Goal: Task Accomplishment & Management: Manage account settings

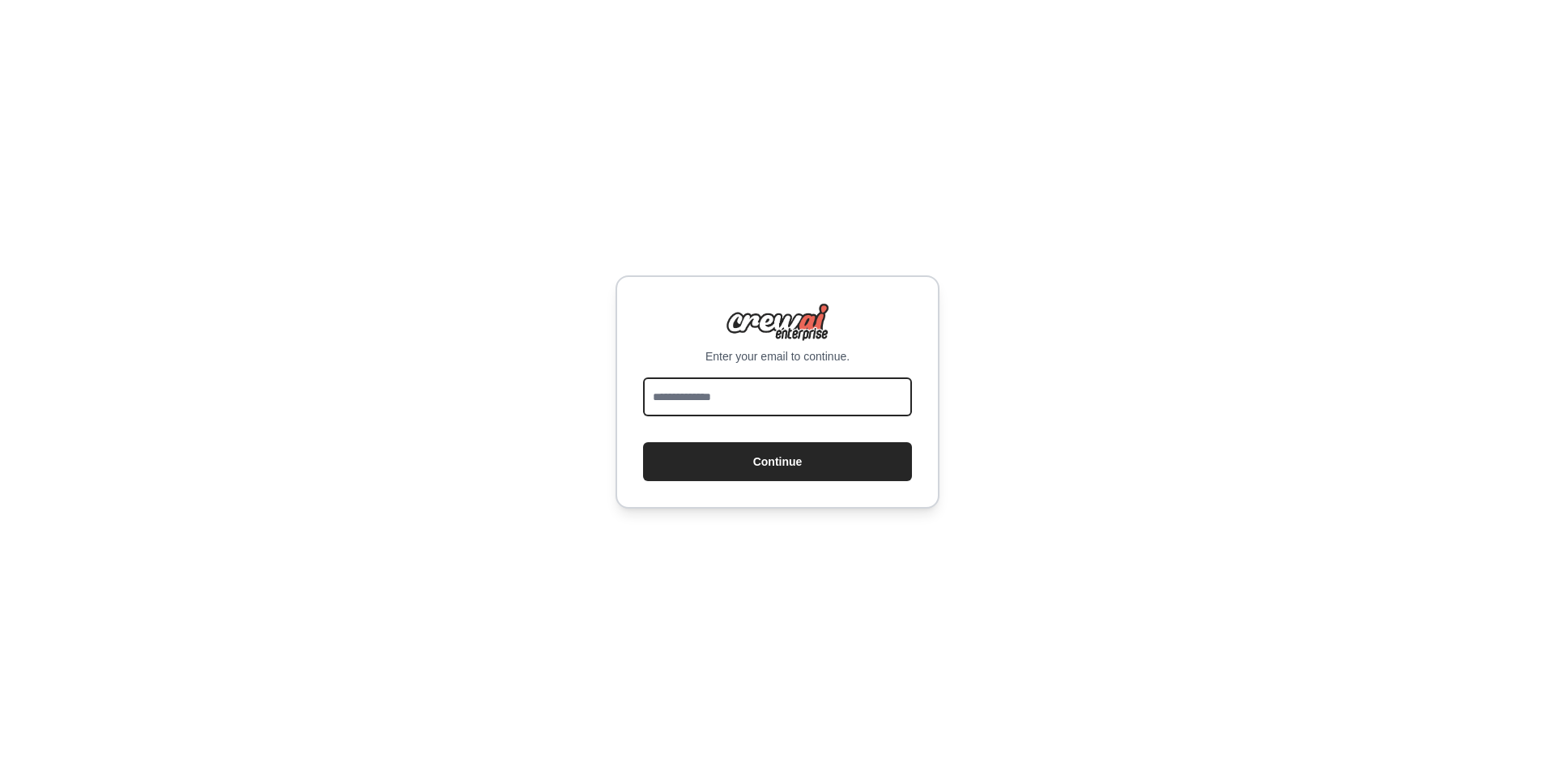
click at [763, 388] on input "email" at bounding box center [778, 397] width 269 height 39
type input "**********"
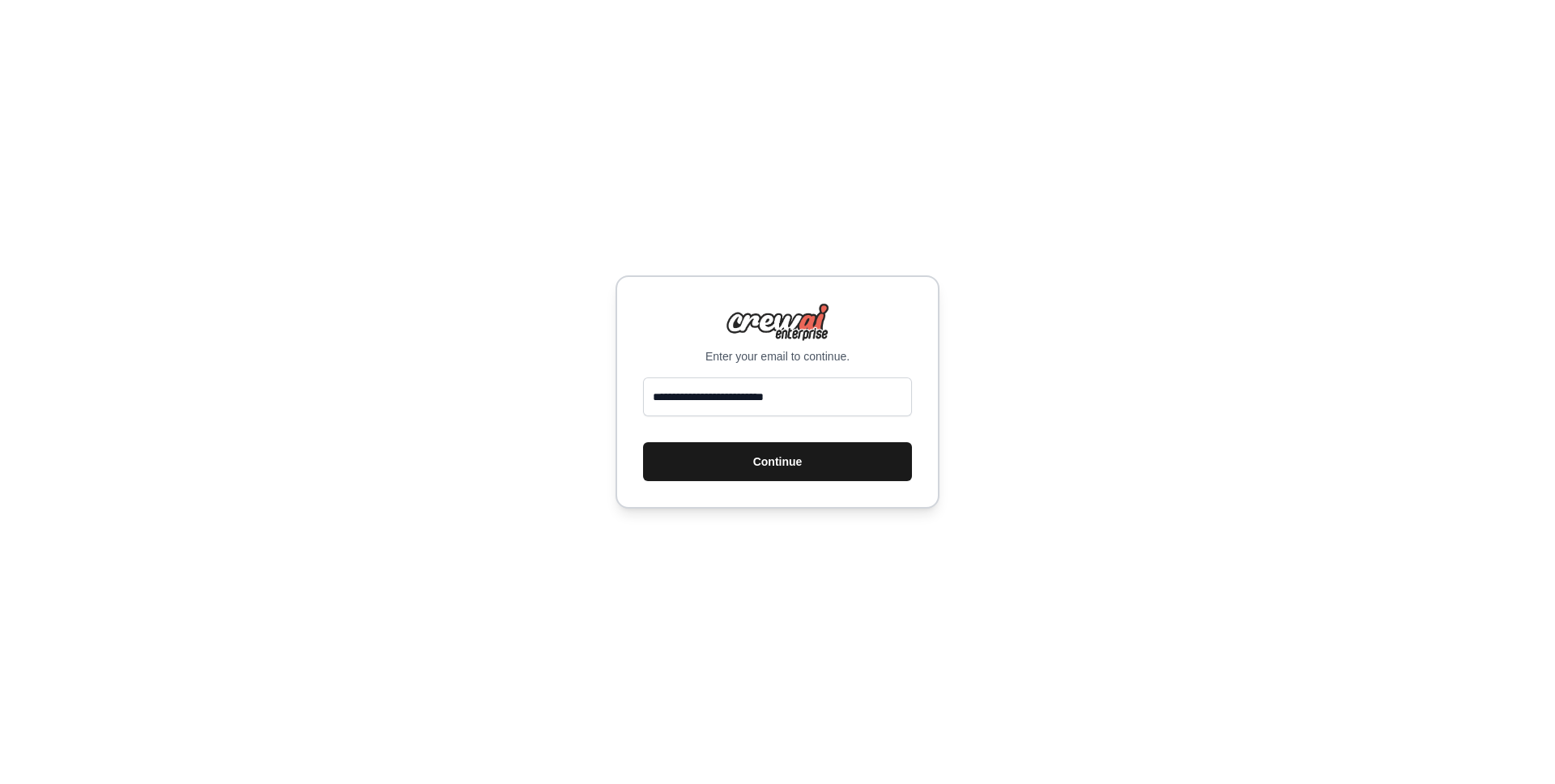
click at [804, 468] on button "Continue" at bounding box center [778, 462] width 269 height 39
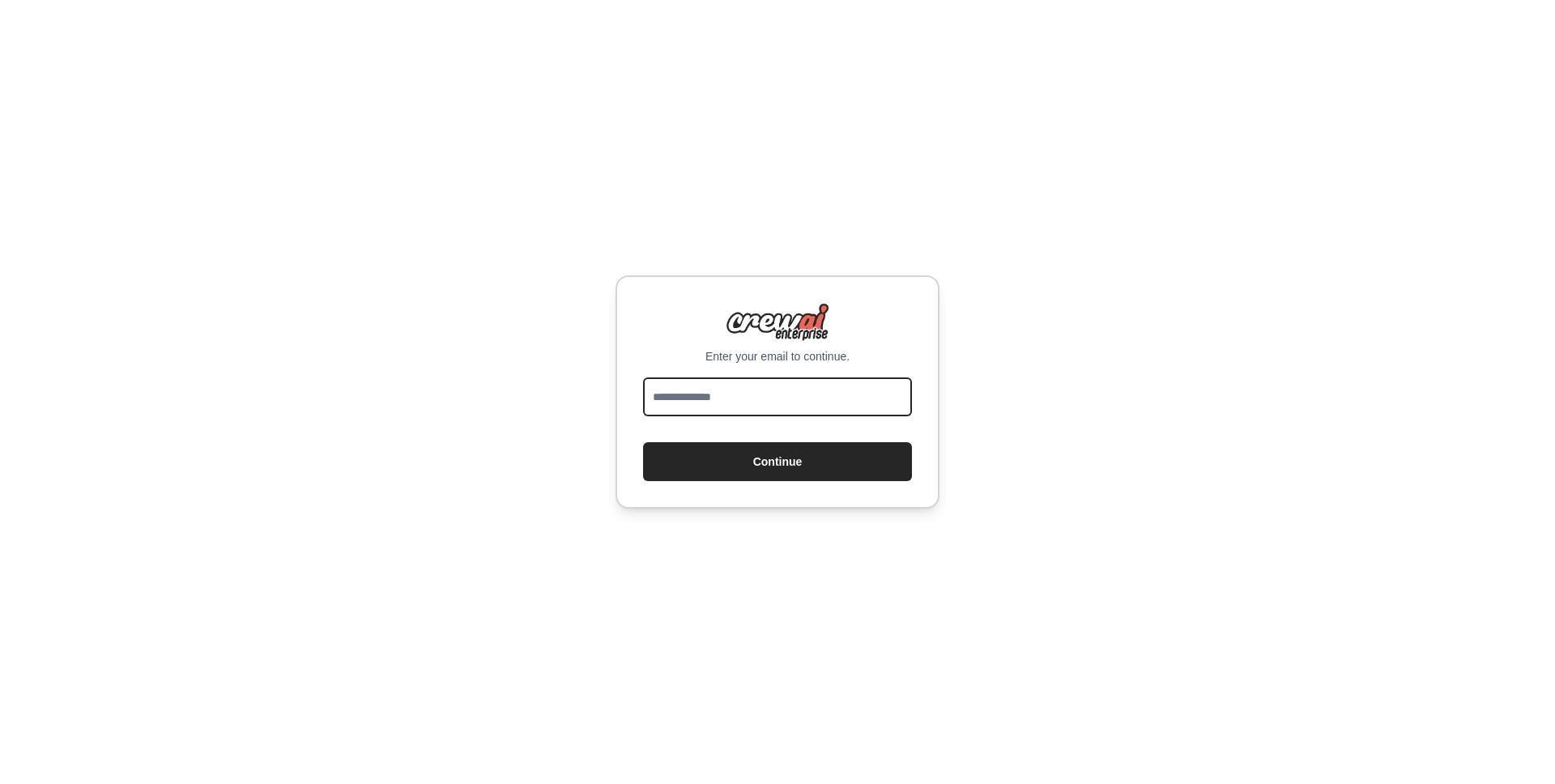
click at [803, 389] on input "email" at bounding box center [778, 397] width 269 height 39
type input "**********"
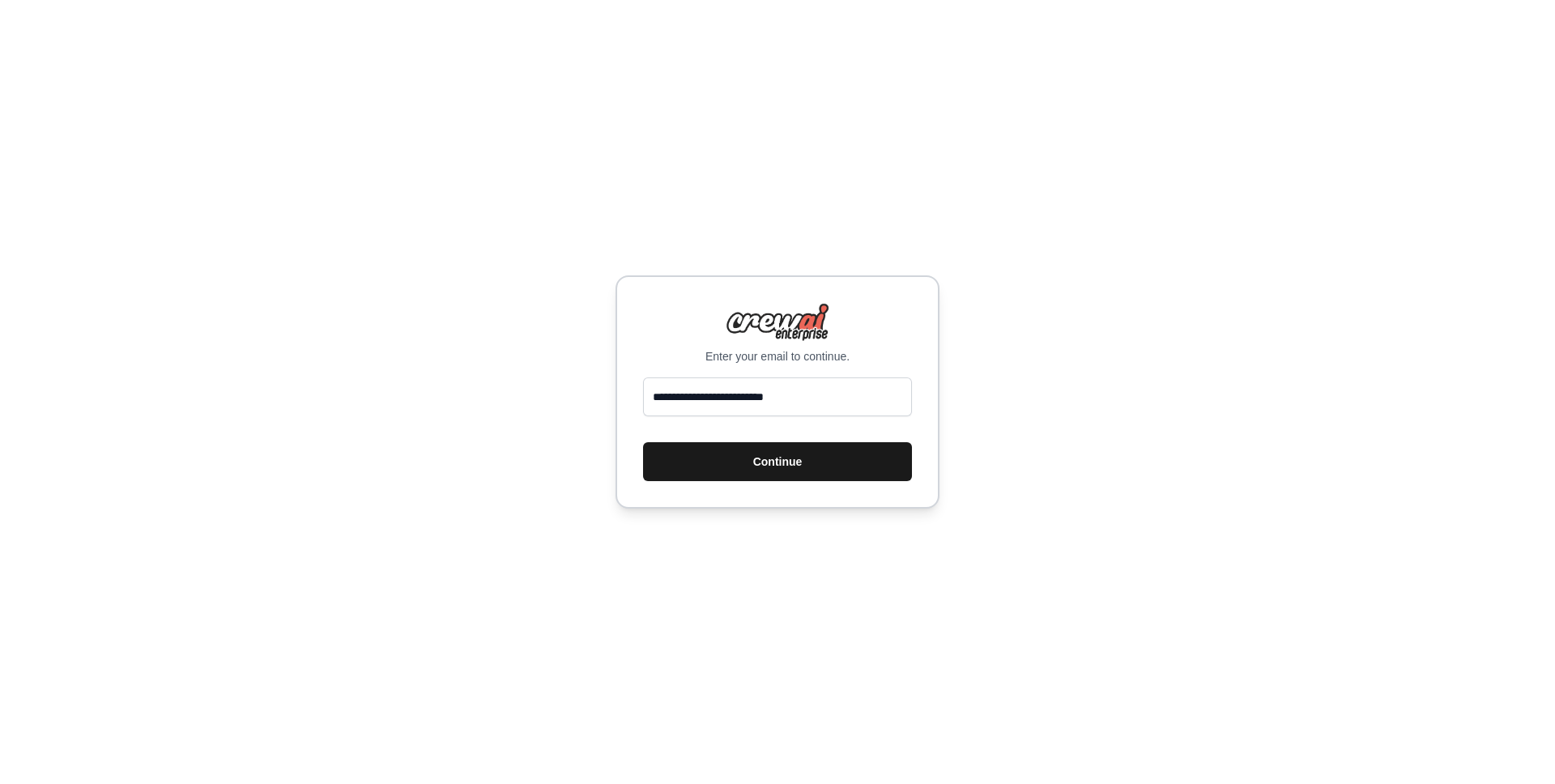
click at [787, 460] on button "Continue" at bounding box center [778, 462] width 269 height 39
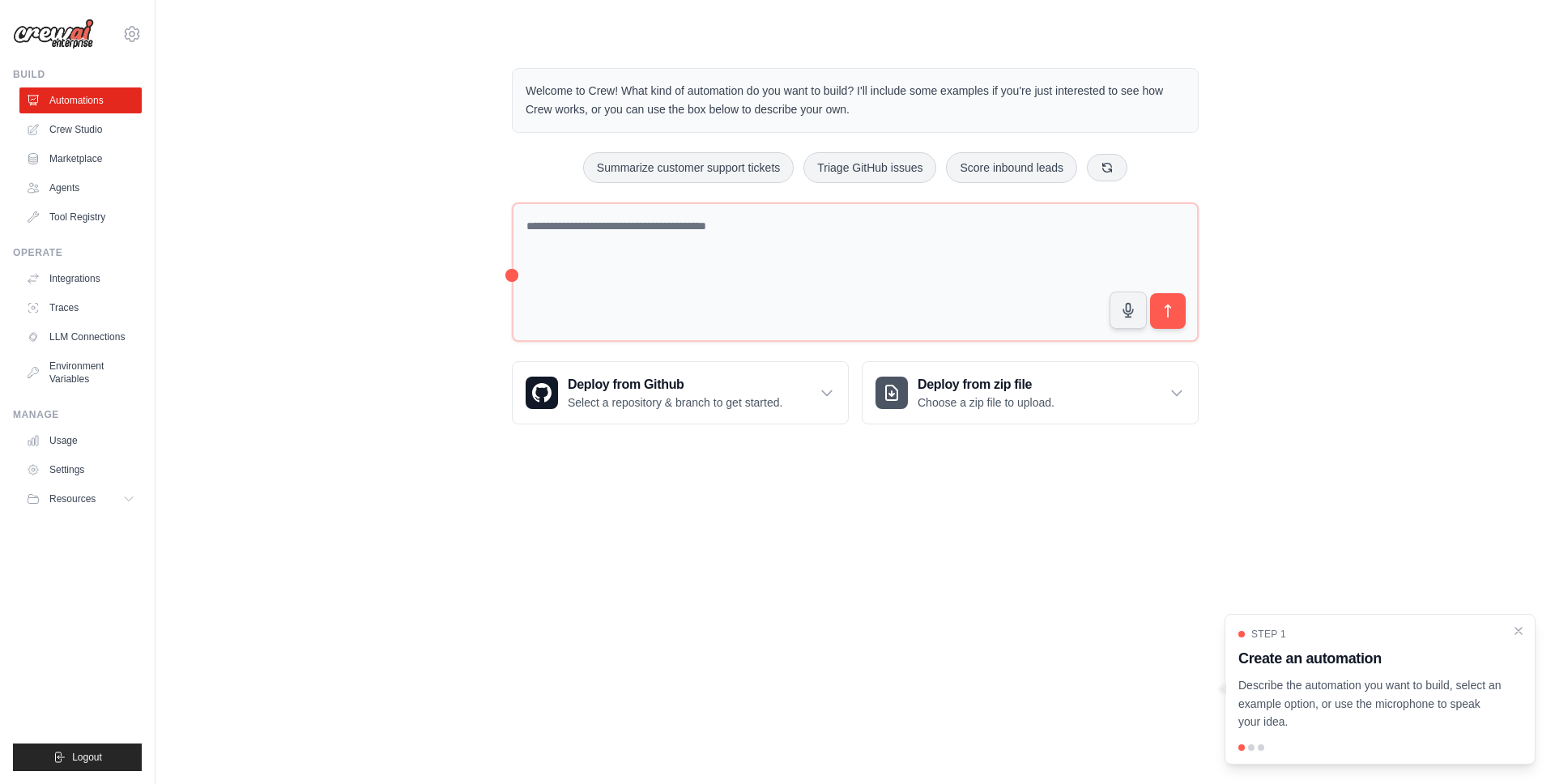
click at [420, 184] on div "Welcome to Crew! What kind of automation do you want to build? I'll include som…" at bounding box center [855, 246] width 1348 height 408
click at [71, 441] on link "Usage" at bounding box center [82, 440] width 122 height 26
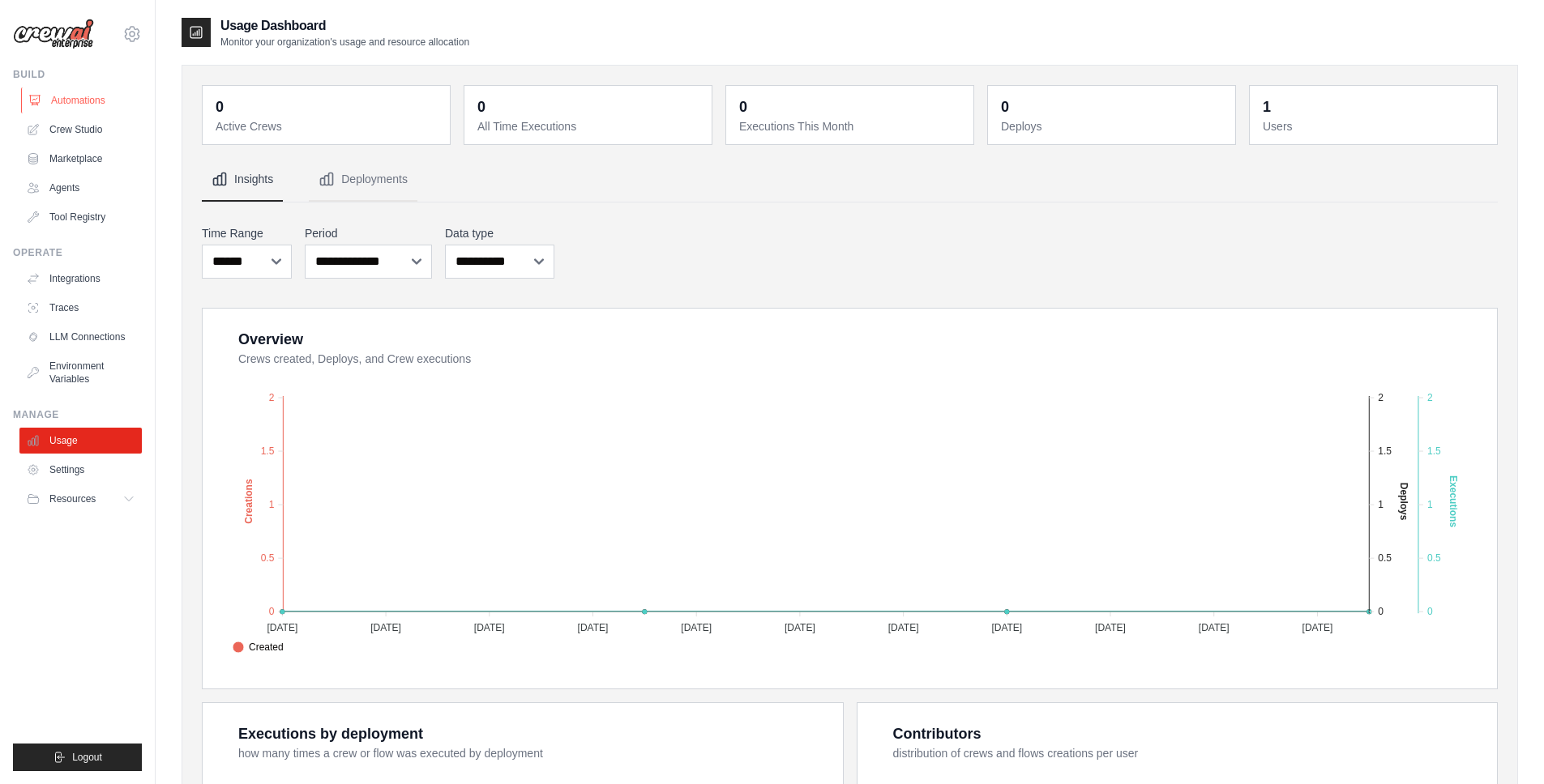
click at [89, 99] on link "Automations" at bounding box center [82, 100] width 122 height 26
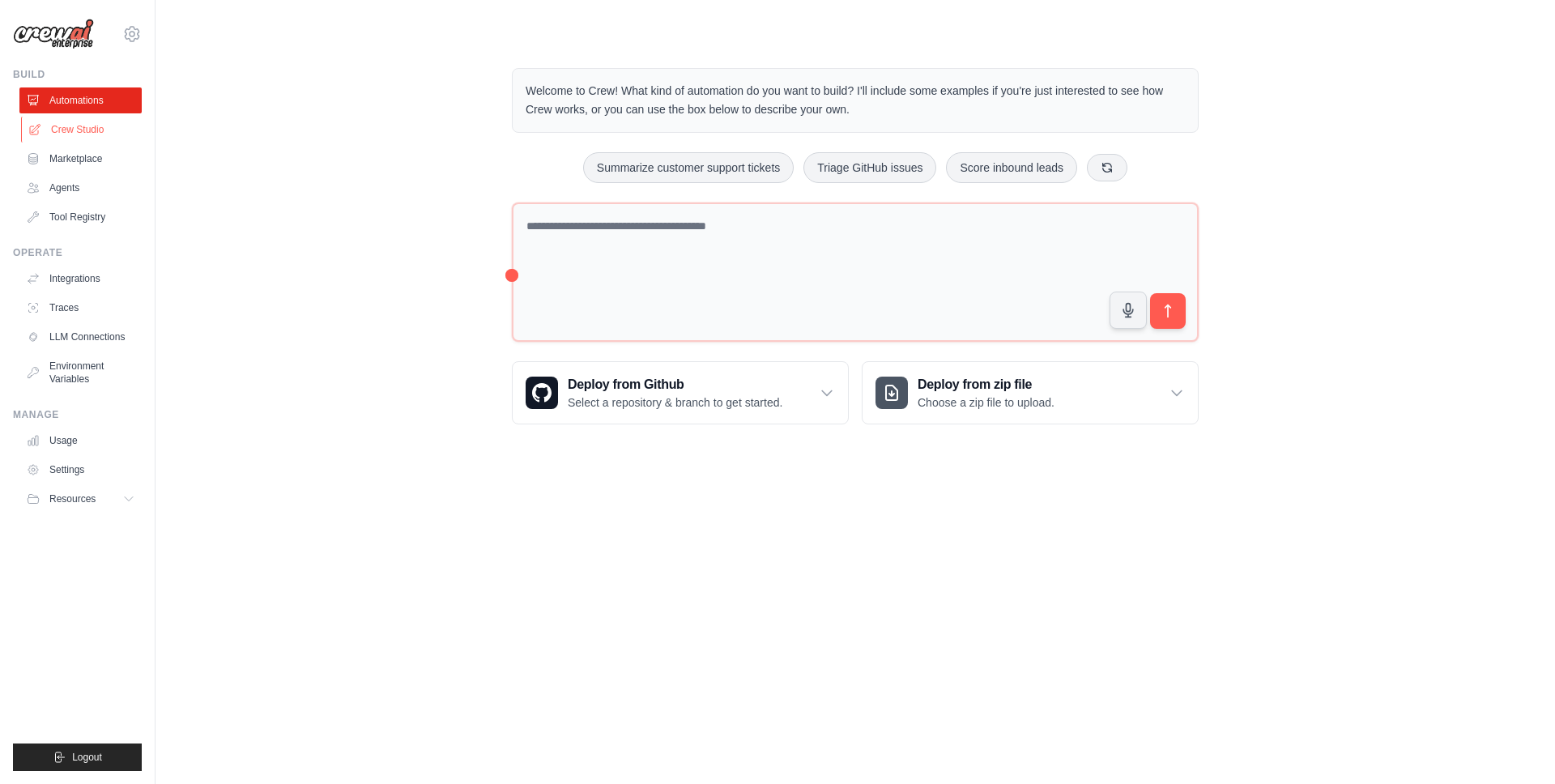
click at [91, 127] on link "Crew Studio" at bounding box center [82, 129] width 122 height 26
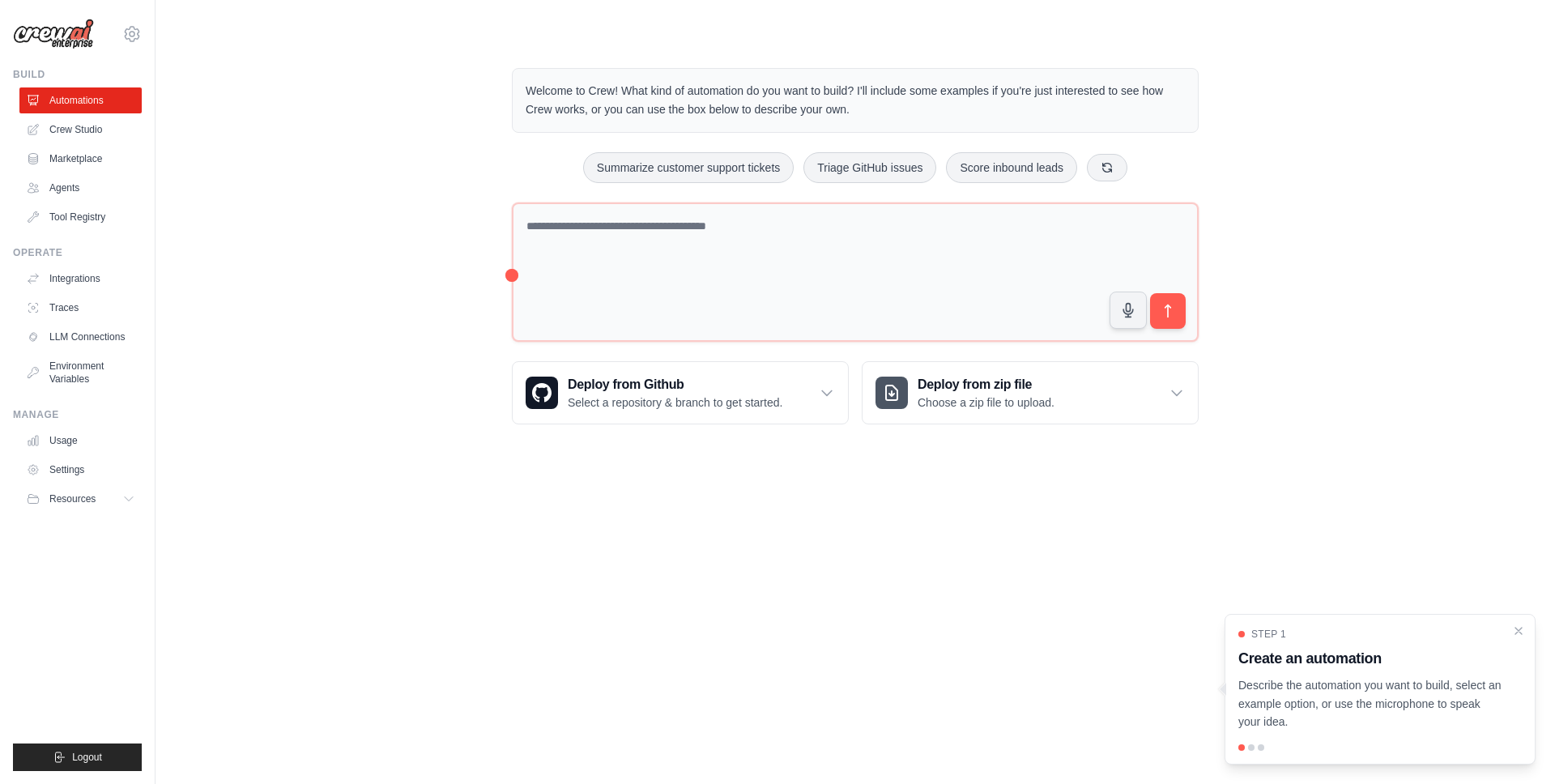
click at [1326, 217] on div "Welcome to Crew! What kind of automation do you want to build? I'll include som…" at bounding box center [855, 246] width 1348 height 408
click at [79, 339] on link "LLM Connections" at bounding box center [82, 337] width 122 height 26
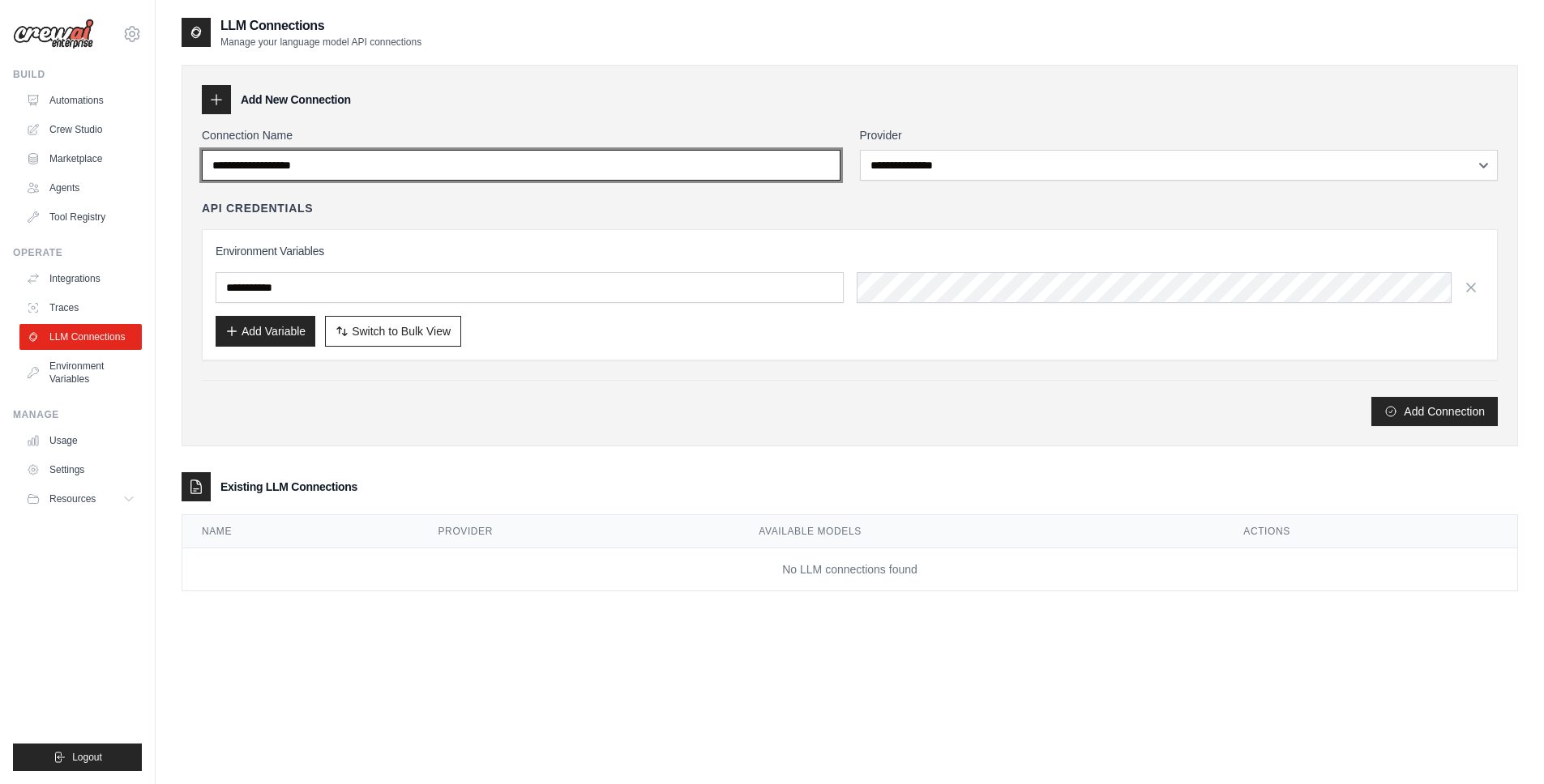
click at [405, 163] on input "Connection Name" at bounding box center [520, 165] width 638 height 31
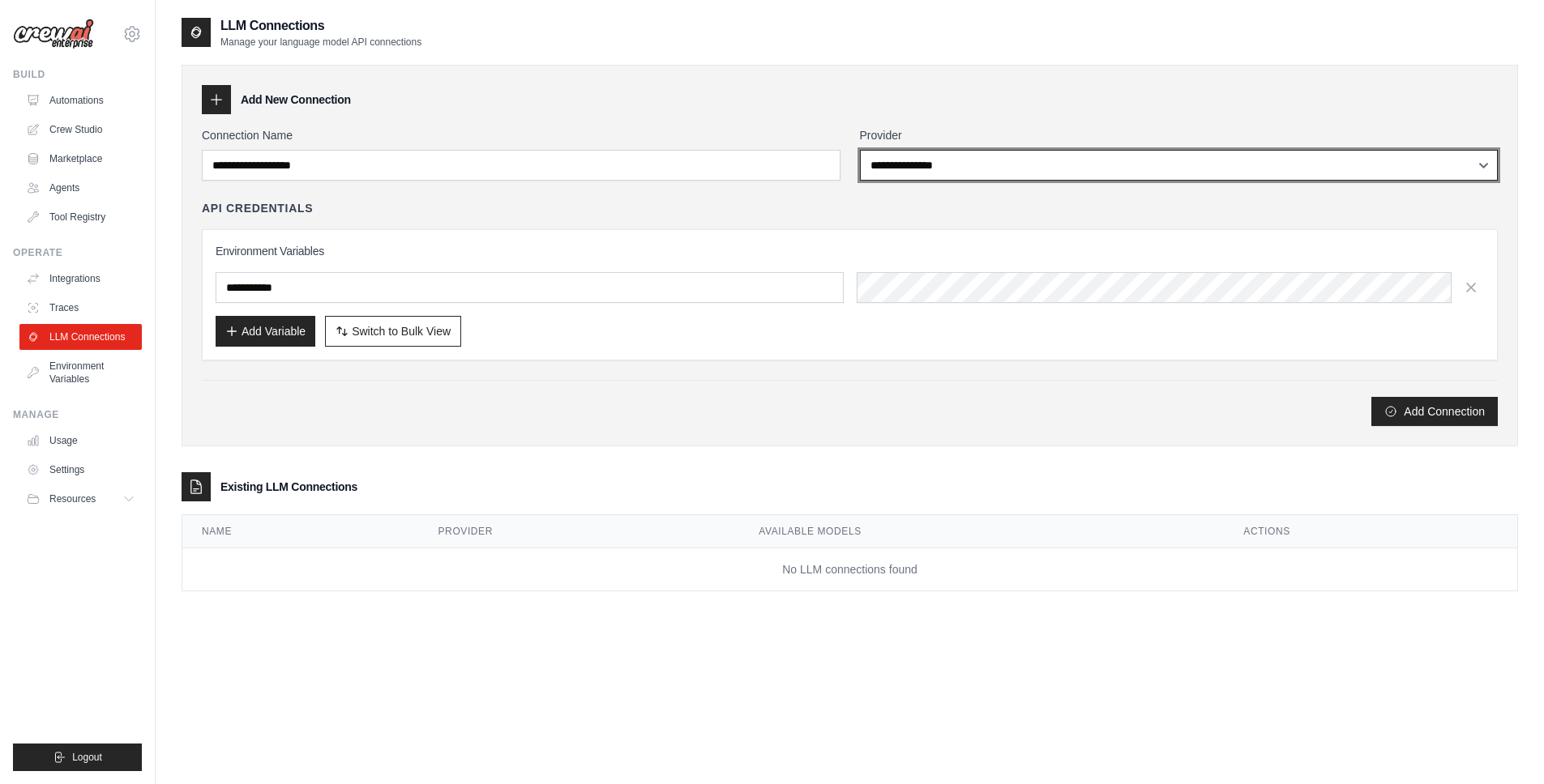
click at [947, 166] on select "**********" at bounding box center [1179, 165] width 638 height 31
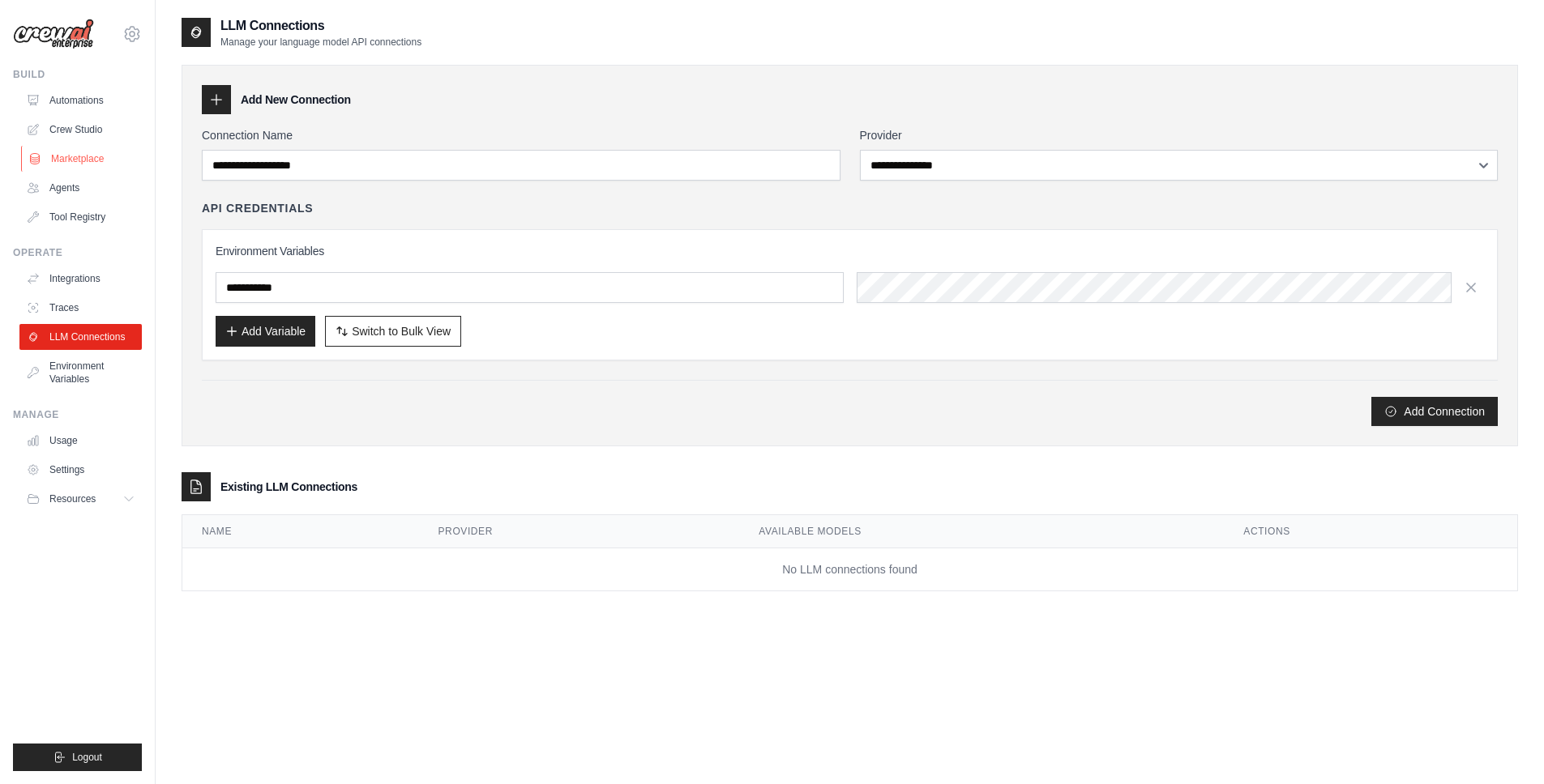
click at [81, 164] on link "Marketplace" at bounding box center [82, 158] width 122 height 26
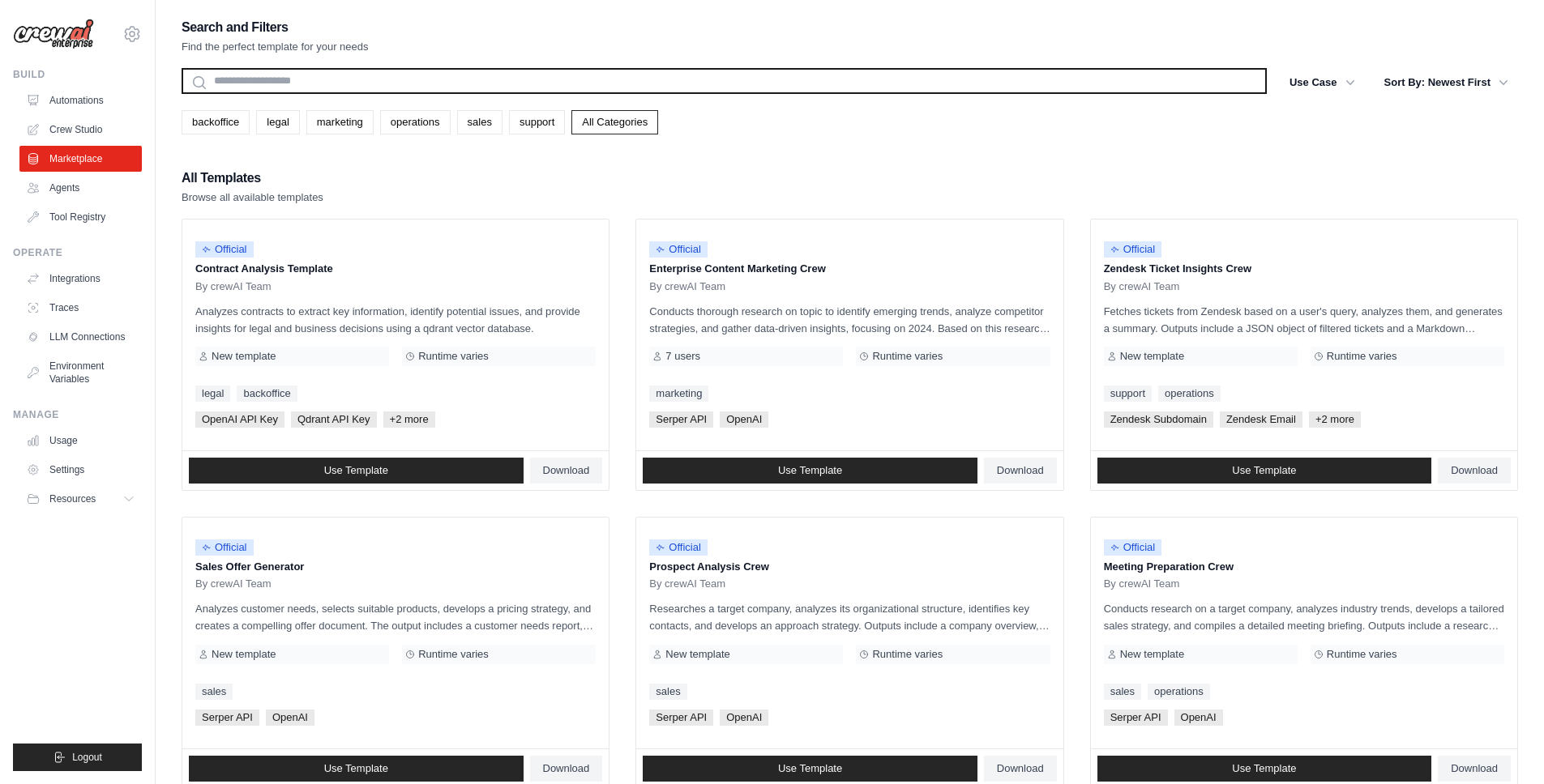
click at [281, 83] on input "text" at bounding box center [723, 80] width 1085 height 26
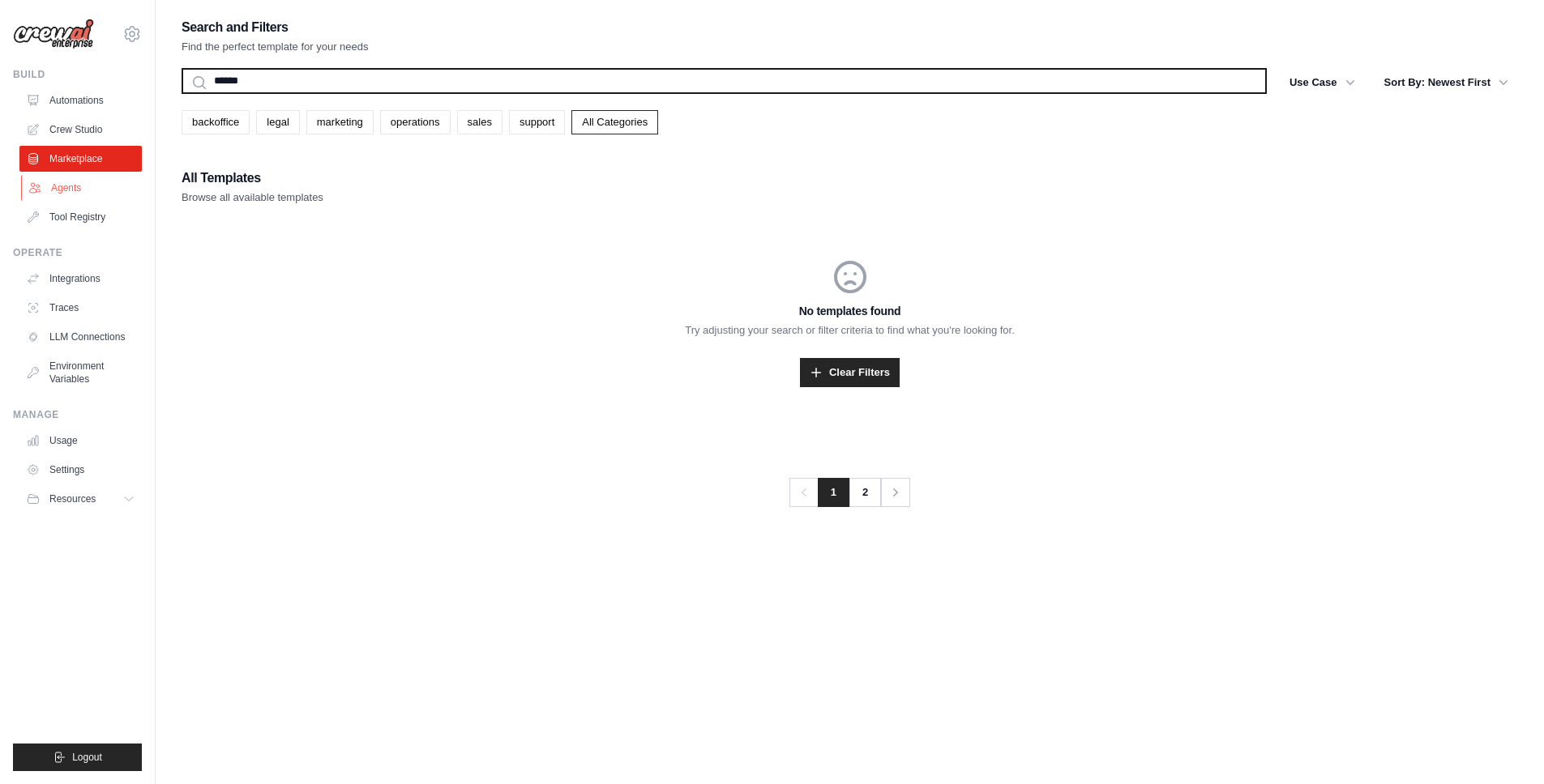
type input "******"
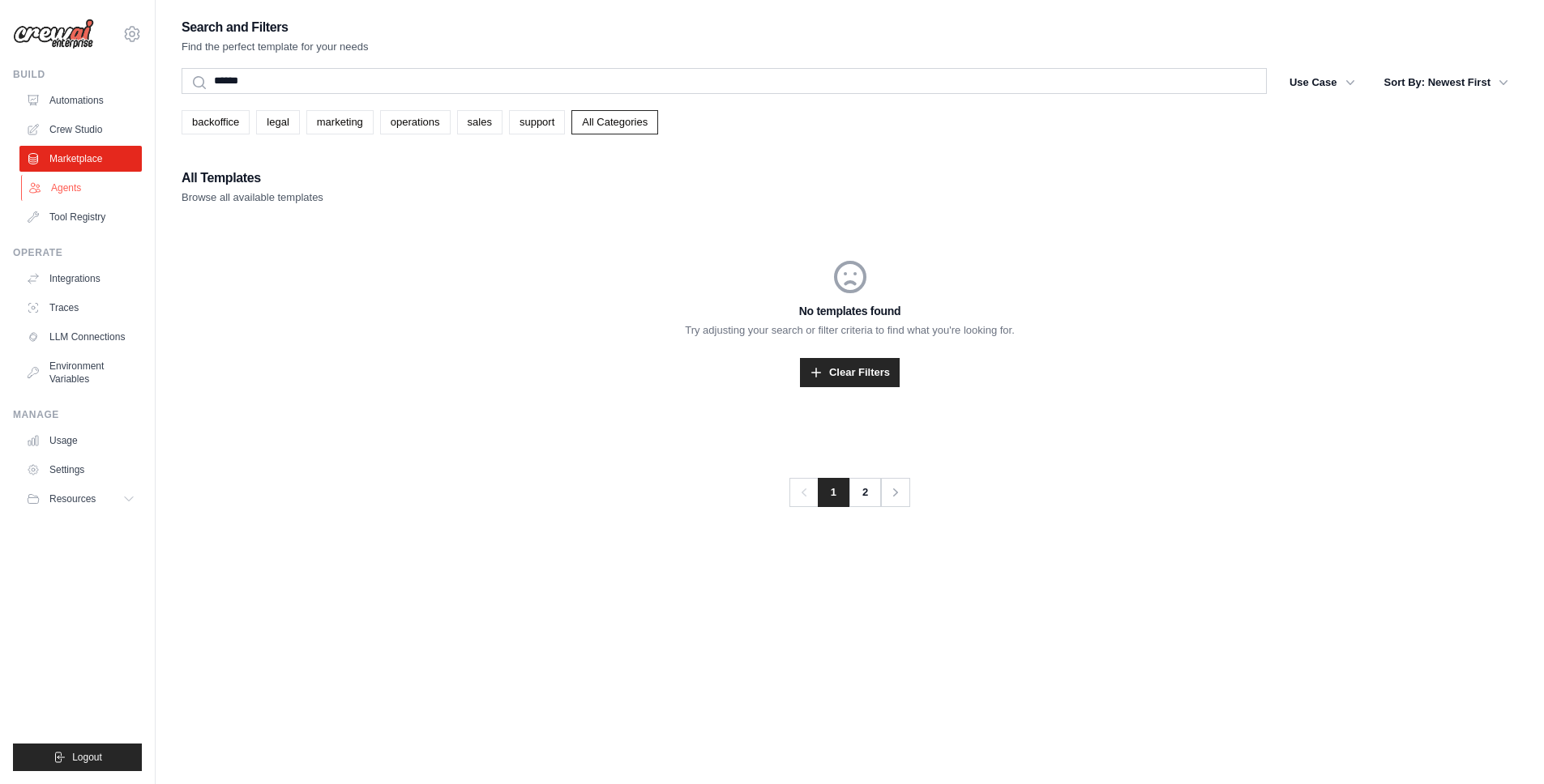
click at [70, 192] on link "Agents" at bounding box center [82, 187] width 122 height 26
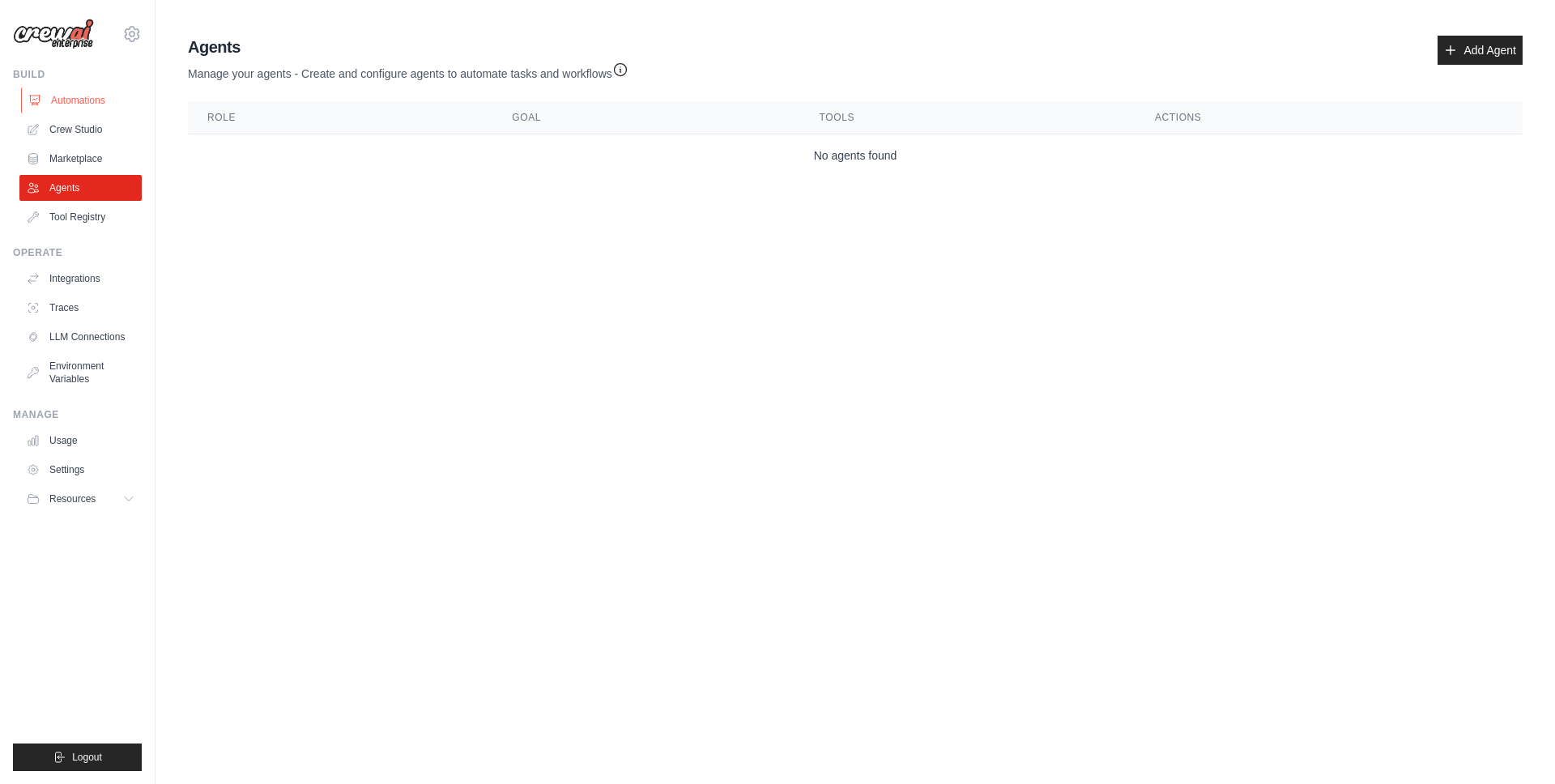
click at [59, 88] on link "Automations" at bounding box center [82, 100] width 122 height 26
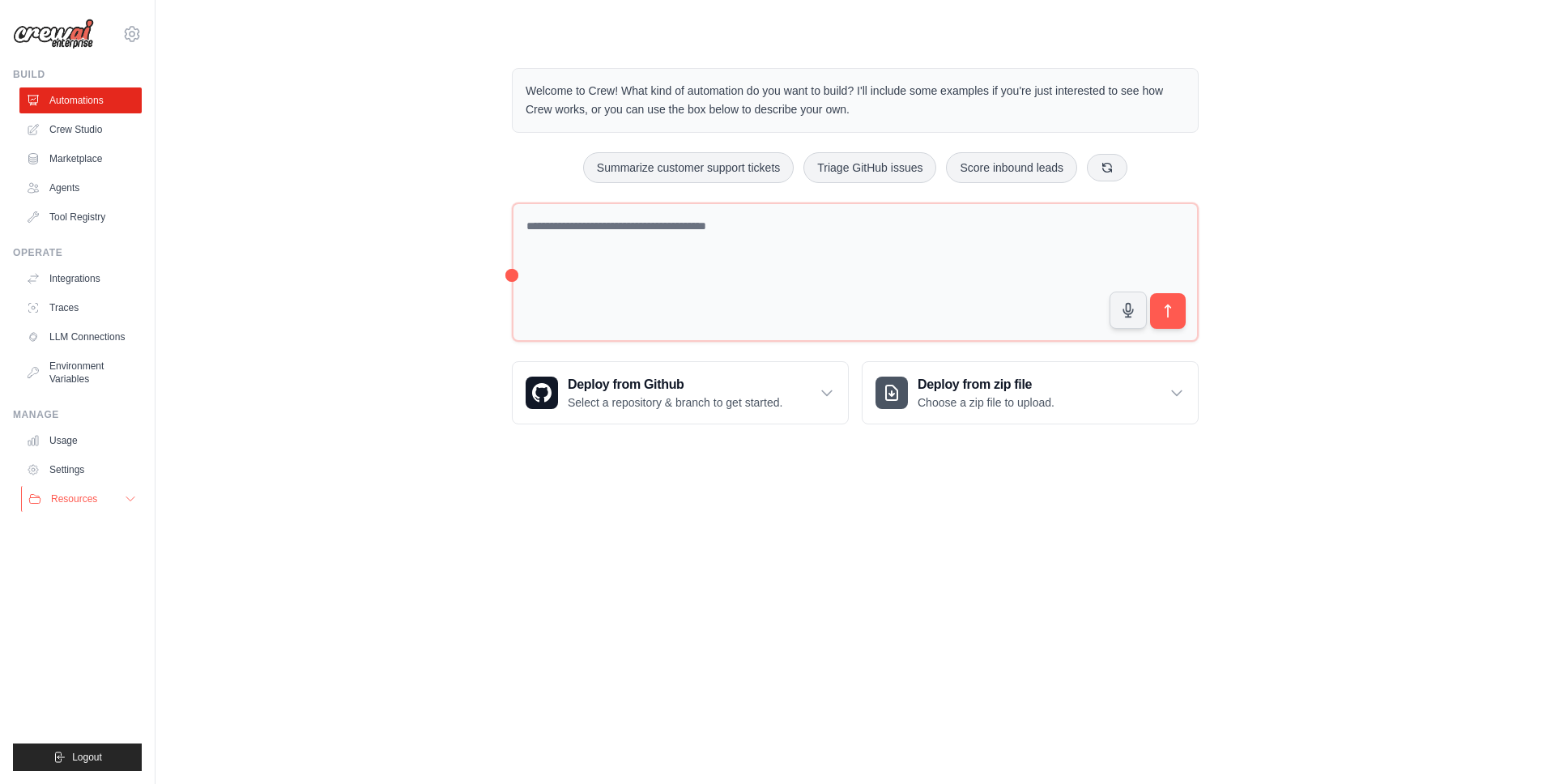
click at [79, 496] on span "Resources" at bounding box center [74, 499] width 46 height 13
click at [55, 37] on img at bounding box center [53, 34] width 81 height 31
click at [72, 104] on link "Automations" at bounding box center [82, 100] width 122 height 26
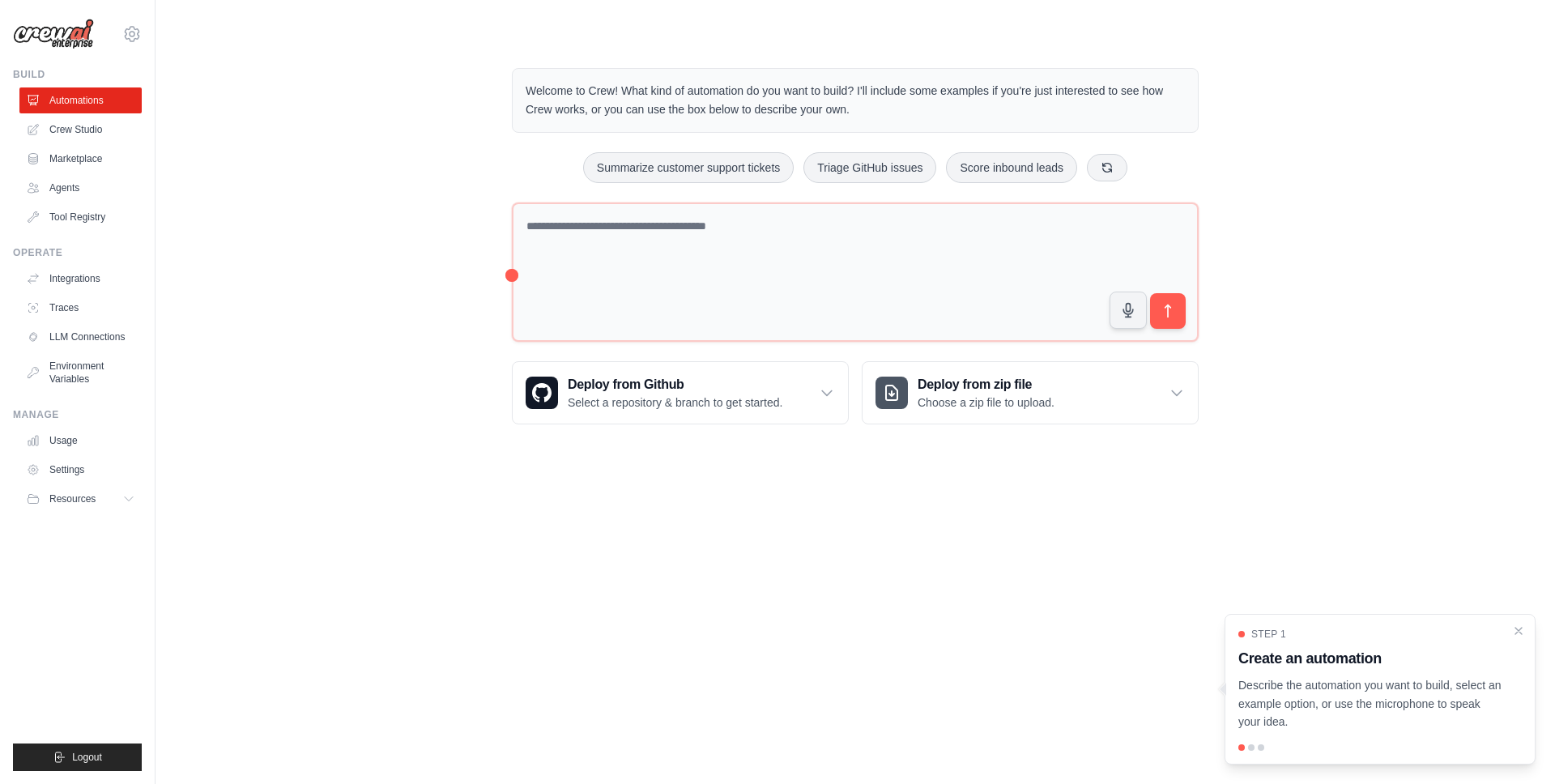
click at [74, 31] on img at bounding box center [53, 34] width 81 height 31
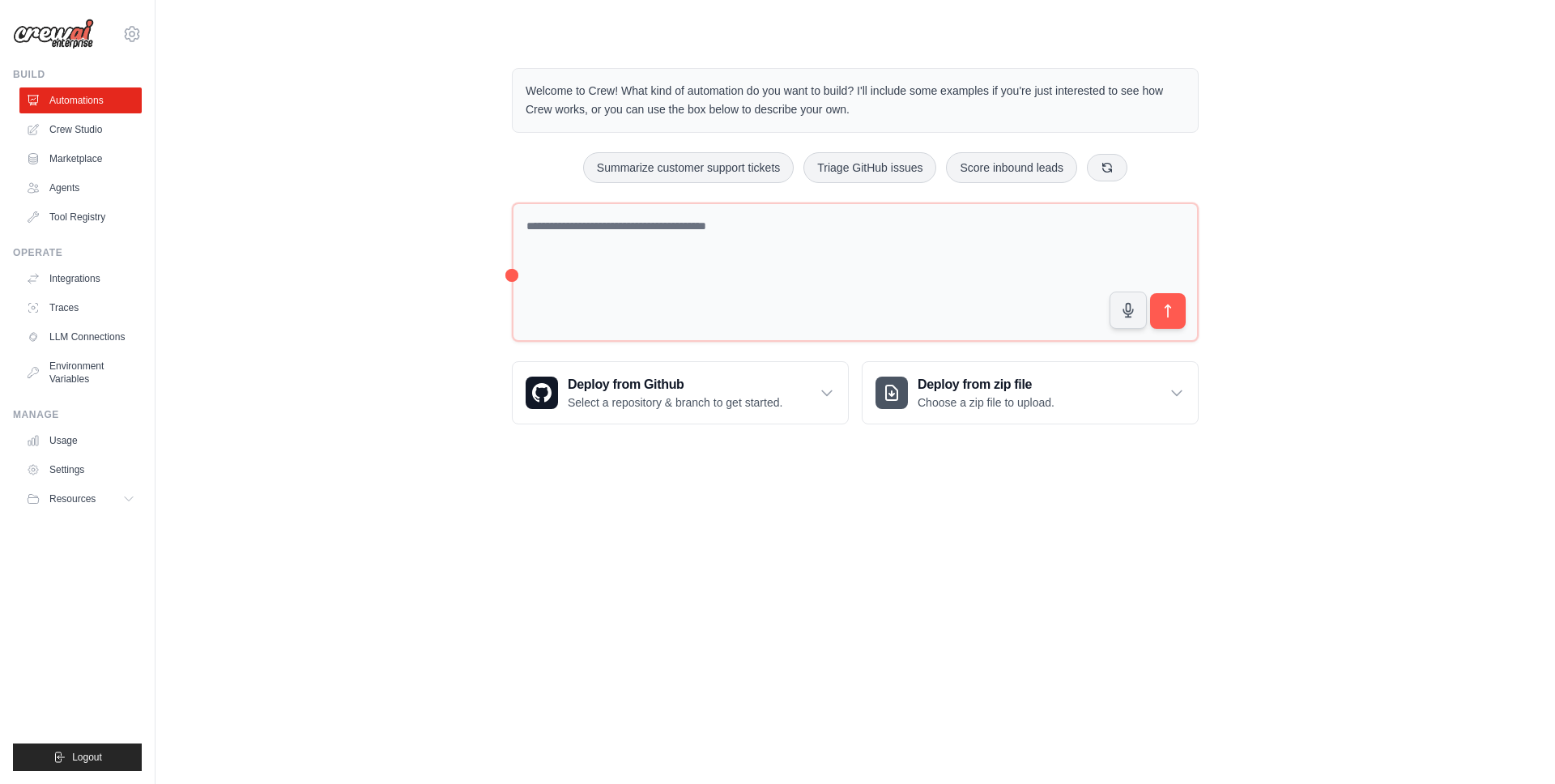
click at [142, 33] on div "shivakumar.iyer@compatio.ai Settings Build Automations Crew Studio Marketplace" at bounding box center [77, 392] width 156 height 784
click at [126, 35] on icon at bounding box center [132, 33] width 14 height 13
click at [259, 30] on main "Welcome to Crew! What kind of automation do you want to build? I'll include som…" at bounding box center [855, 233] width 1400 height 466
click at [97, 128] on link "Crew Studio" at bounding box center [82, 129] width 122 height 26
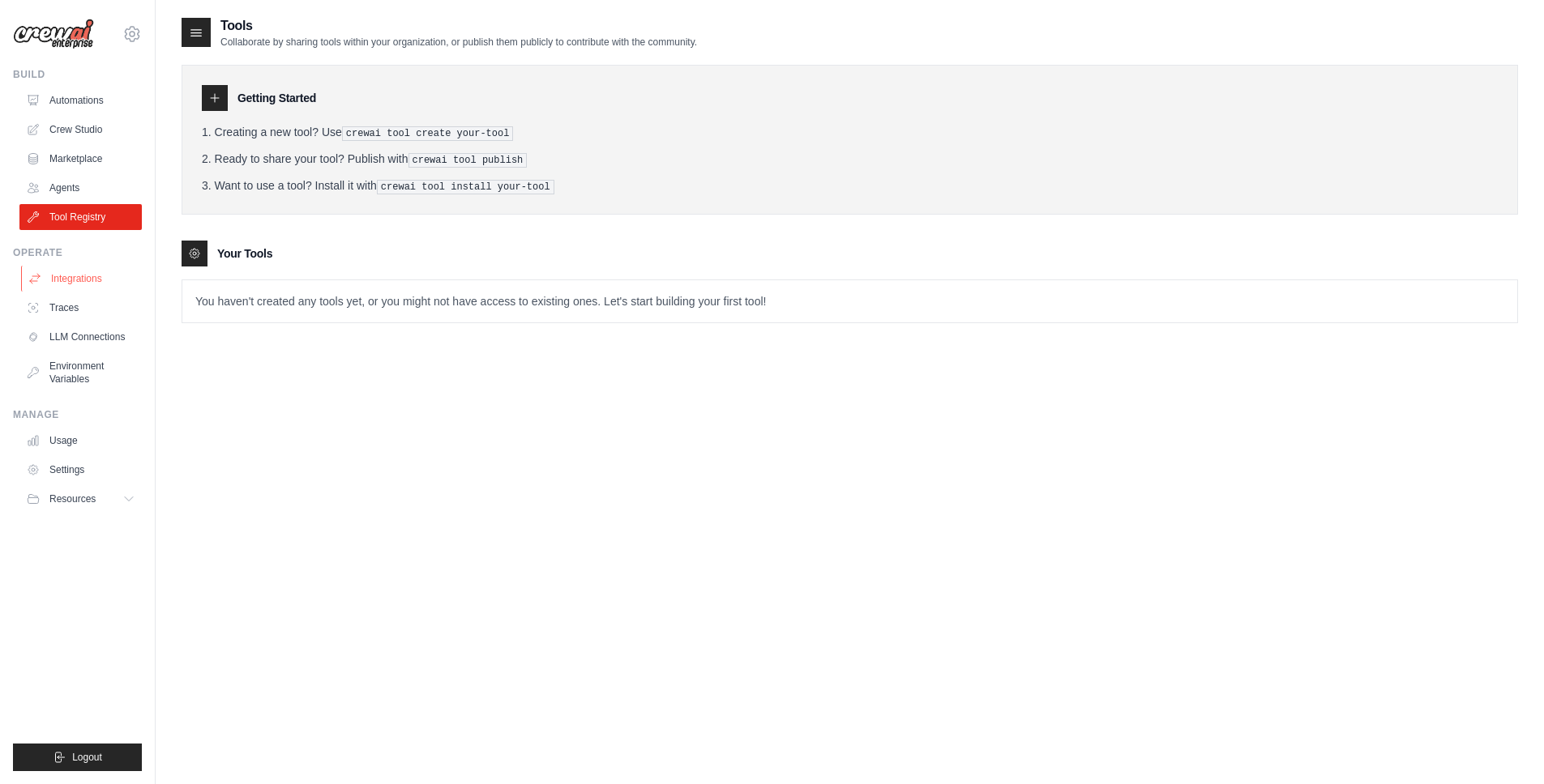
click at [78, 275] on link "Integrations" at bounding box center [82, 279] width 122 height 26
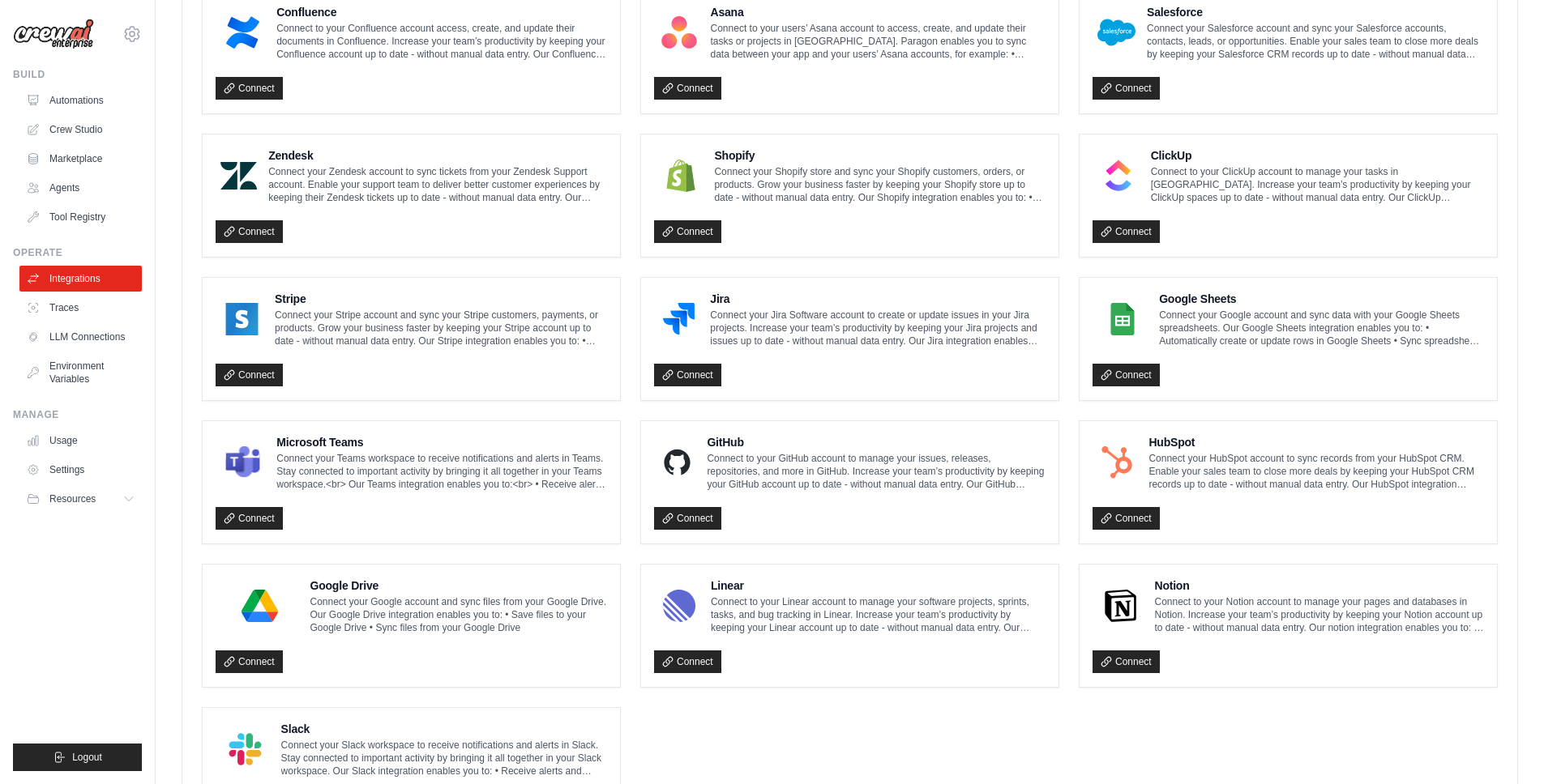
scroll to position [732, 0]
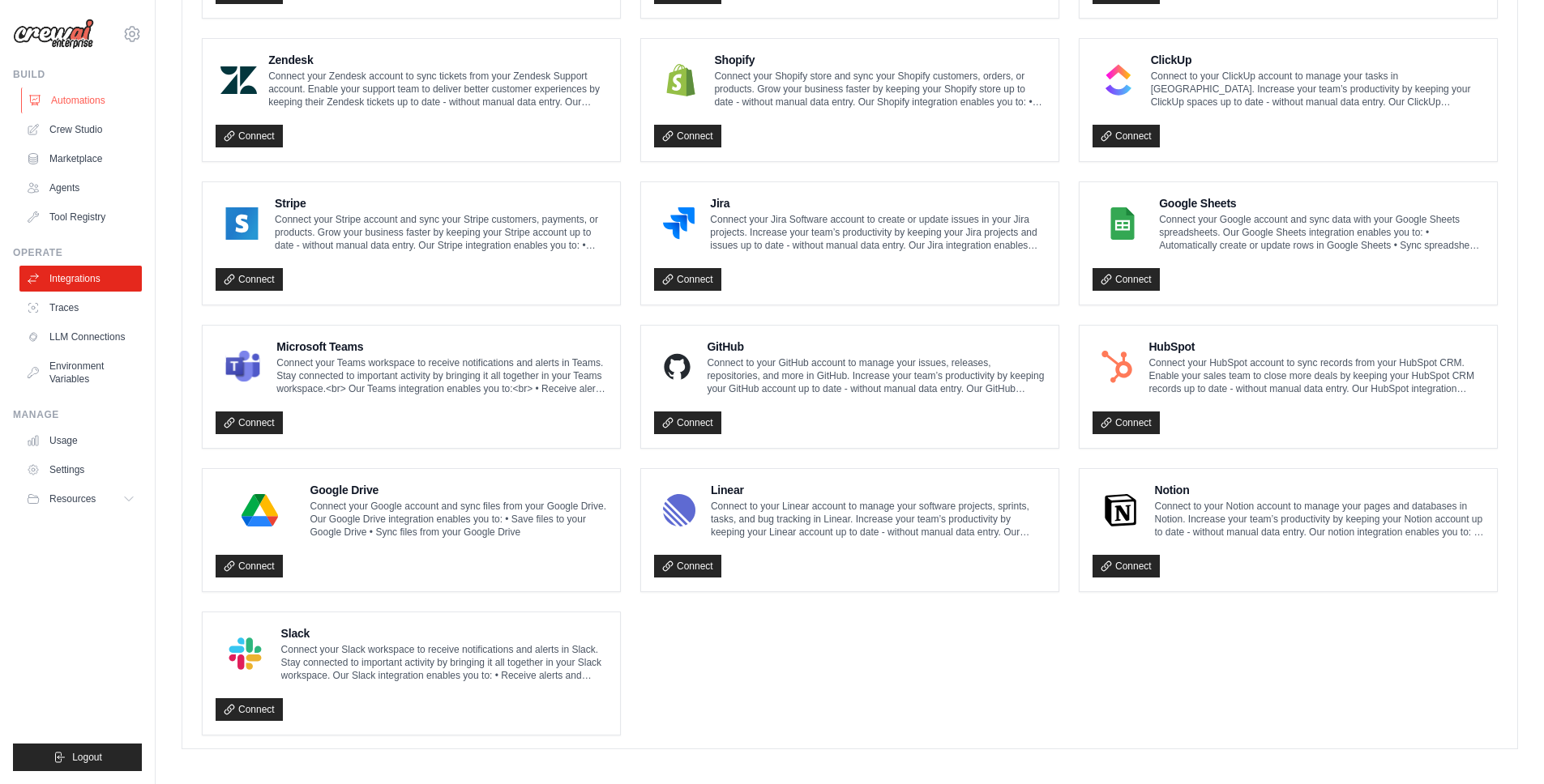
click at [73, 100] on link "Automations" at bounding box center [82, 100] width 122 height 26
click at [75, 187] on link "Agents" at bounding box center [82, 187] width 122 height 26
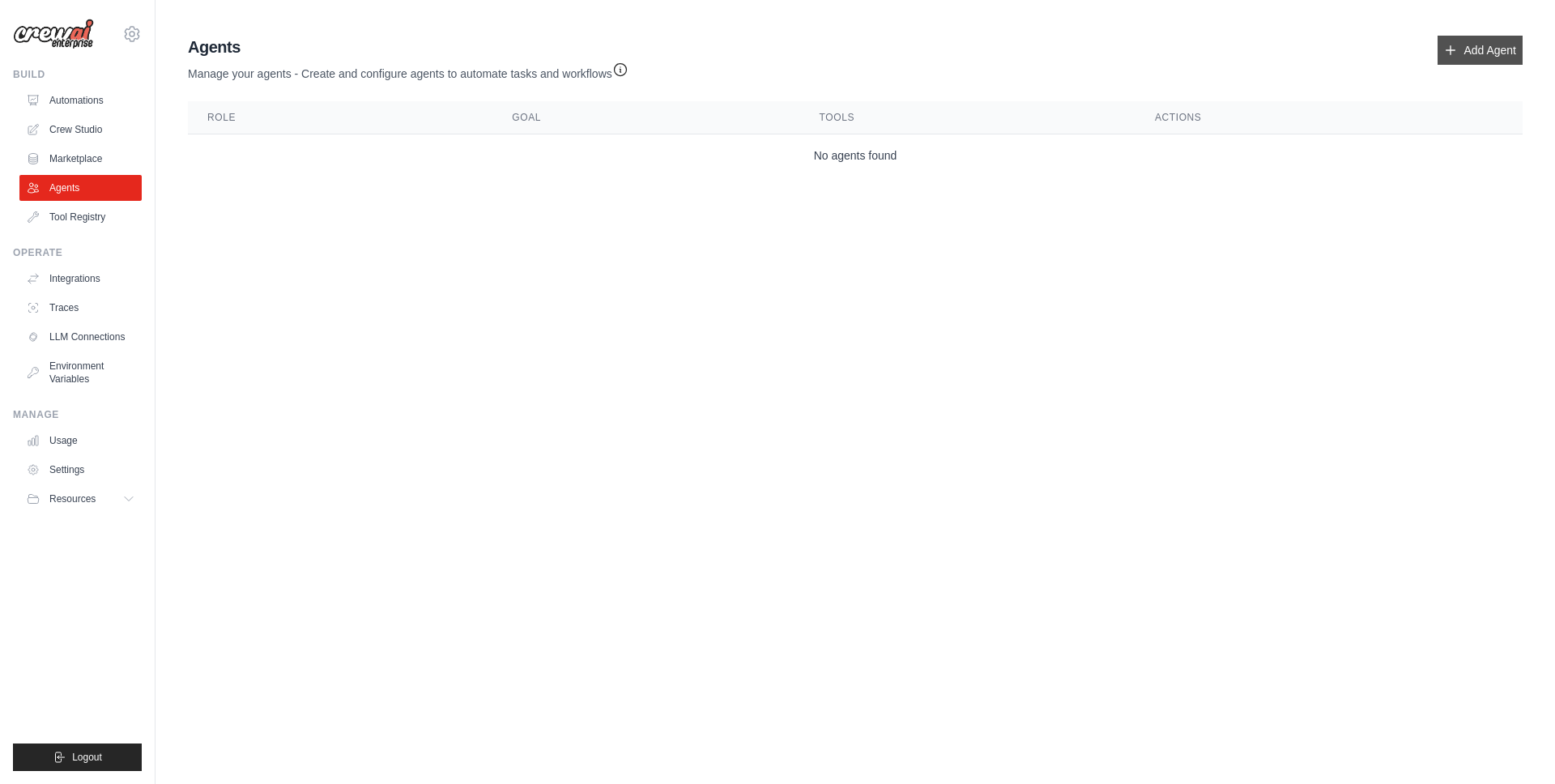
click at [1498, 56] on link "Add Agent" at bounding box center [1480, 50] width 85 height 30
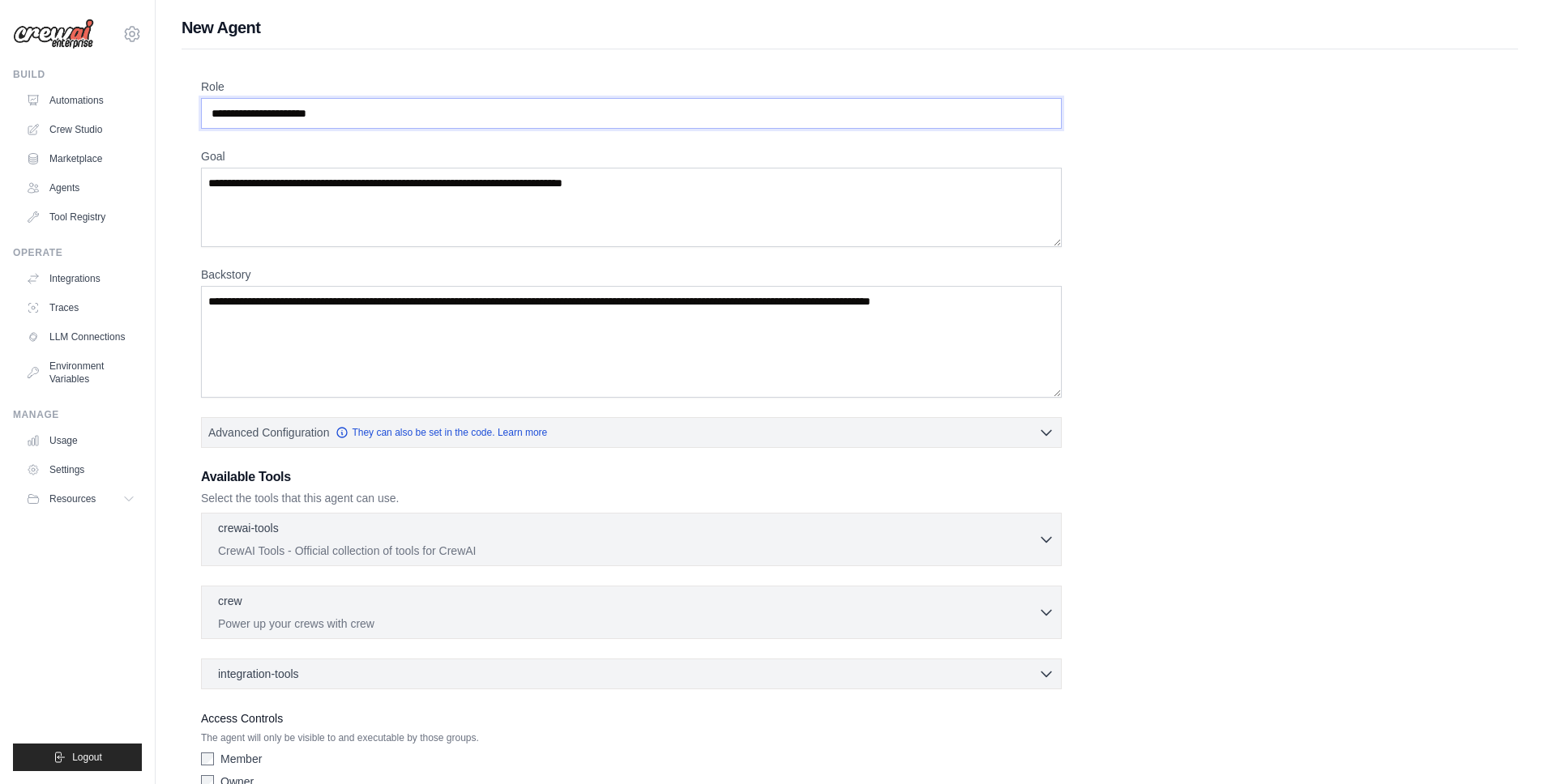
click at [369, 110] on input "Role" at bounding box center [632, 113] width 861 height 31
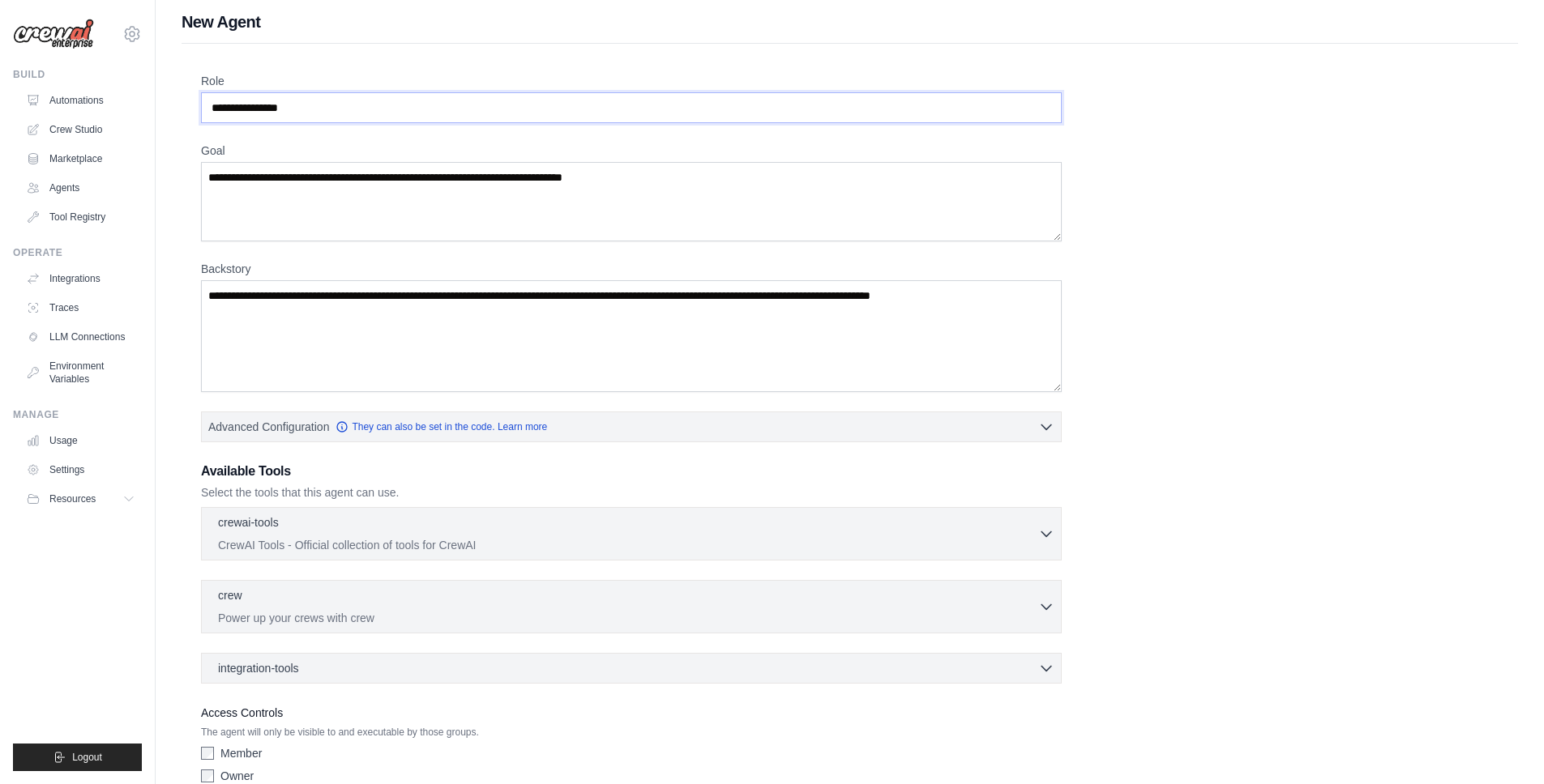
scroll to position [30, 0]
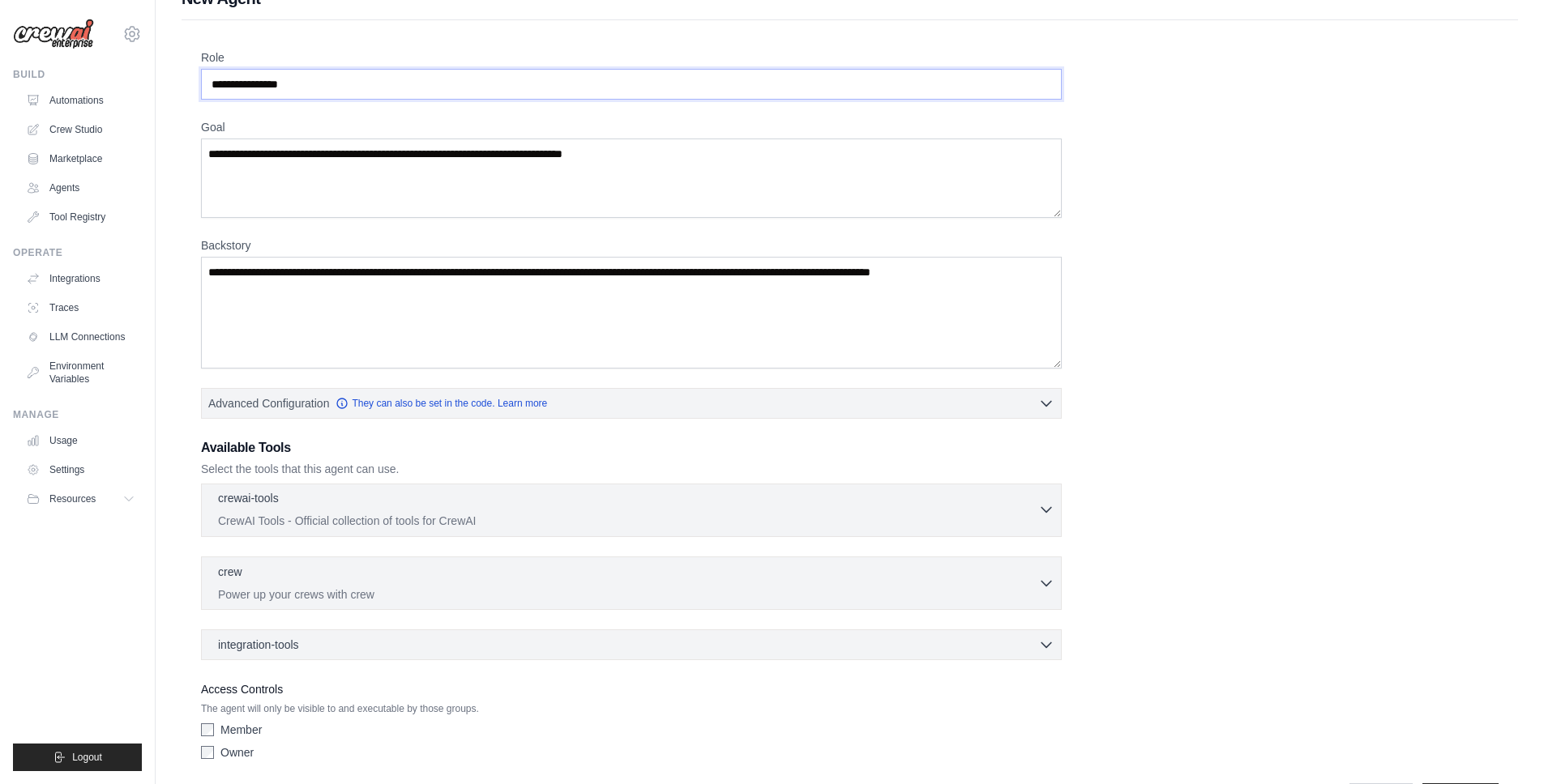
type input "**********"
click at [524, 517] on p "CrewAI Tools - Official collection of tools for CrewAI" at bounding box center [627, 521] width 820 height 16
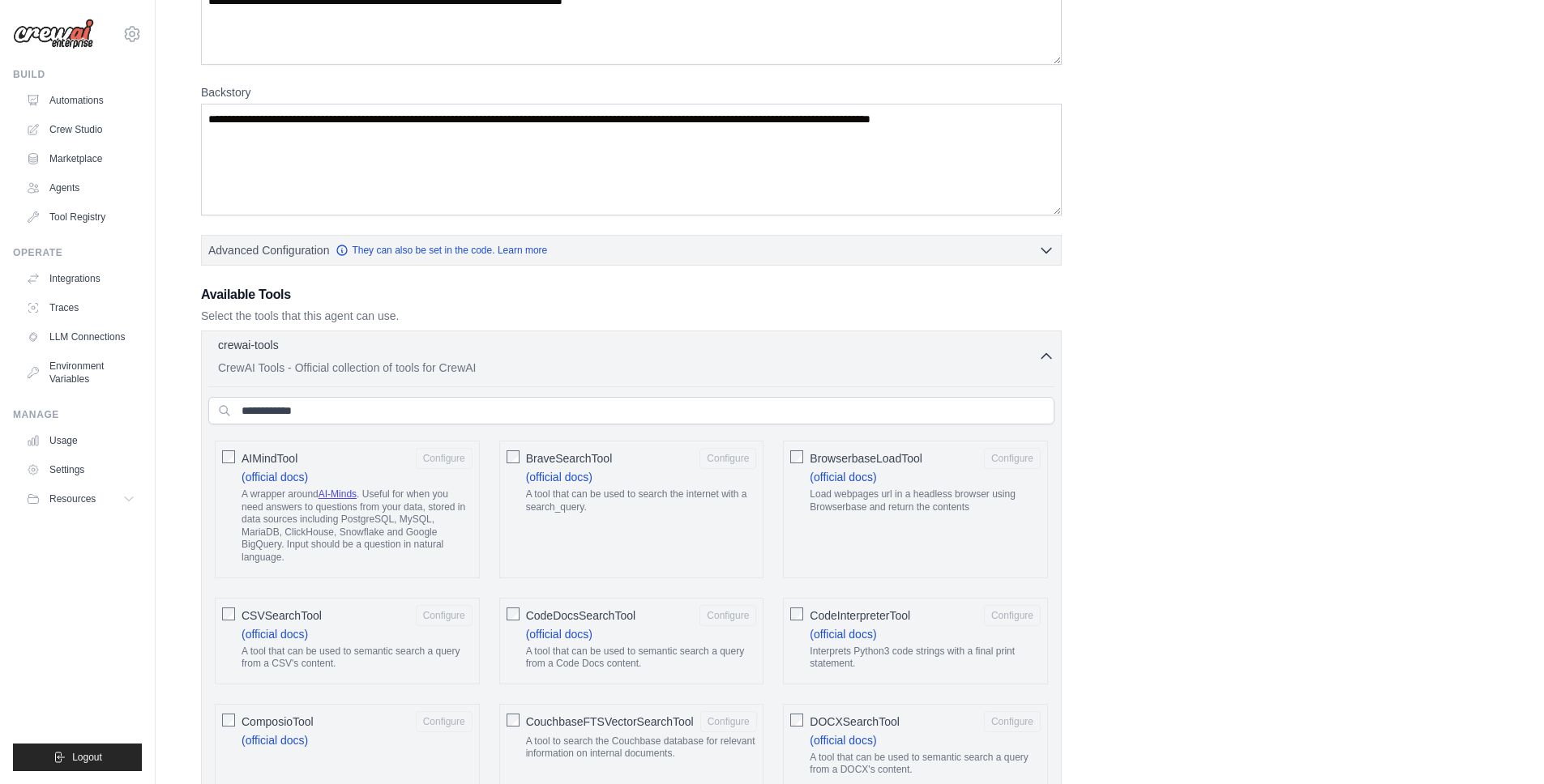
scroll to position [352, 0]
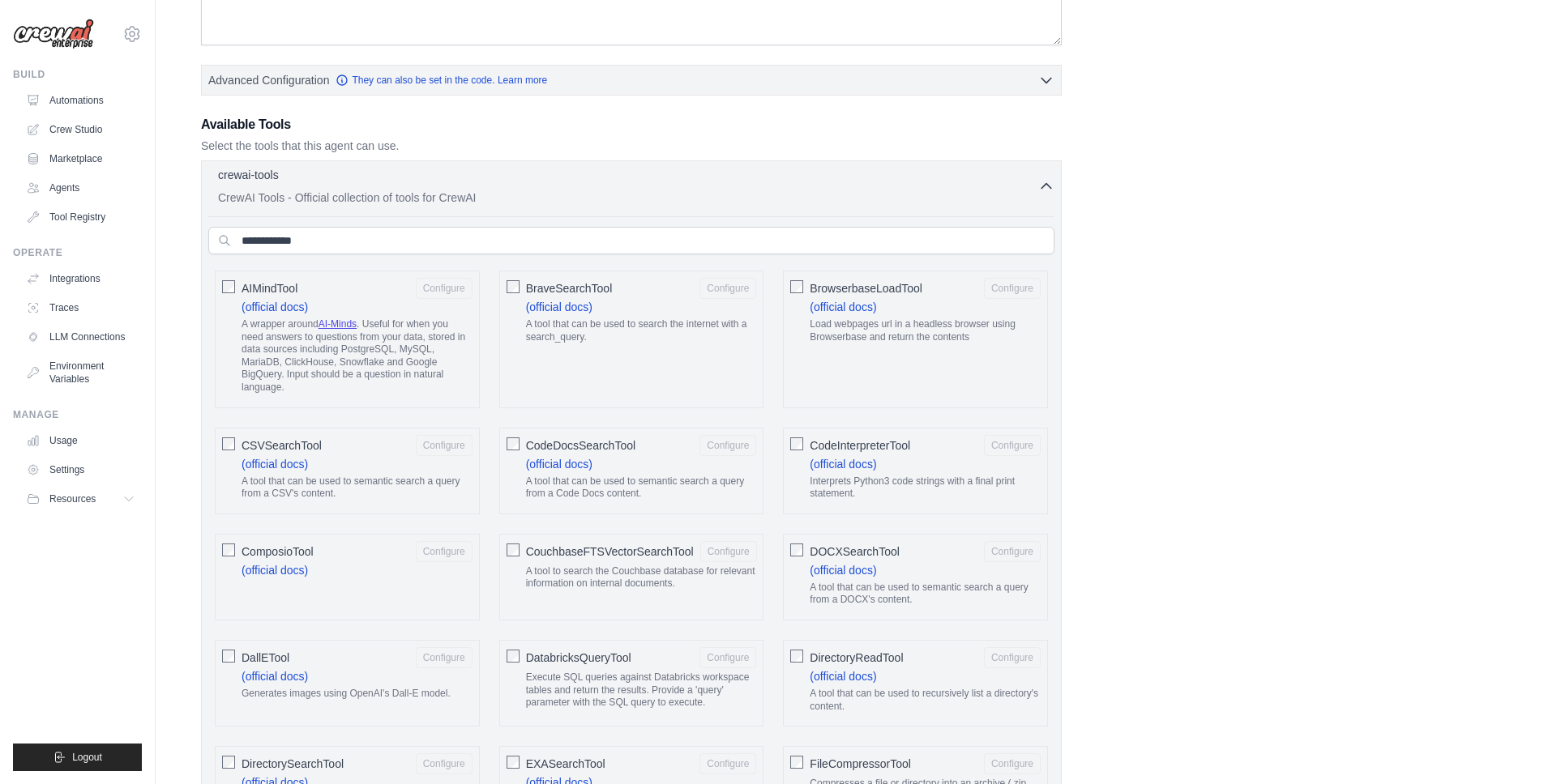
click at [1044, 184] on icon "button" at bounding box center [1046, 186] width 16 height 16
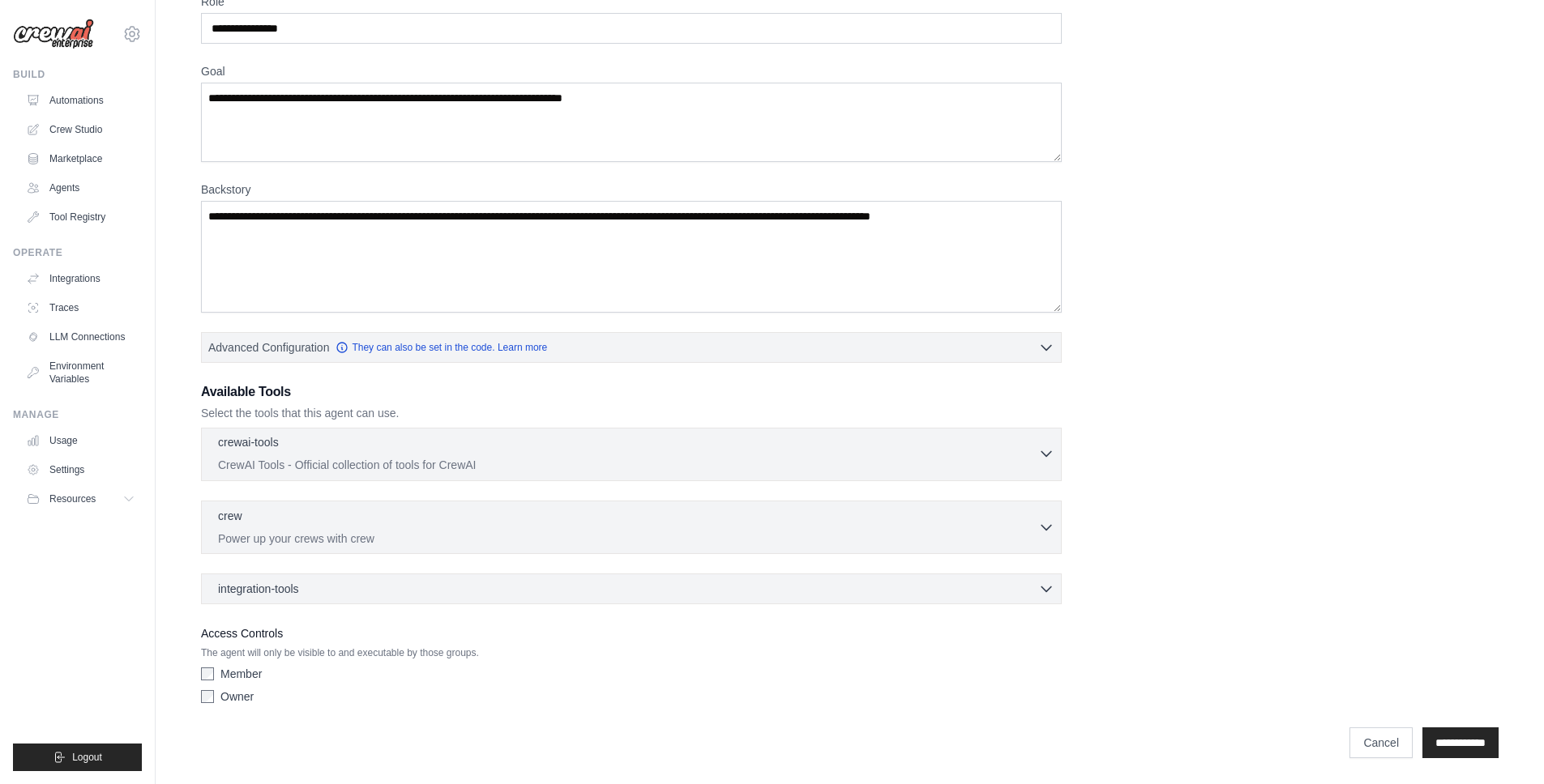
click at [370, 464] on p "CrewAI Tools - Official collection of tools for CrewAI" at bounding box center [627, 464] width 820 height 16
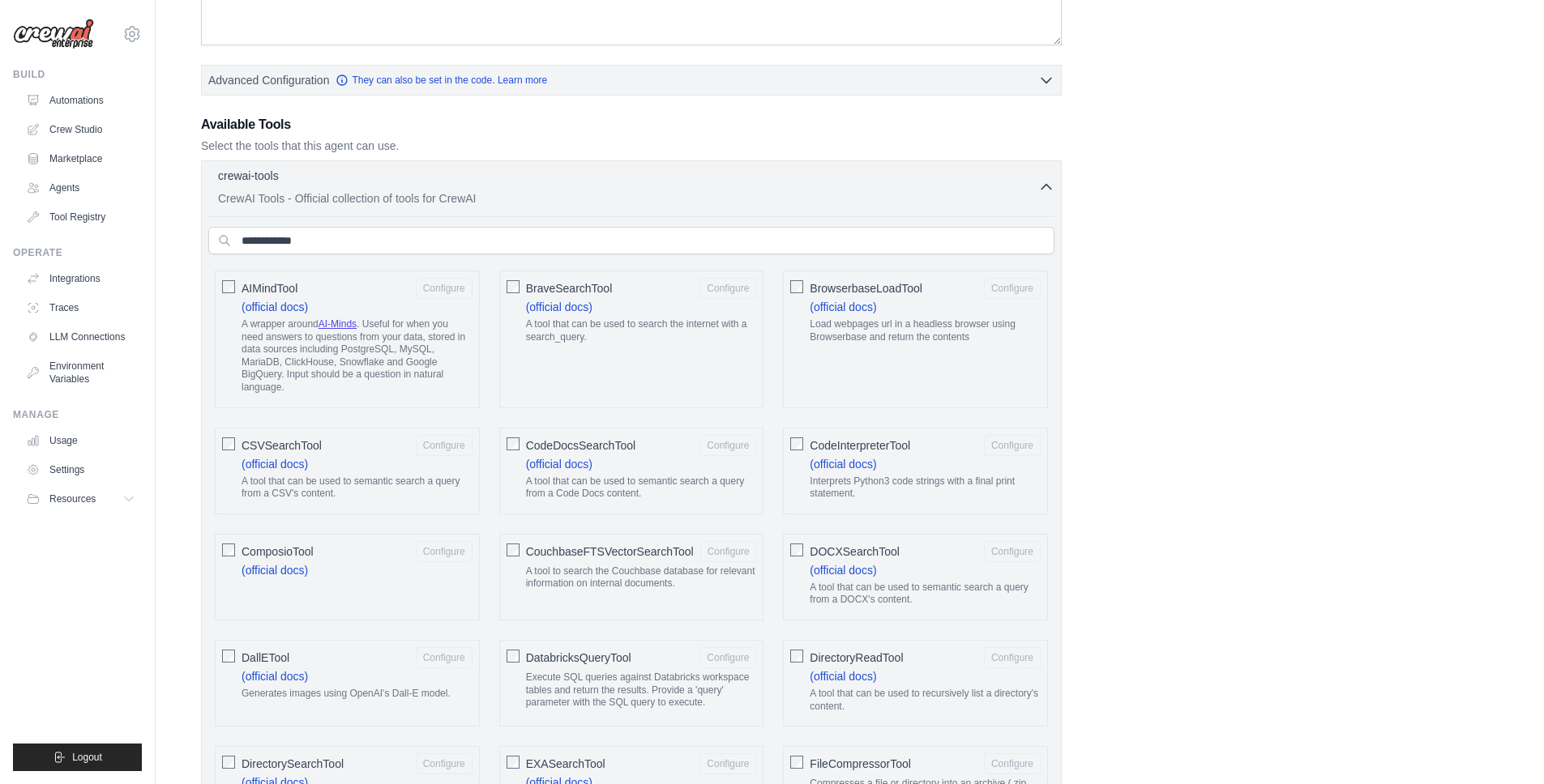
click at [1045, 185] on icon "button" at bounding box center [1046, 187] width 10 height 5
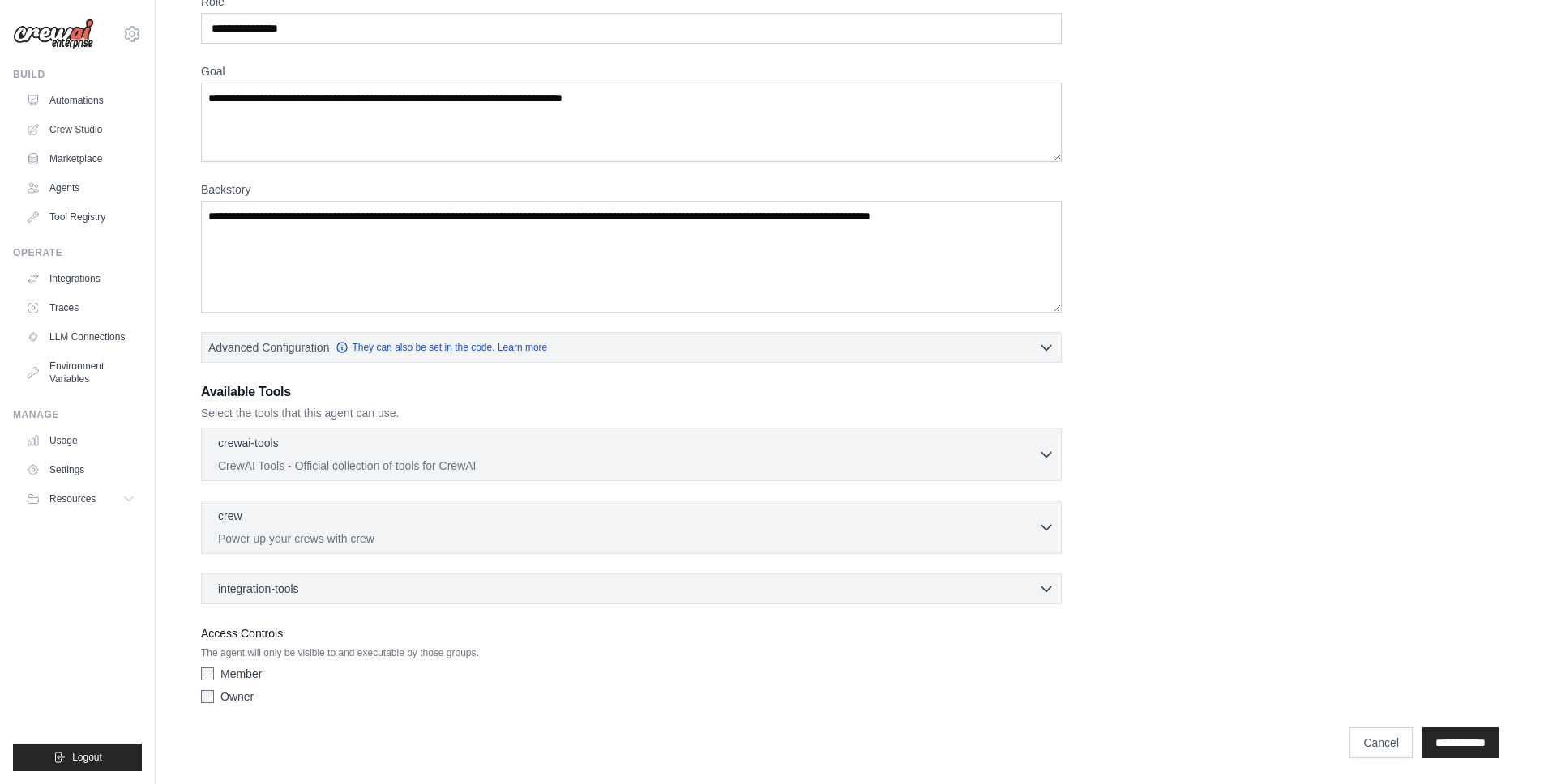
scroll to position [85, 0]
click at [314, 537] on p "Power up your crews with crew" at bounding box center [627, 537] width 820 height 16
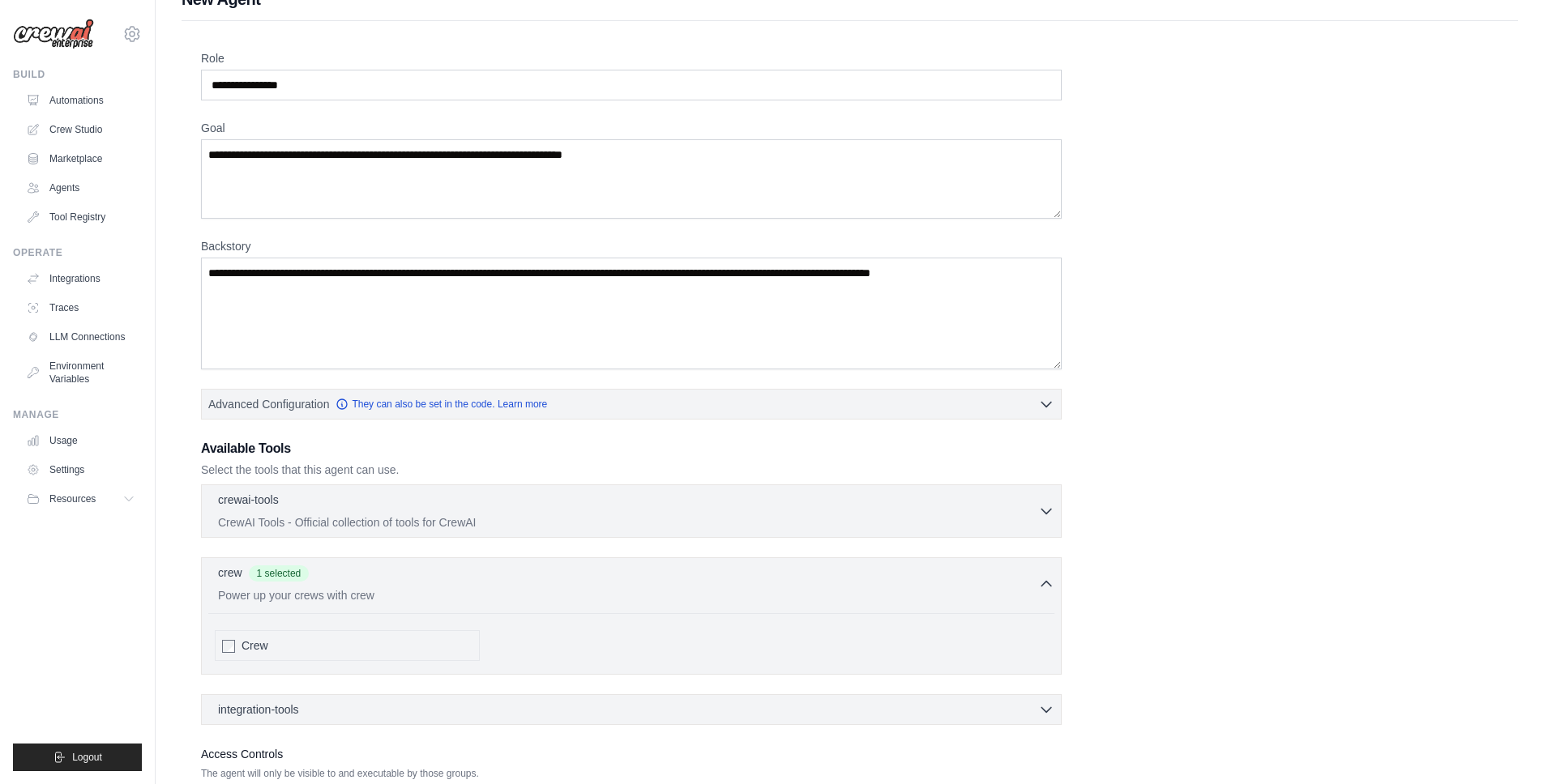
scroll to position [0, 0]
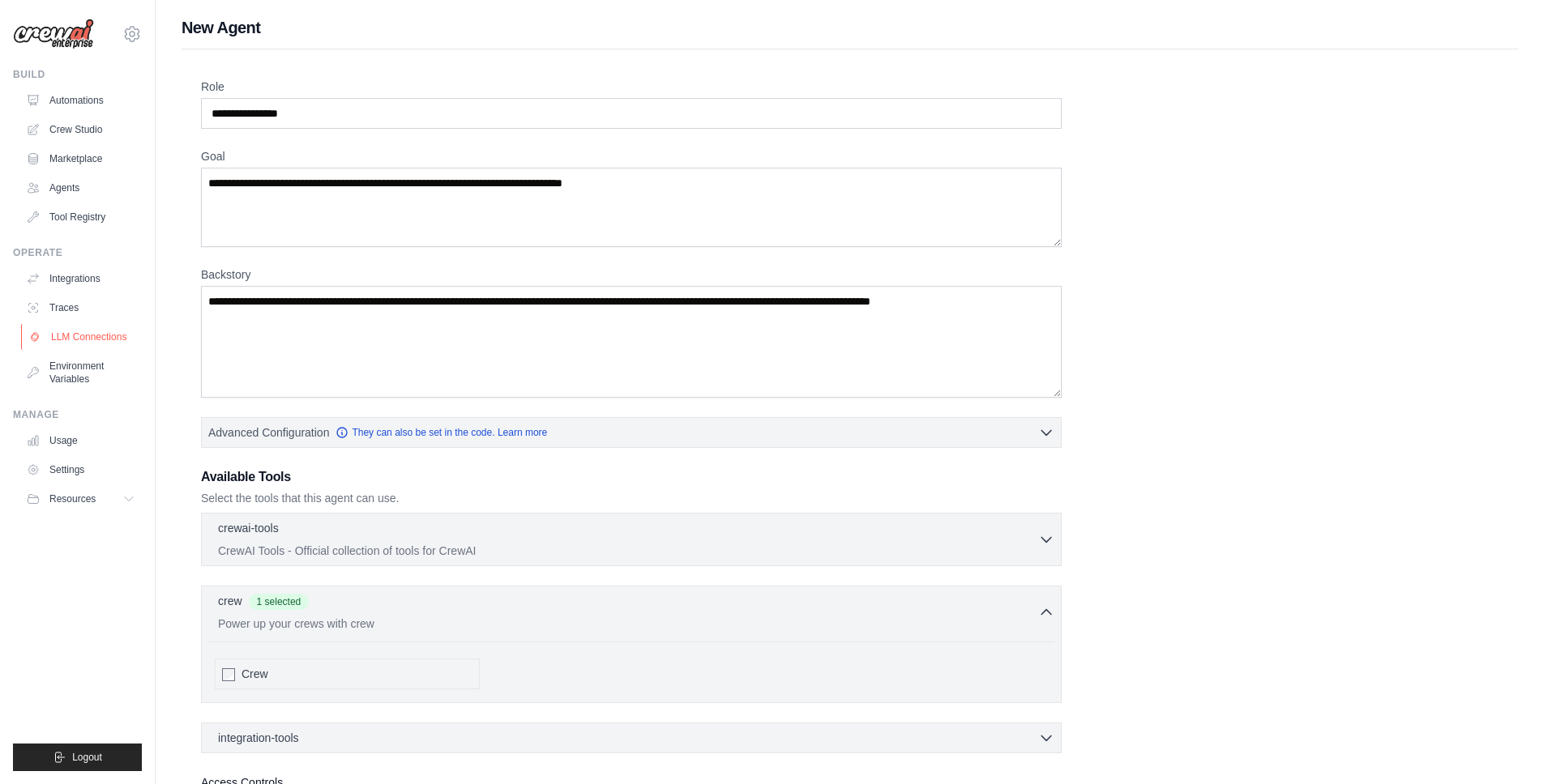
click at [98, 336] on link "LLM Connections" at bounding box center [82, 337] width 122 height 26
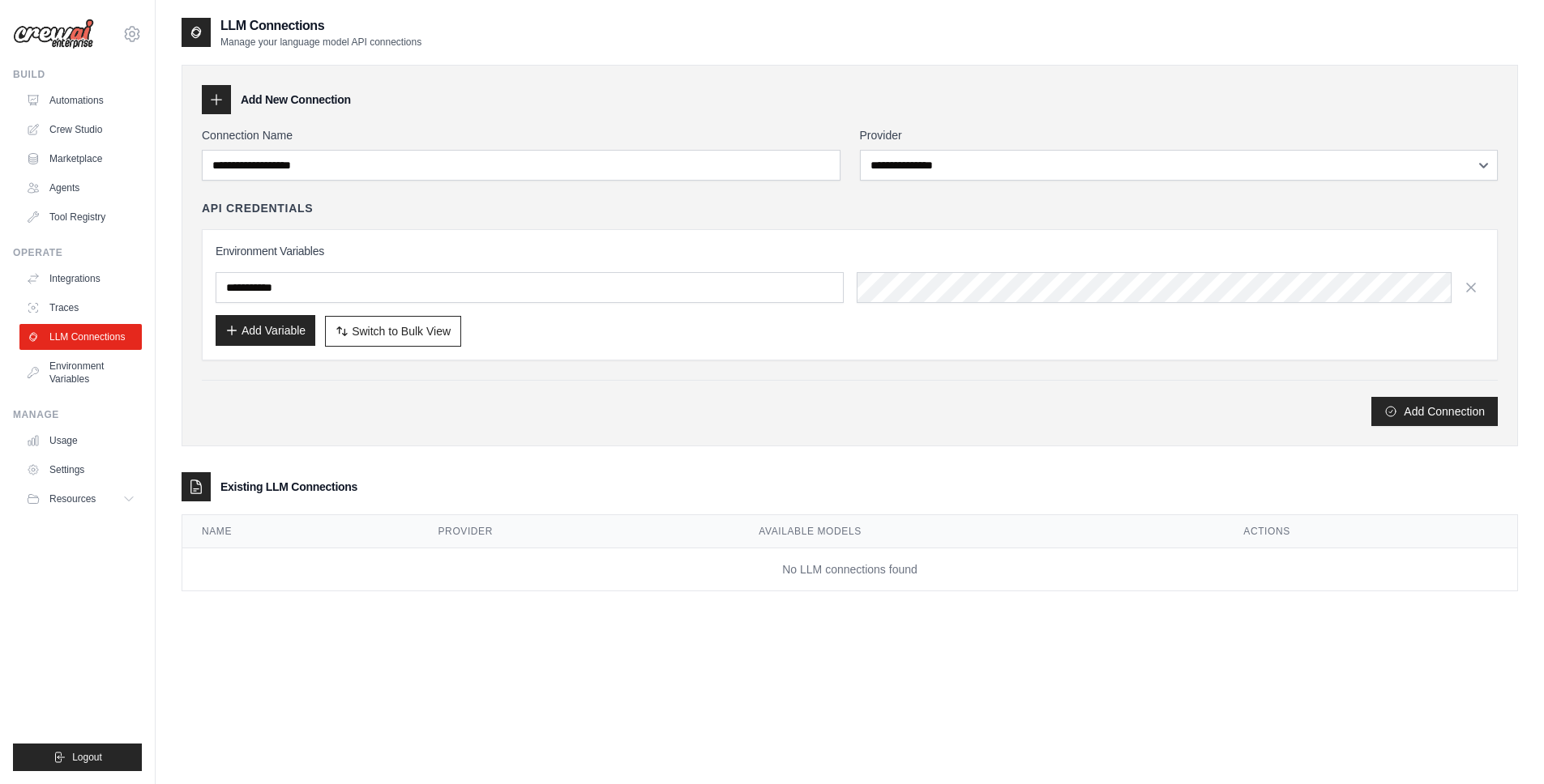
click at [267, 336] on button "Add Variable" at bounding box center [265, 330] width 99 height 31
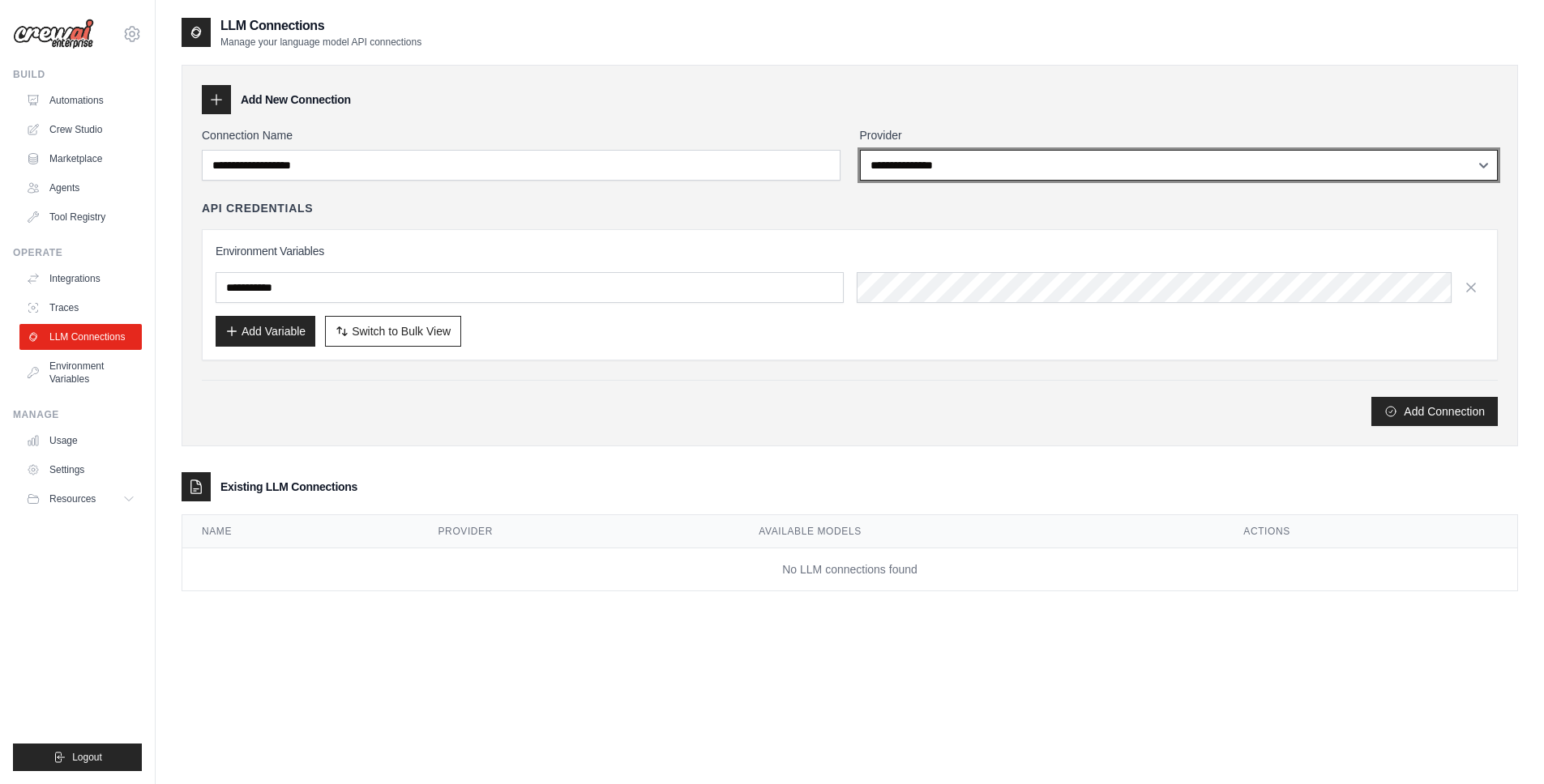
click at [1009, 170] on select "**********" at bounding box center [1179, 165] width 638 height 31
select select "*********"
click at [860, 150] on select "**********" at bounding box center [1179, 165] width 638 height 31
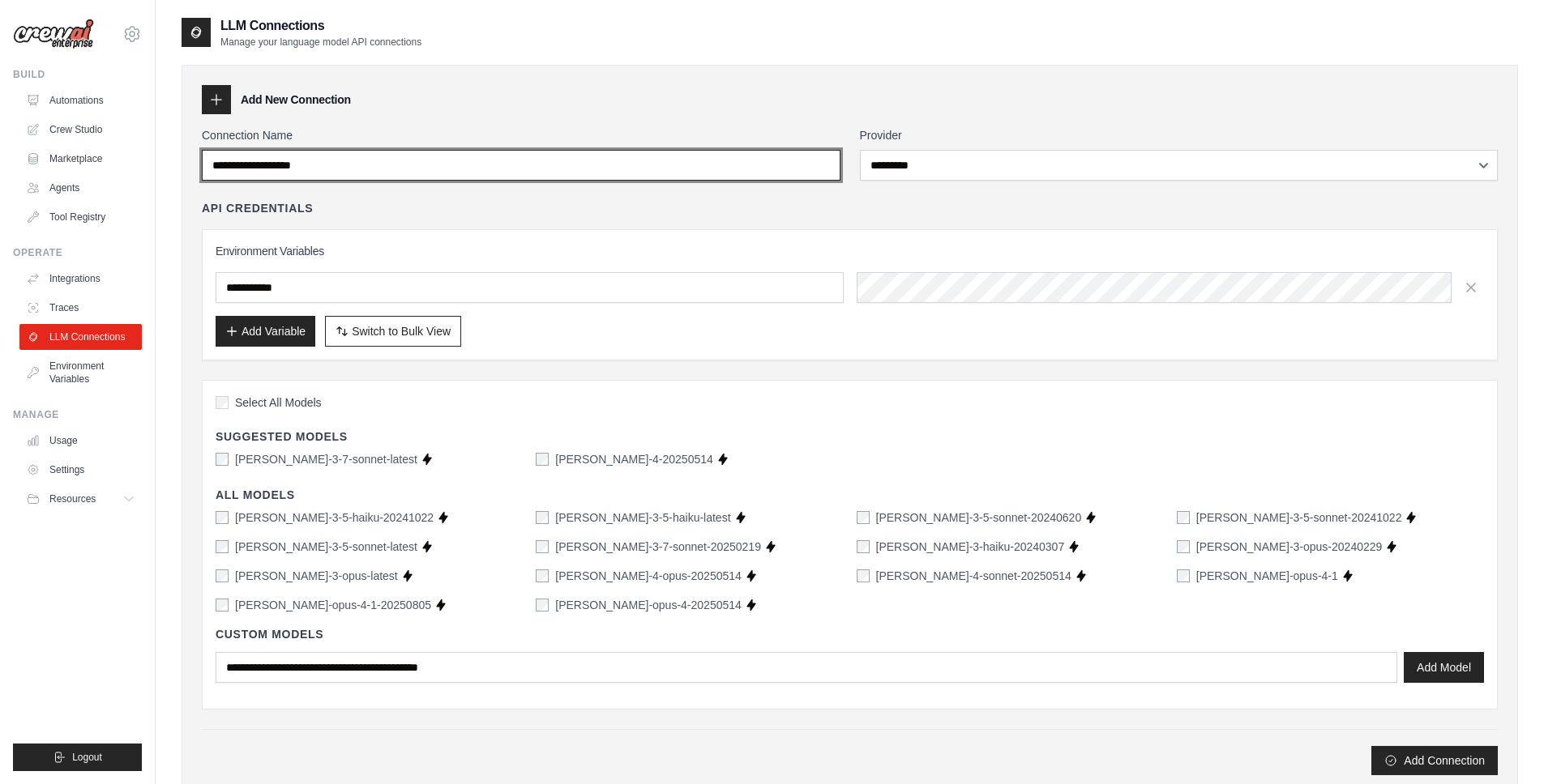
click at [393, 171] on input "Connection Name" at bounding box center [520, 165] width 638 height 31
click at [399, 164] on input "Connection Name" at bounding box center [520, 165] width 638 height 31
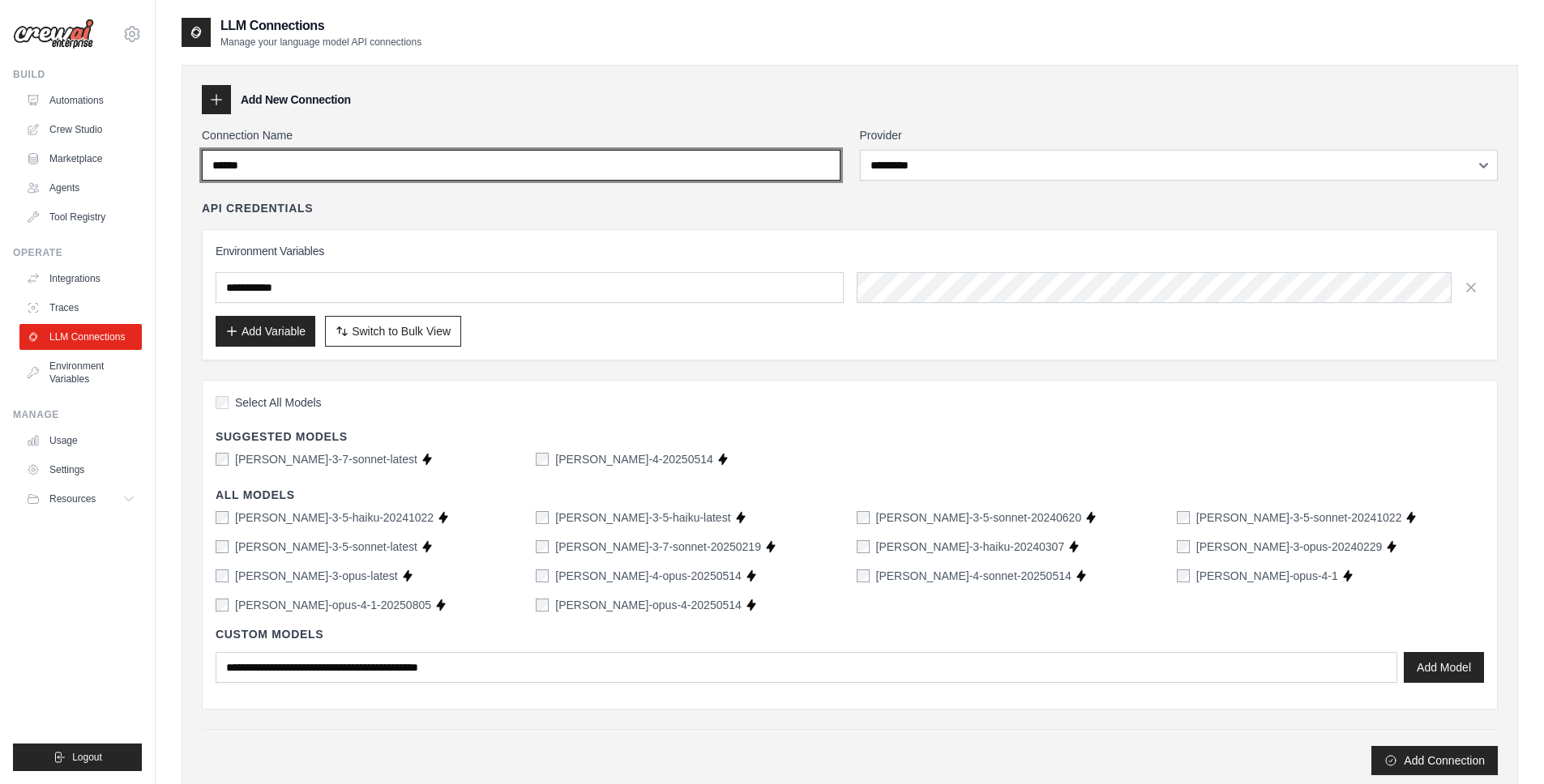
type input "******"
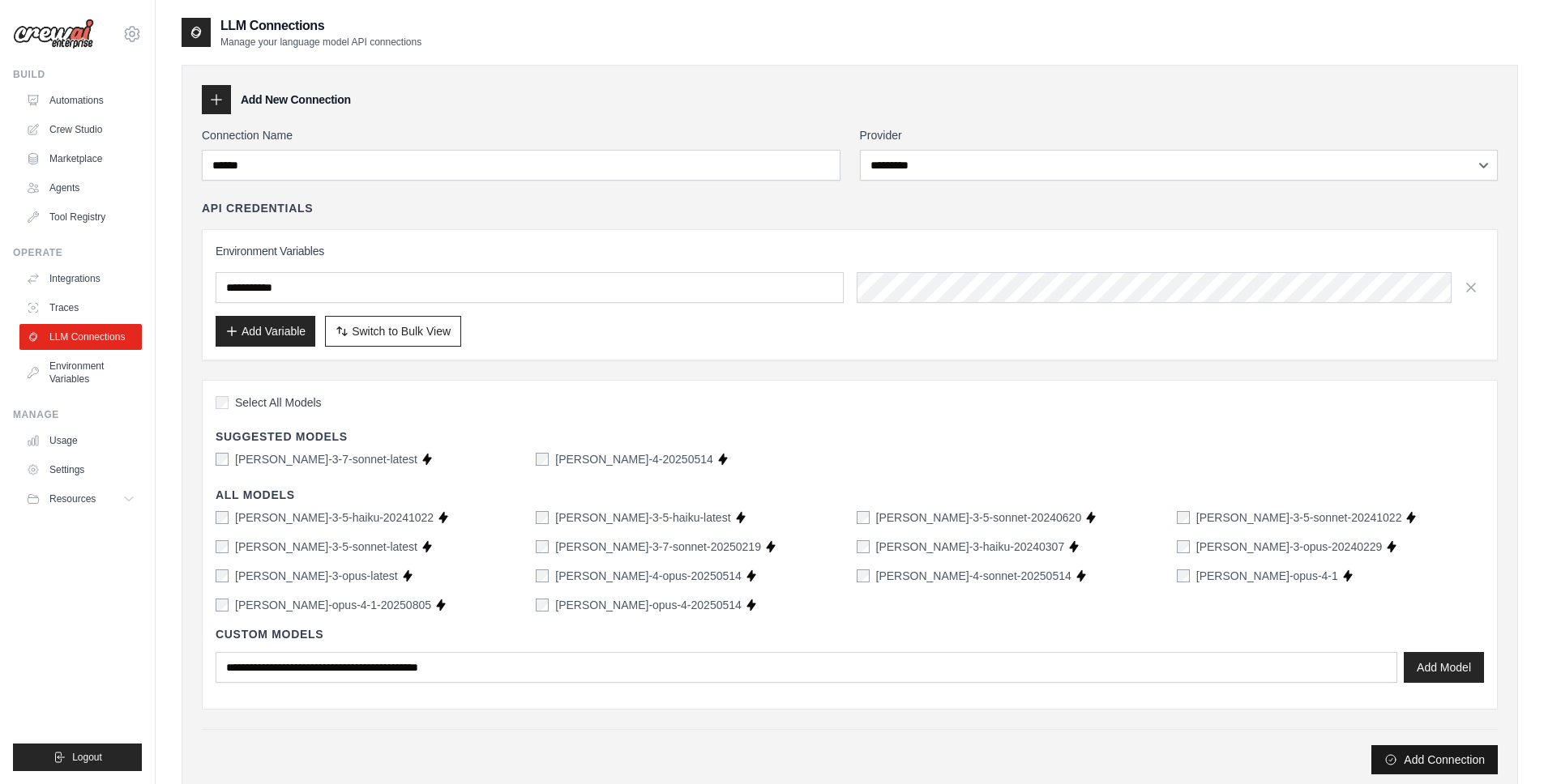
click at [1462, 755] on button "Add Connection" at bounding box center [1434, 759] width 126 height 30
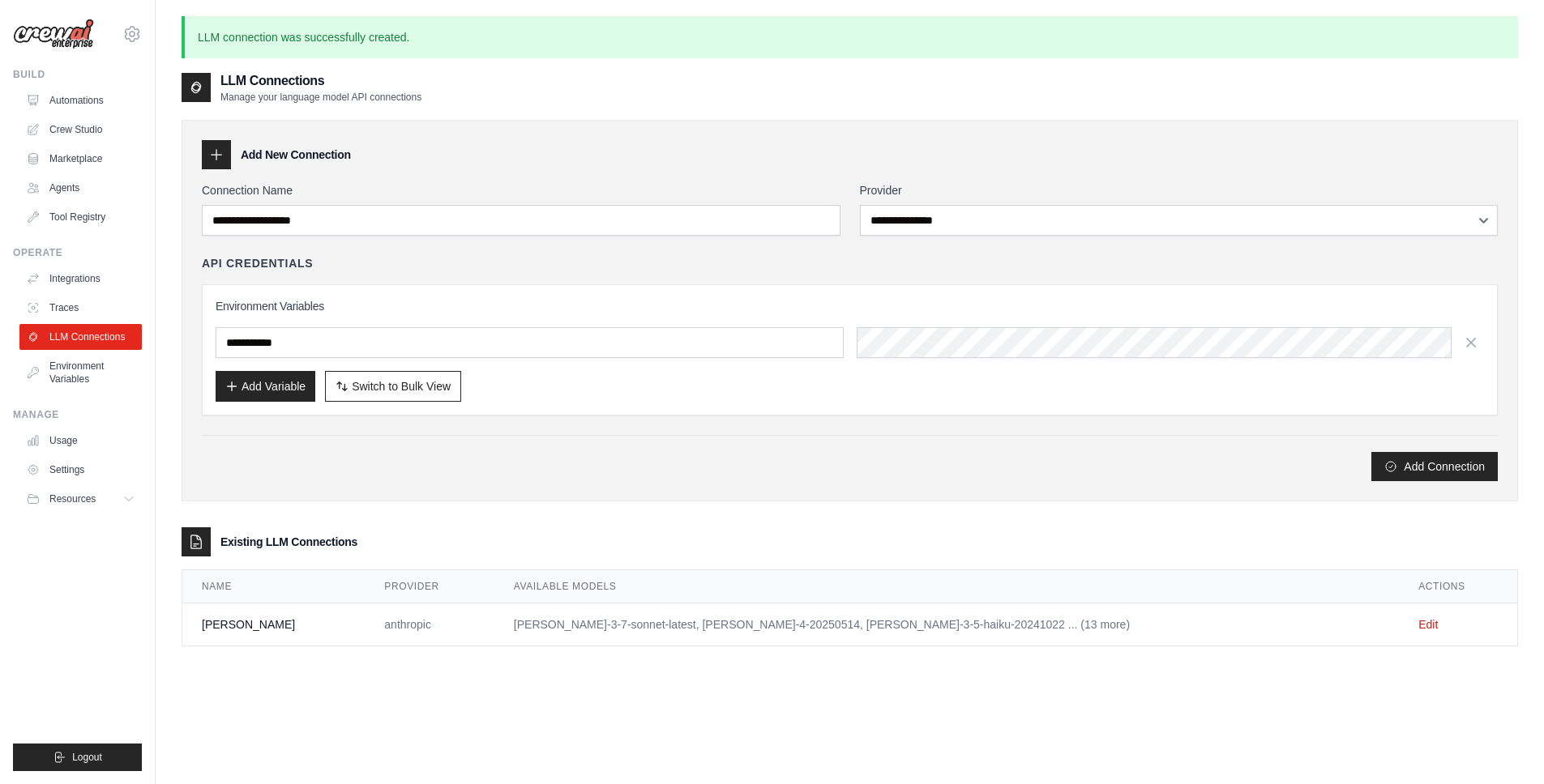
click at [945, 621] on td "claude-3-7-sonnet-latest, claude-sonnet-4-20250514, claude-3-5-haiku-20241022 .…" at bounding box center [947, 625] width 905 height 43
click at [1418, 625] on link "Edit" at bounding box center [1428, 625] width 19 height 13
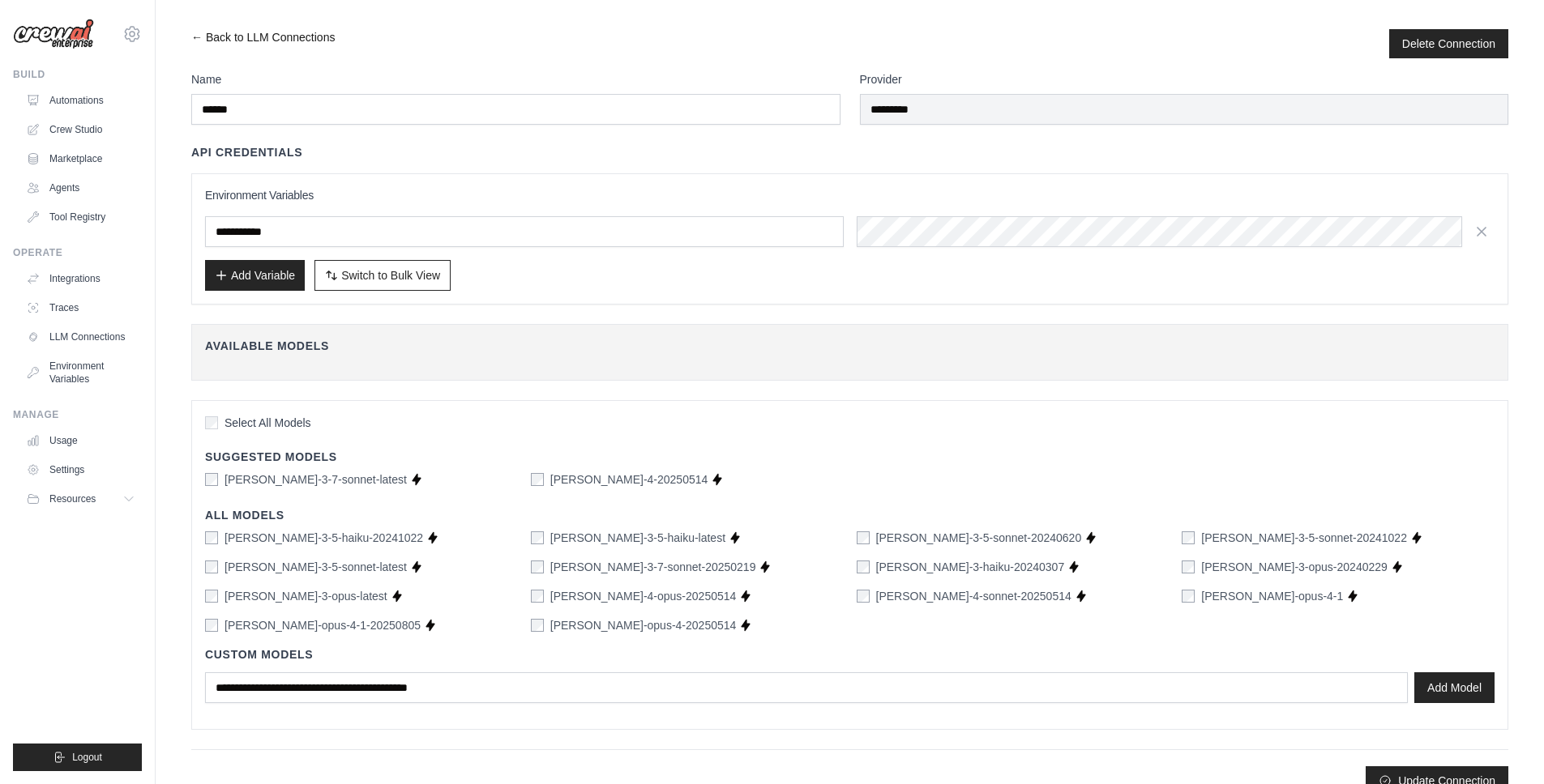
click at [193, 37] on link "← Back to LLM Connections" at bounding box center [262, 44] width 143 height 30
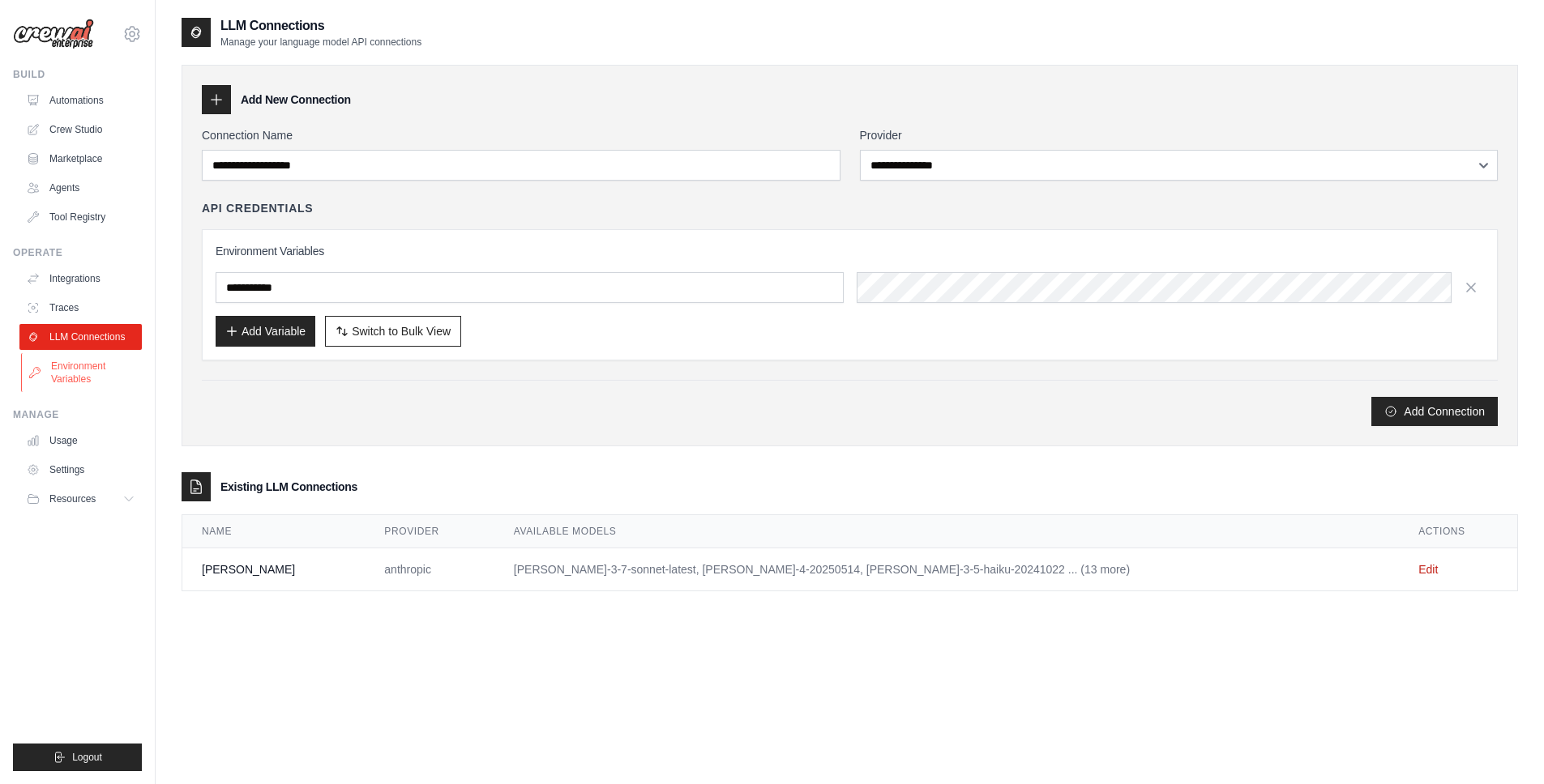
click at [72, 374] on link "Environment Variables" at bounding box center [82, 372] width 122 height 39
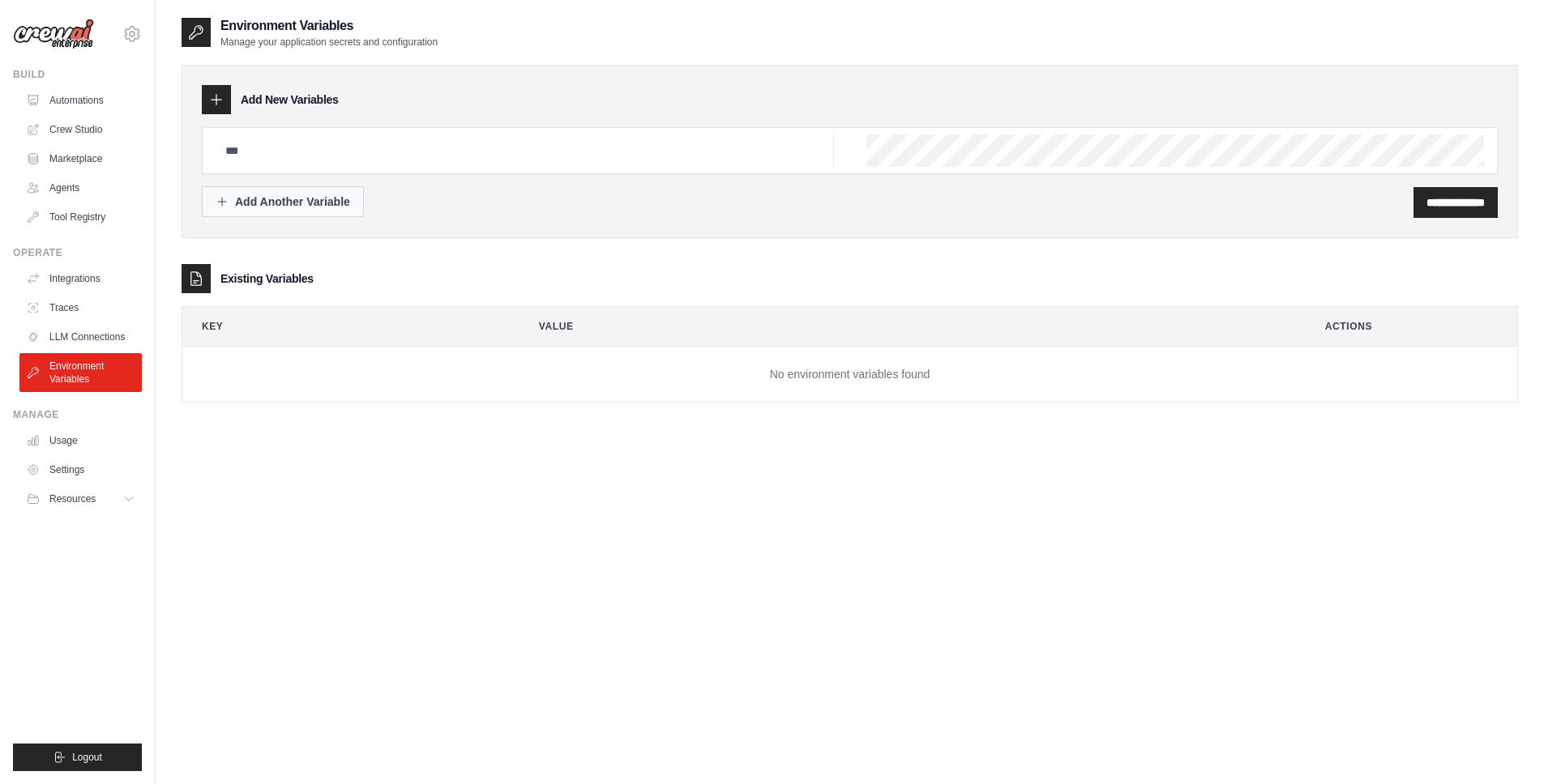
click at [276, 206] on div "Add Another Variable" at bounding box center [282, 201] width 135 height 16
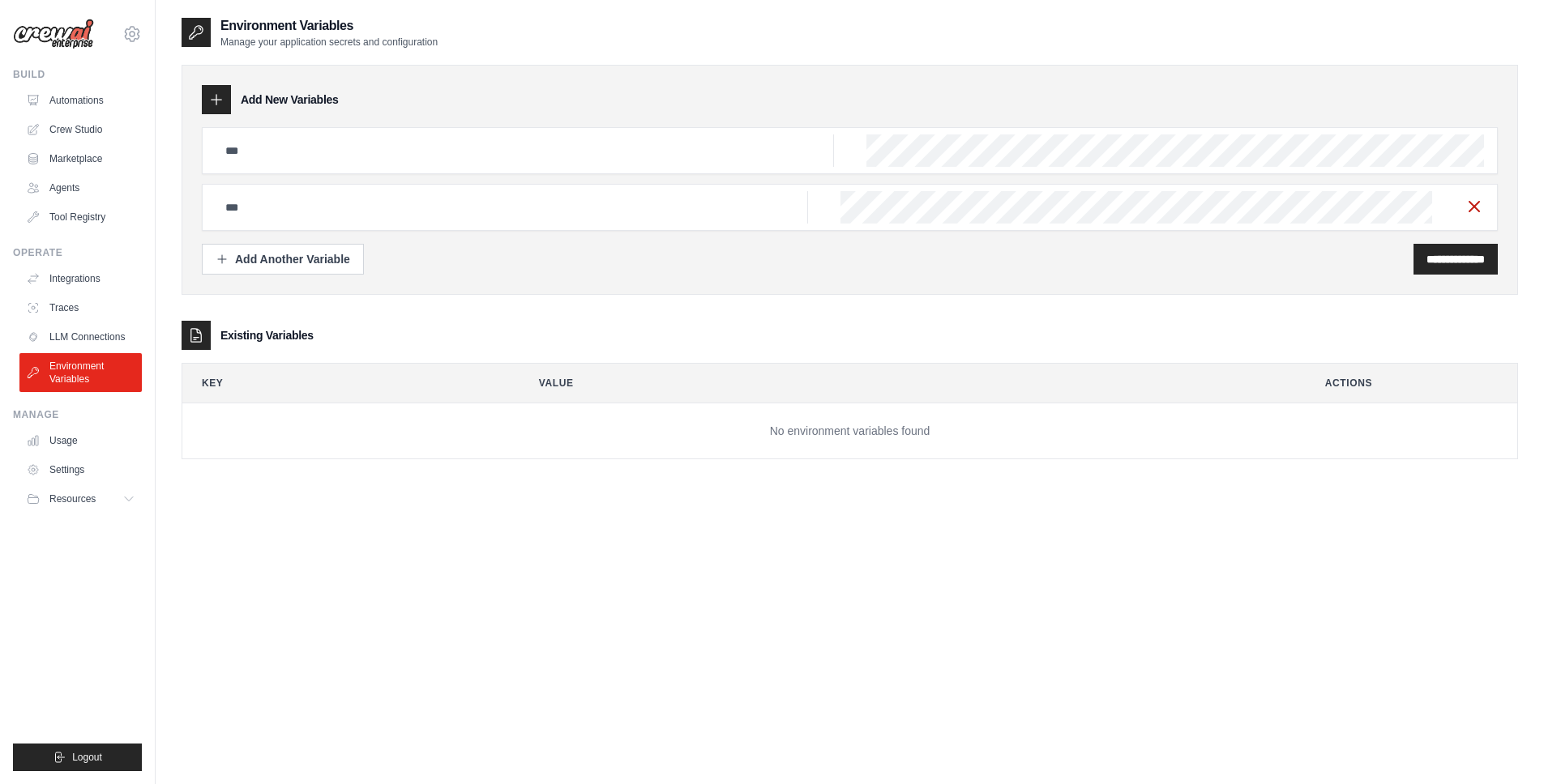
click at [1471, 201] on icon "button" at bounding box center [1474, 206] width 19 height 19
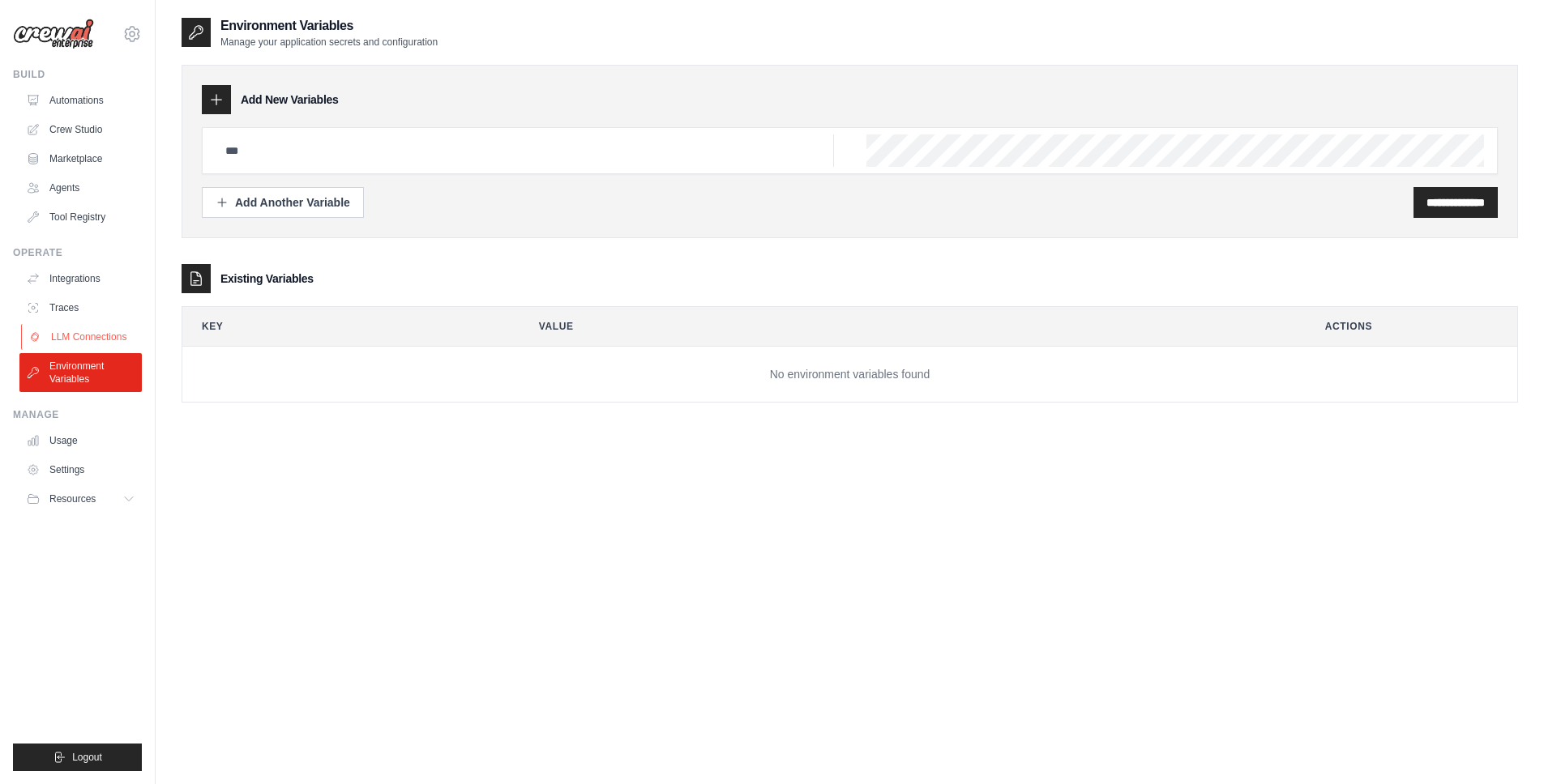
click at [78, 343] on link "LLM Connections" at bounding box center [82, 337] width 122 height 26
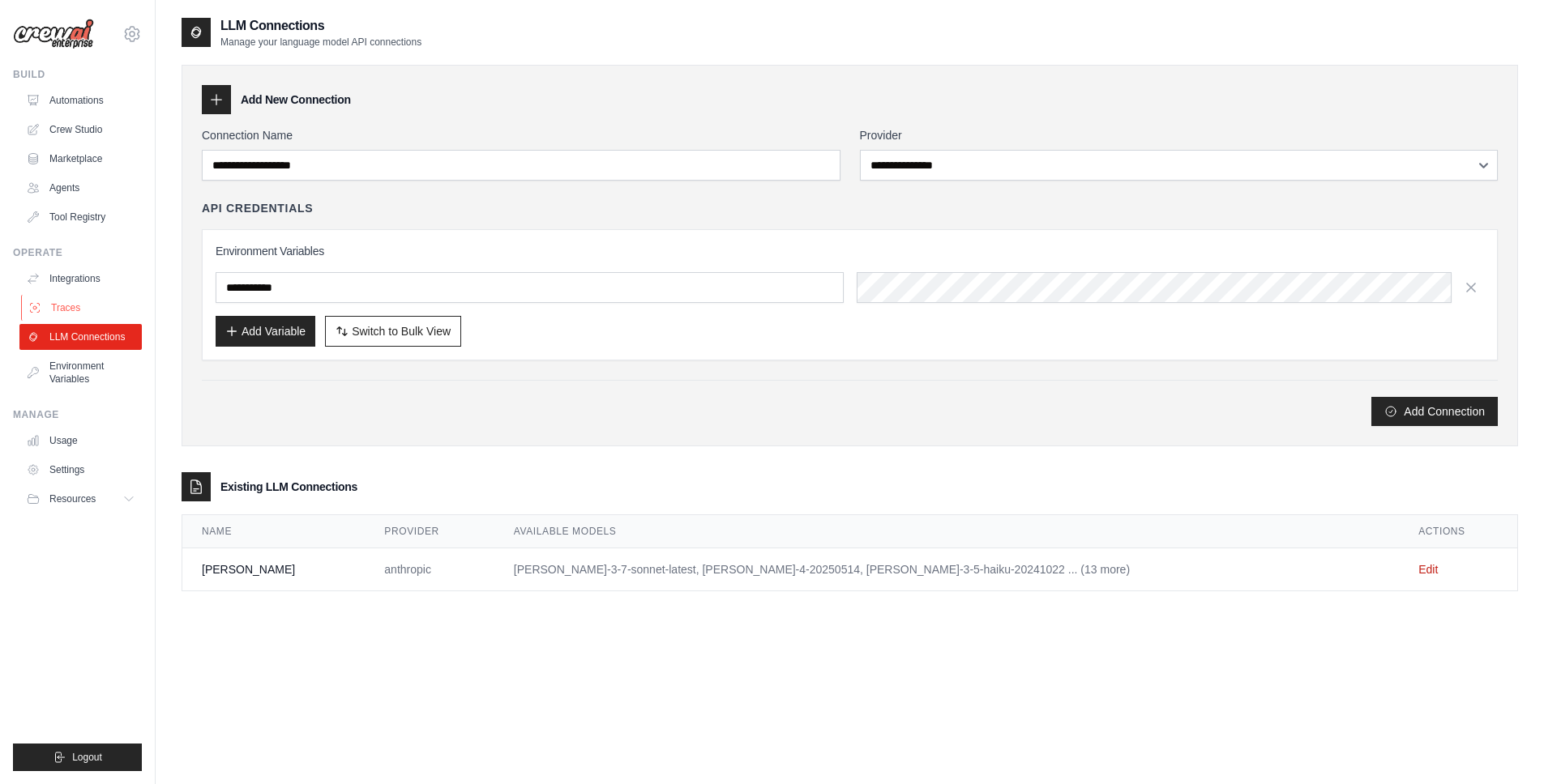
click at [59, 308] on link "Traces" at bounding box center [82, 307] width 122 height 26
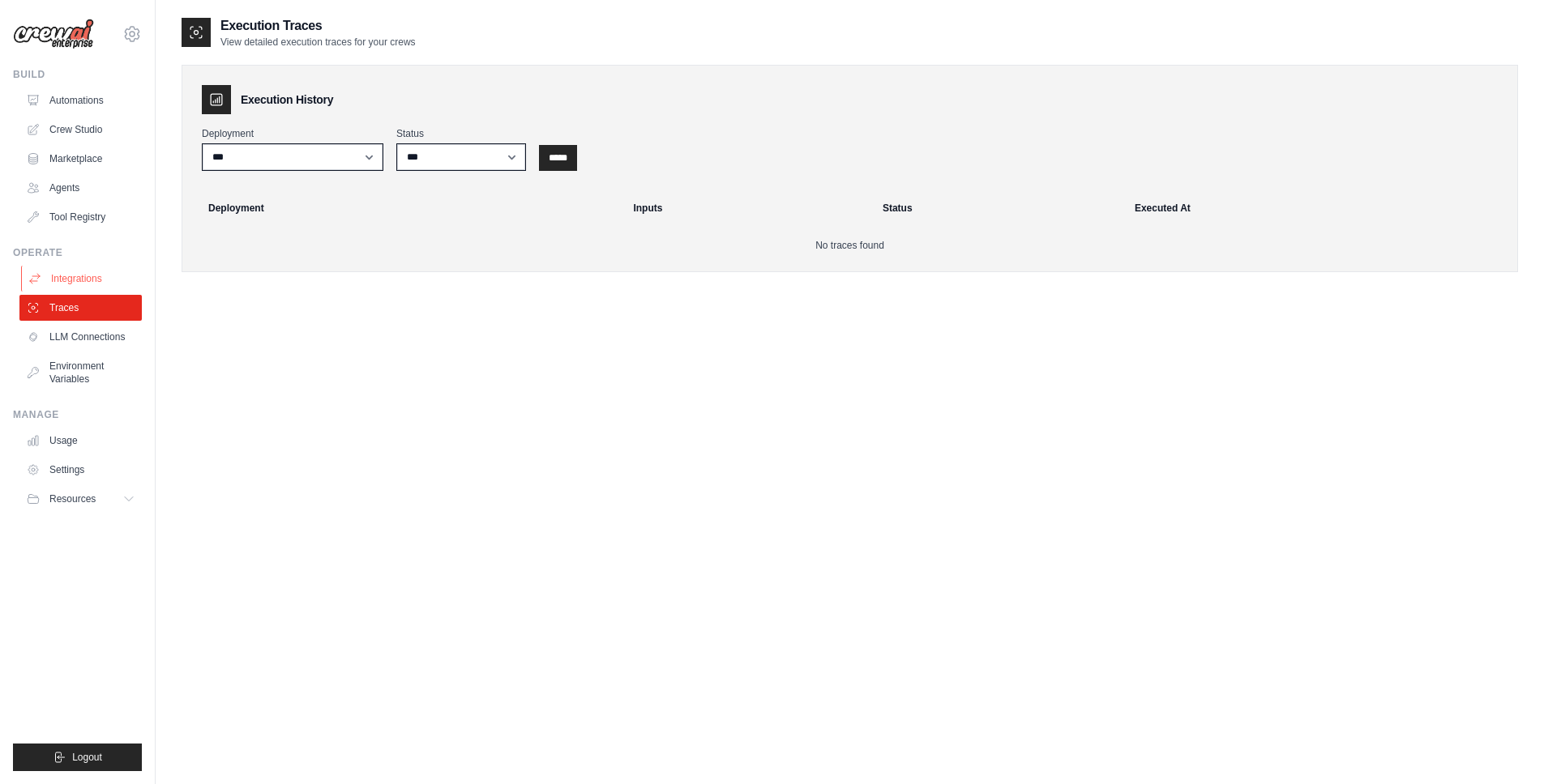
click at [87, 276] on link "Integrations" at bounding box center [82, 279] width 122 height 26
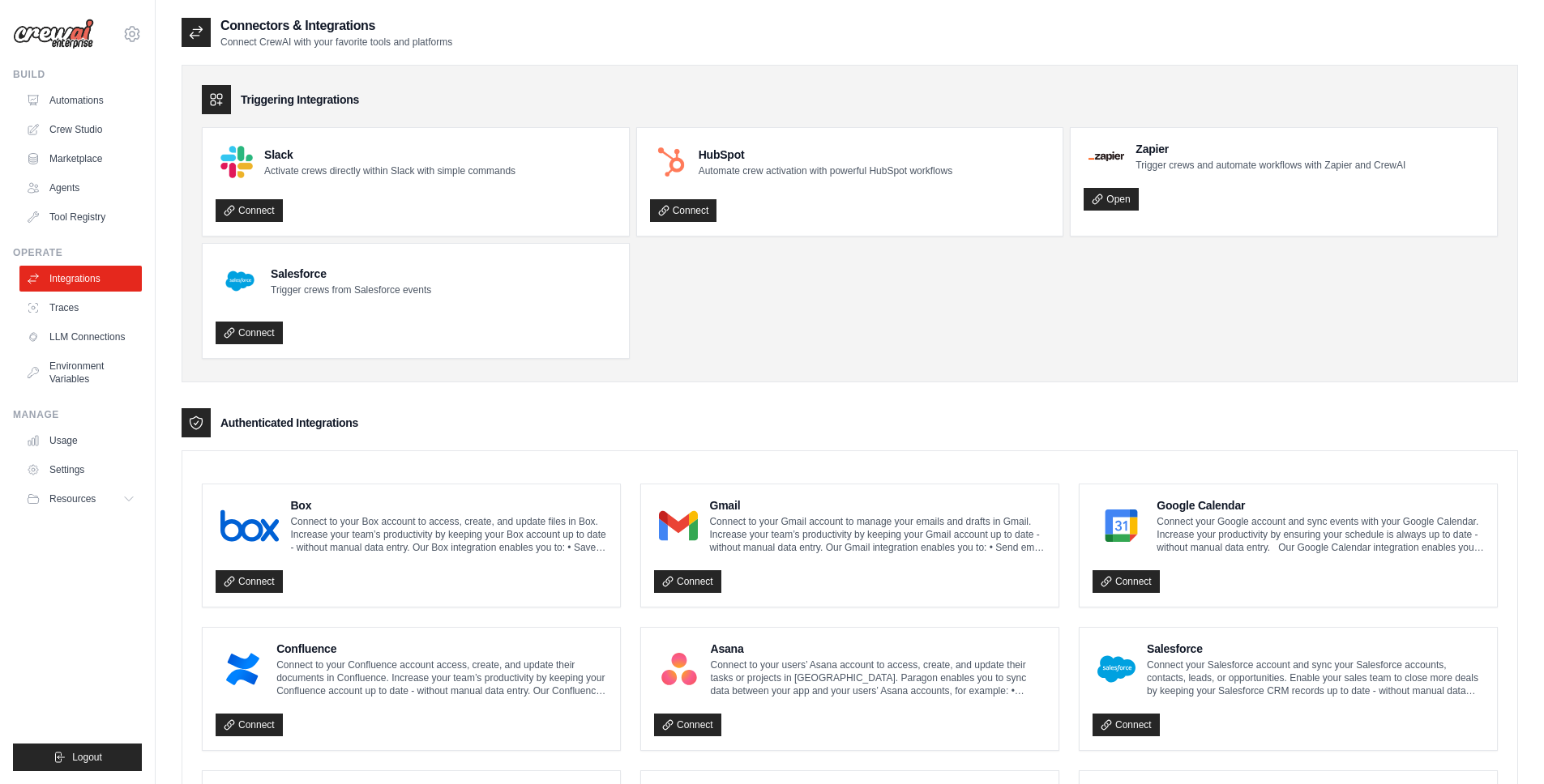
click at [395, 231] on div "Slack Activate crews directly within Slack with simple commands Connect" at bounding box center [415, 181] width 427 height 108
click at [71, 192] on link "Agents" at bounding box center [82, 187] width 122 height 26
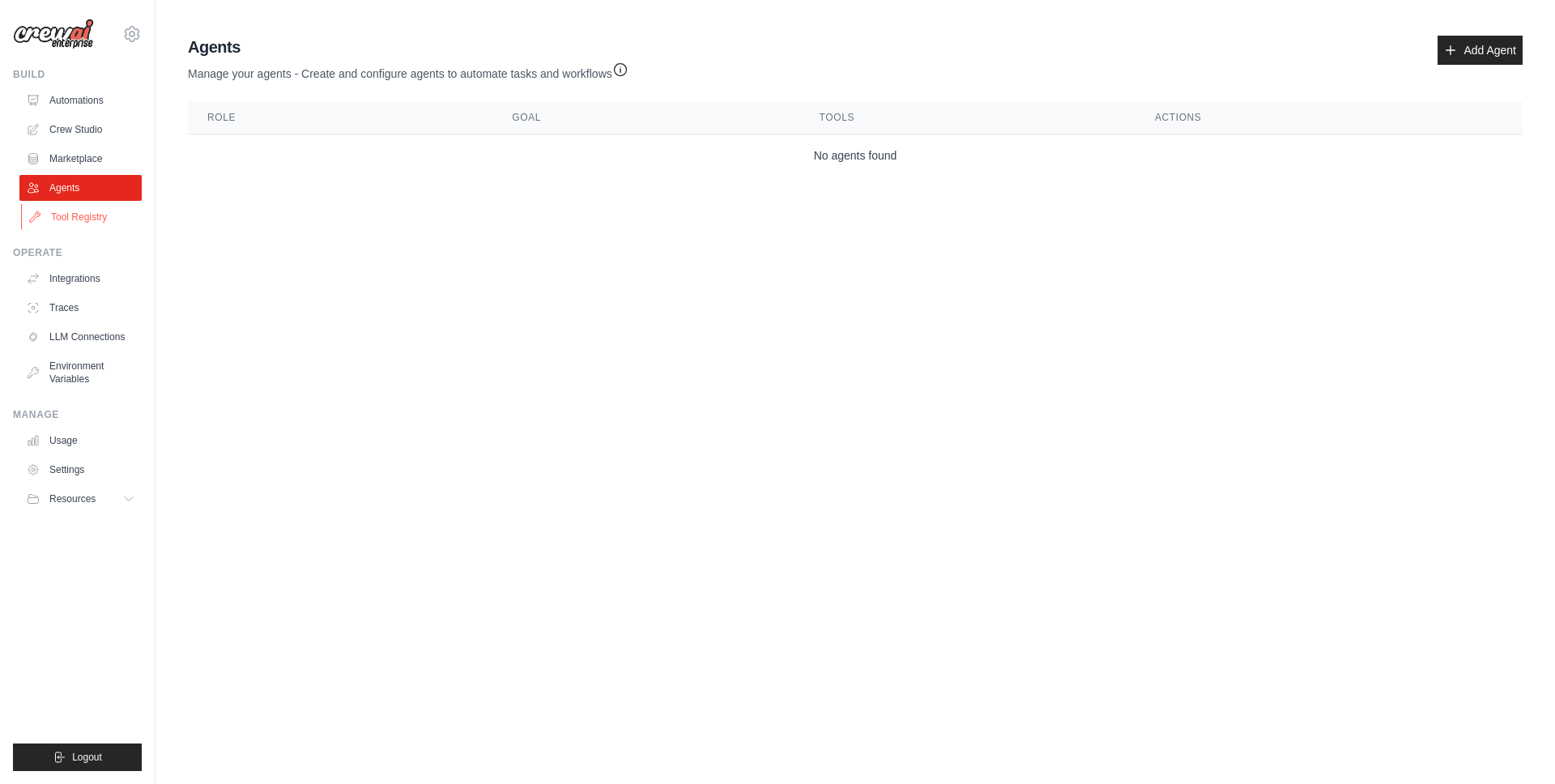
click at [81, 212] on link "Tool Registry" at bounding box center [82, 217] width 122 height 26
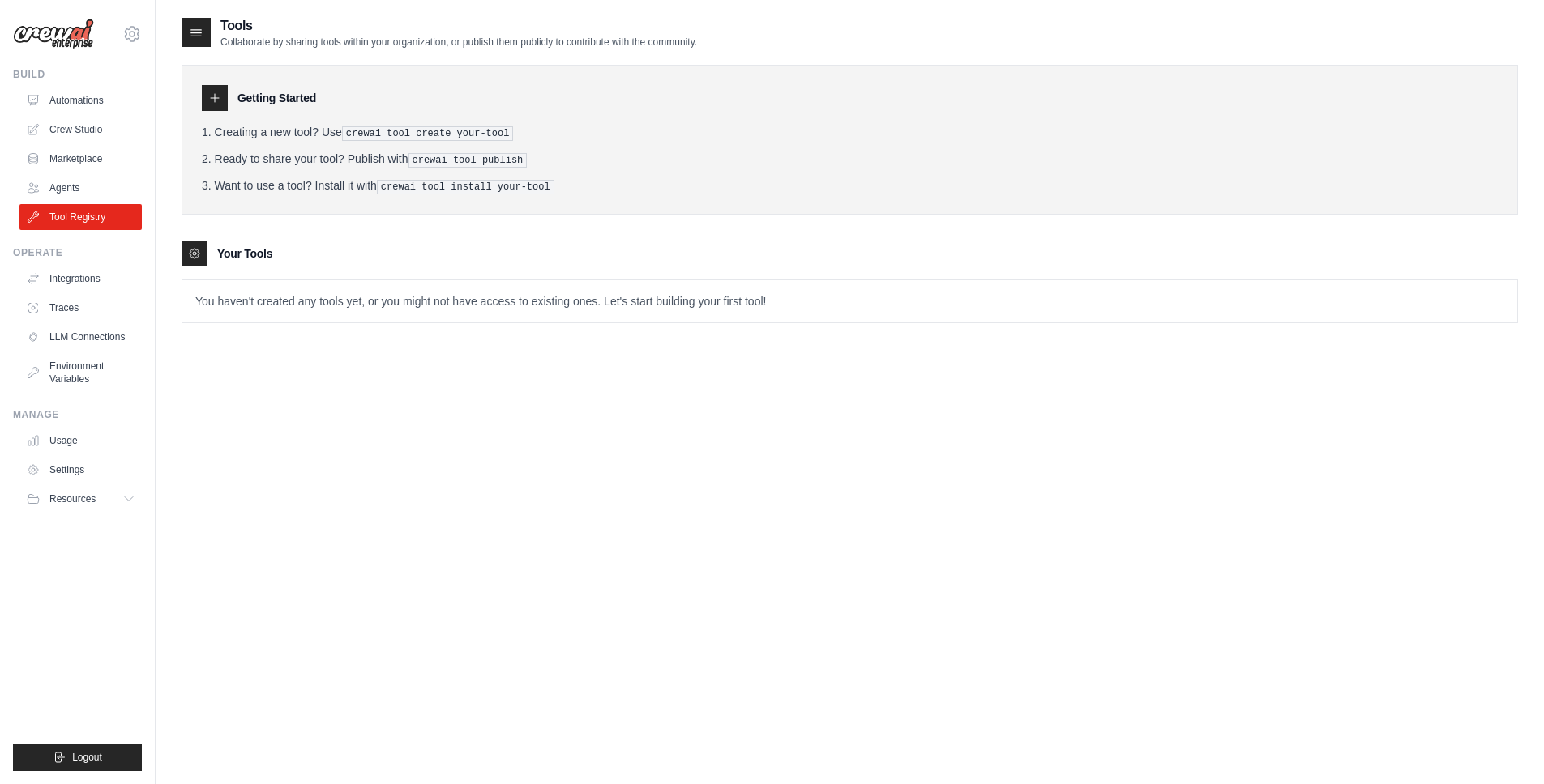
click at [310, 308] on p "You haven't created any tools yet, or you might not have access to existing one…" at bounding box center [849, 301] width 1335 height 42
click at [388, 244] on div "Your Tools" at bounding box center [849, 253] width 1336 height 26
click at [304, 103] on h3 "Getting Started" at bounding box center [277, 97] width 78 height 16
click at [191, 25] on icon at bounding box center [196, 31] width 16 height 16
click at [84, 126] on link "Crew Studio" at bounding box center [82, 129] width 122 height 26
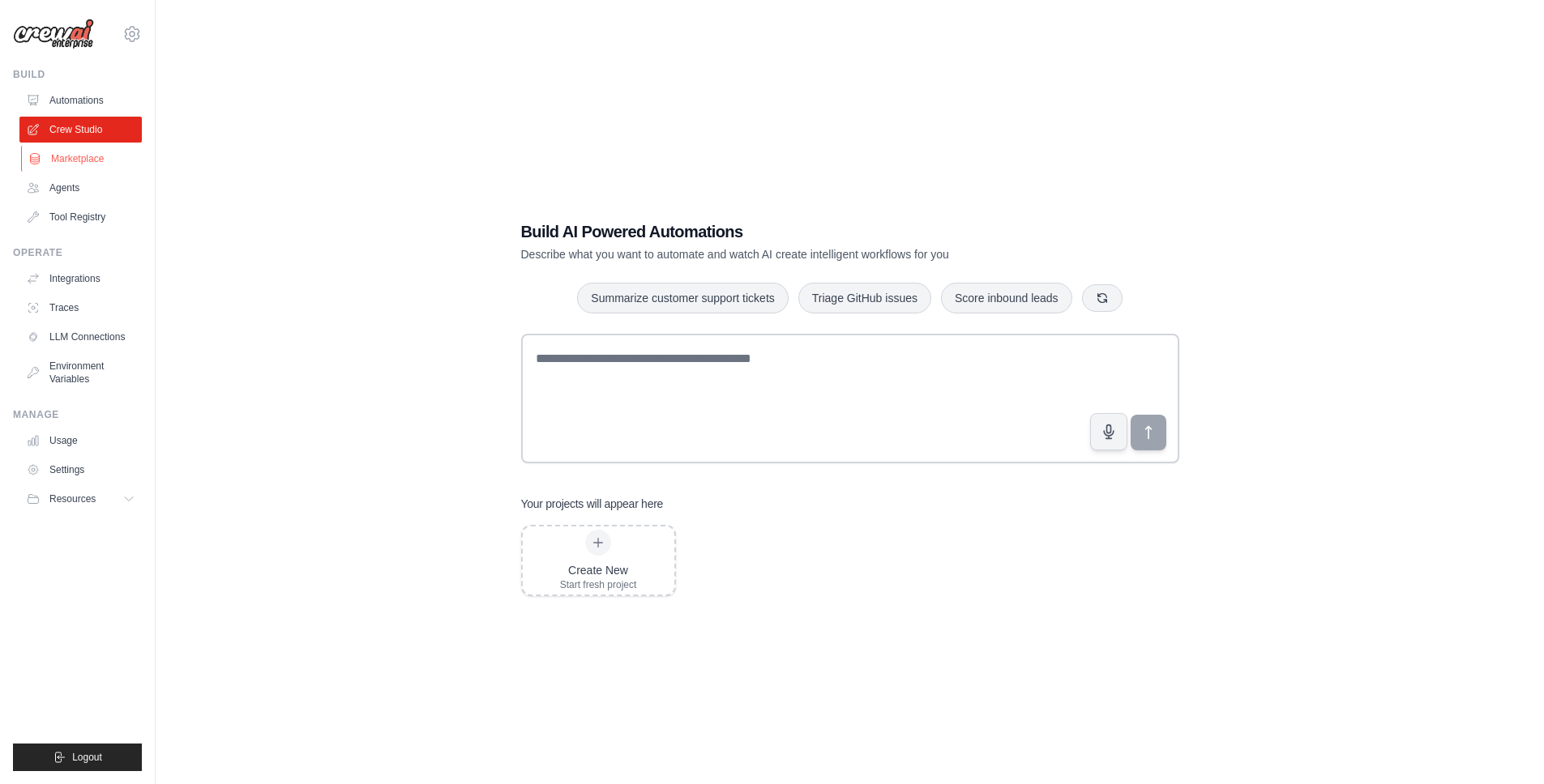
click at [70, 159] on link "Marketplace" at bounding box center [82, 158] width 122 height 26
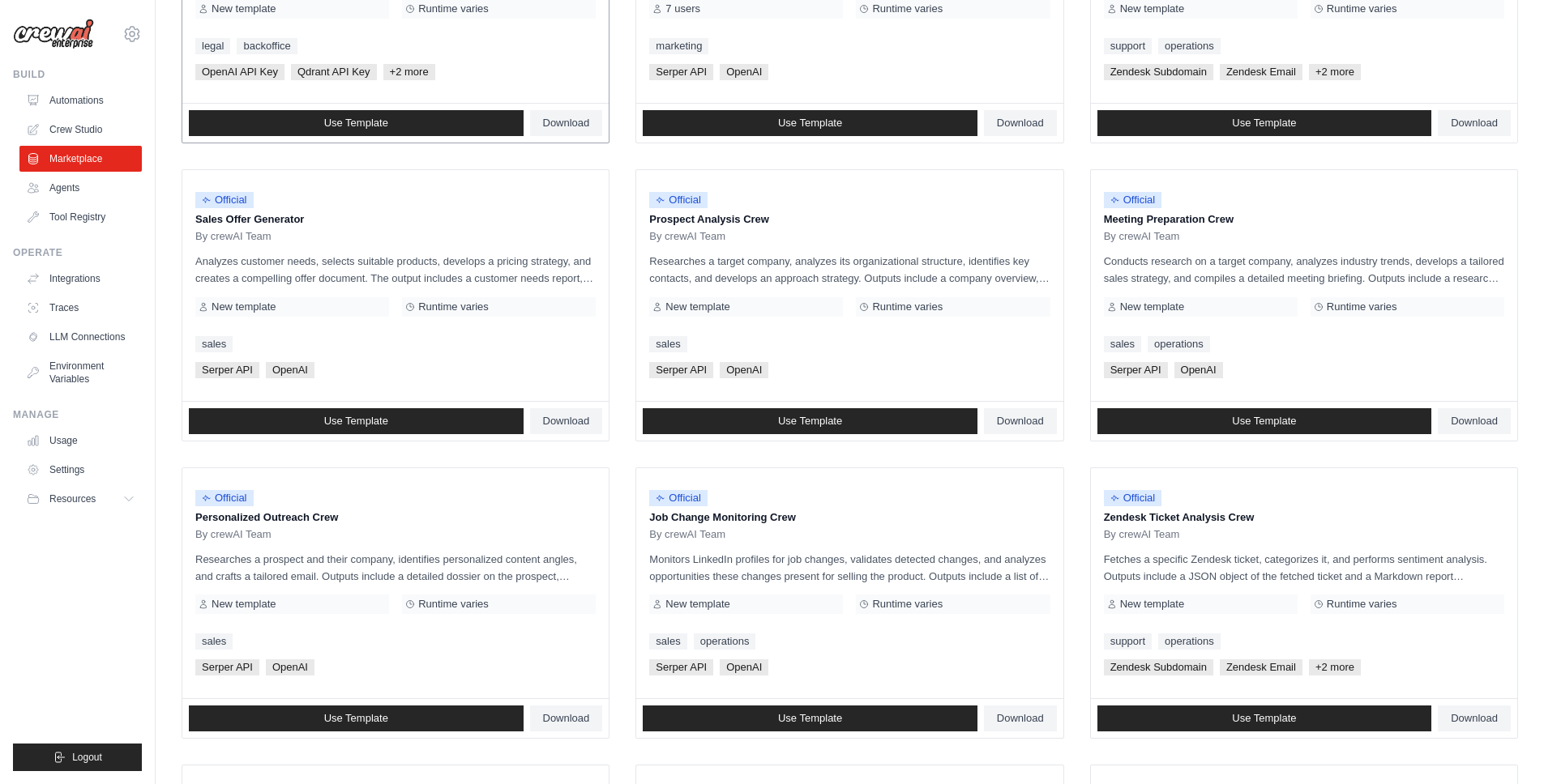
scroll to position [717, 0]
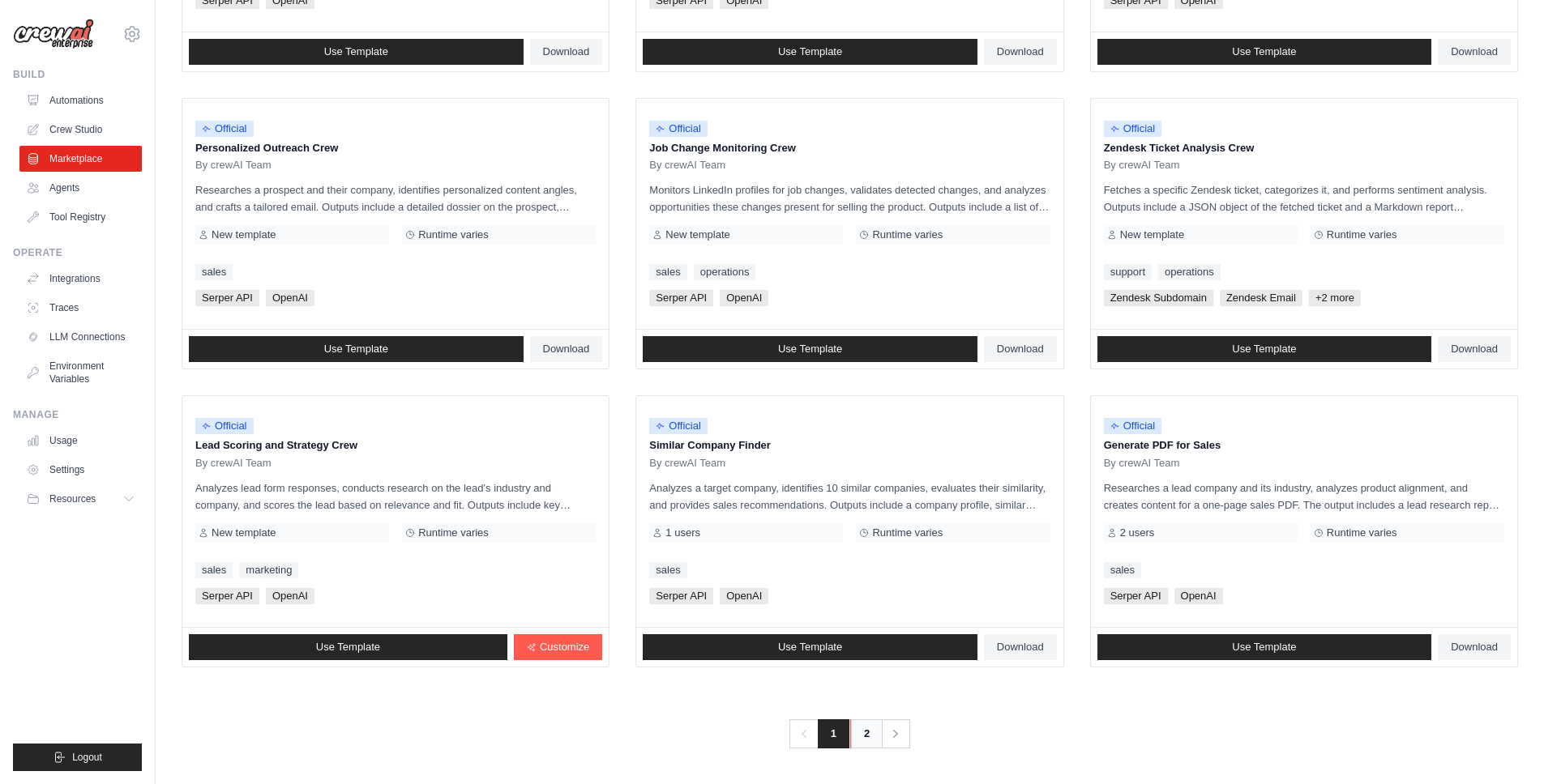
click at [871, 729] on link "2" at bounding box center [866, 733] width 32 height 30
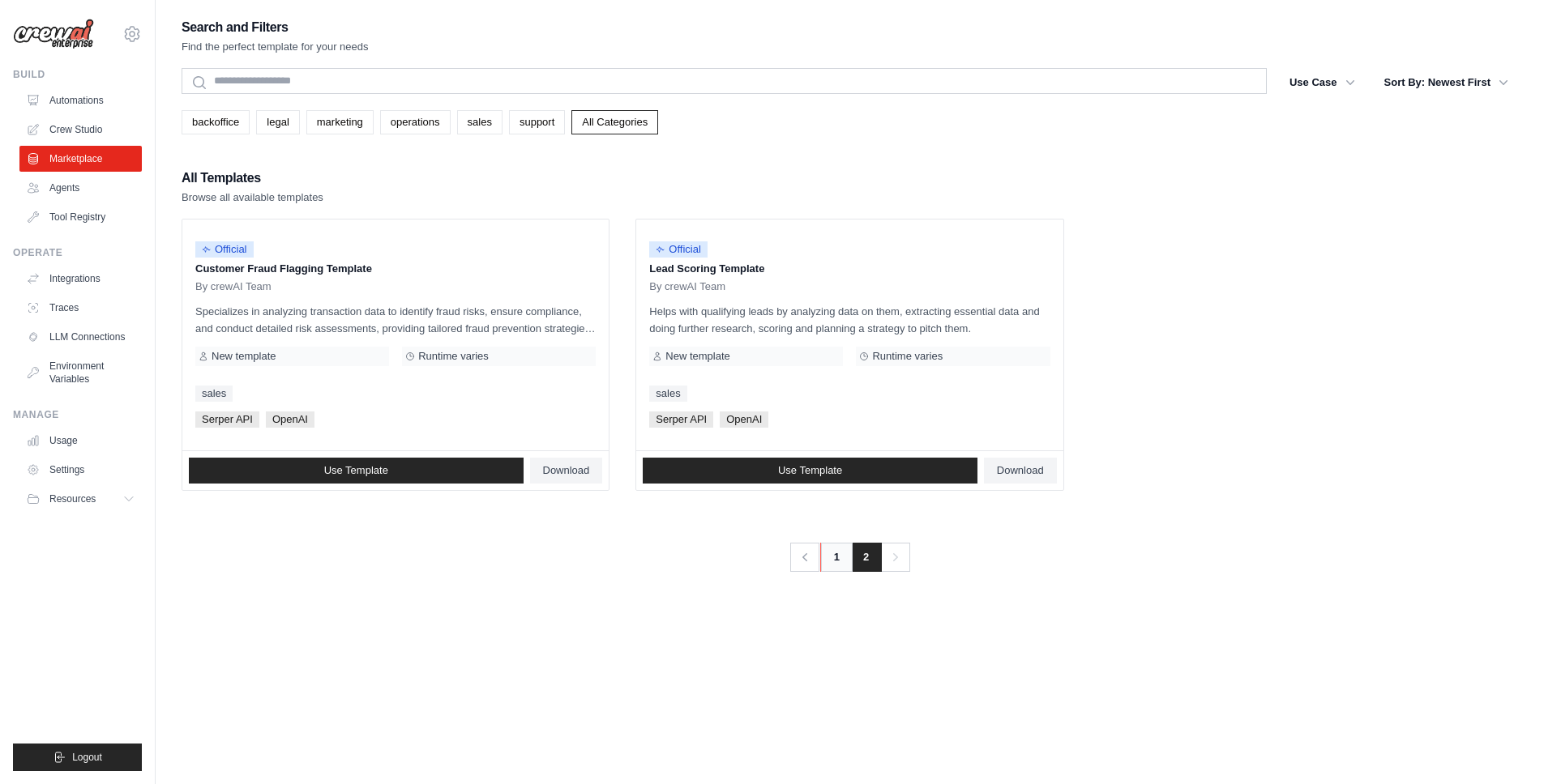
click at [836, 564] on link "1" at bounding box center [836, 557] width 32 height 30
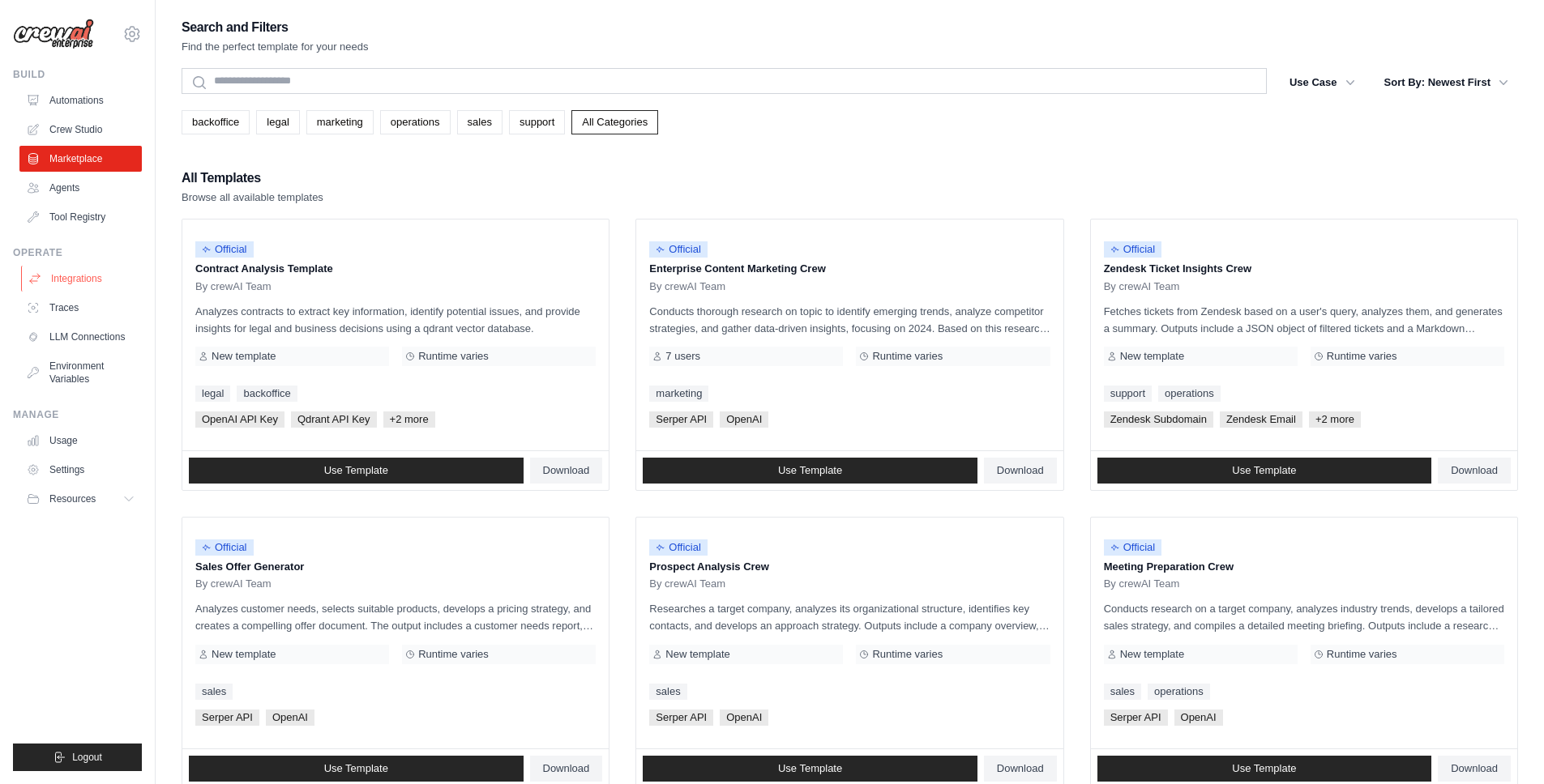
click at [81, 283] on link "Integrations" at bounding box center [82, 279] width 122 height 26
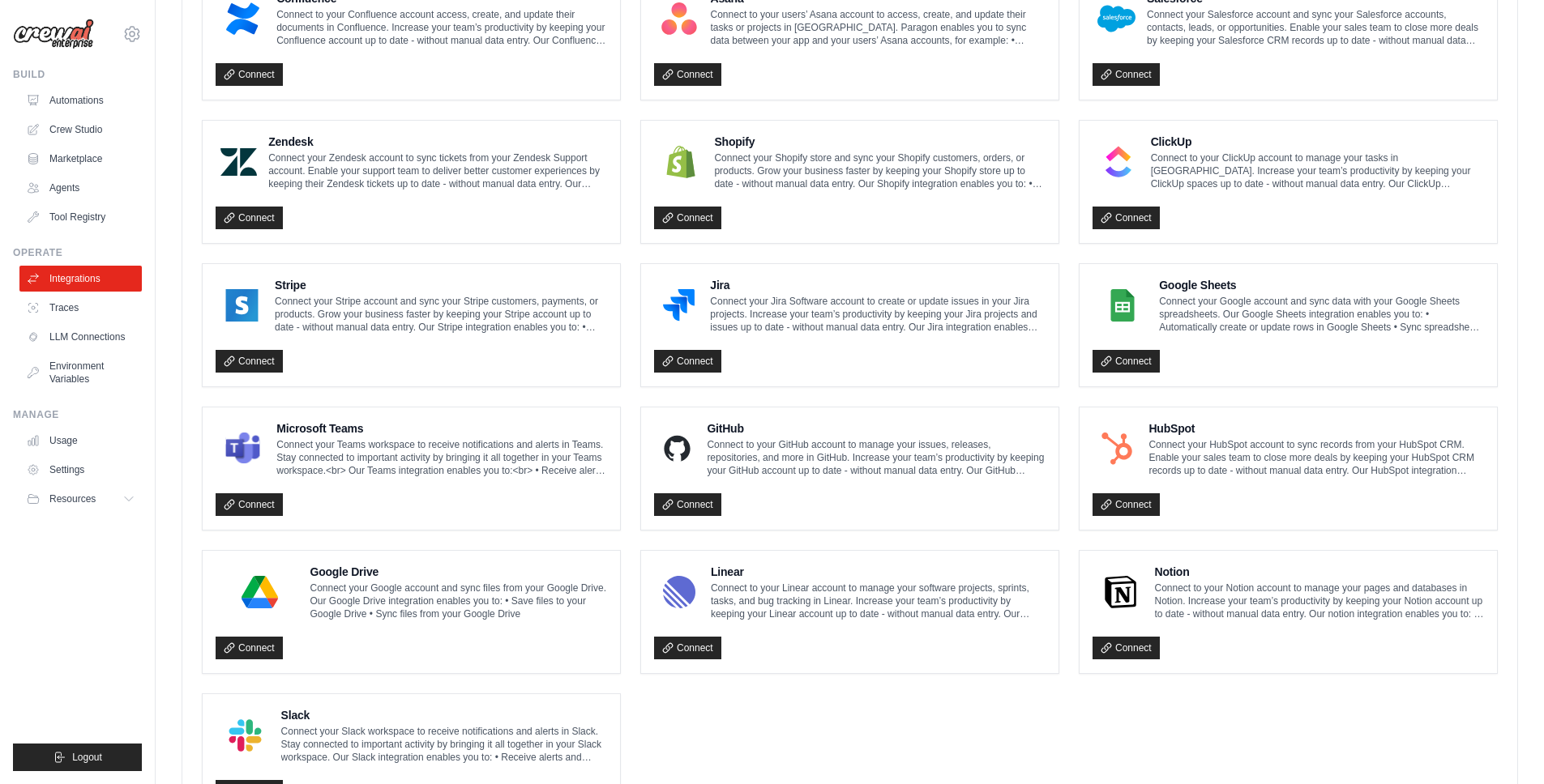
scroll to position [732, 0]
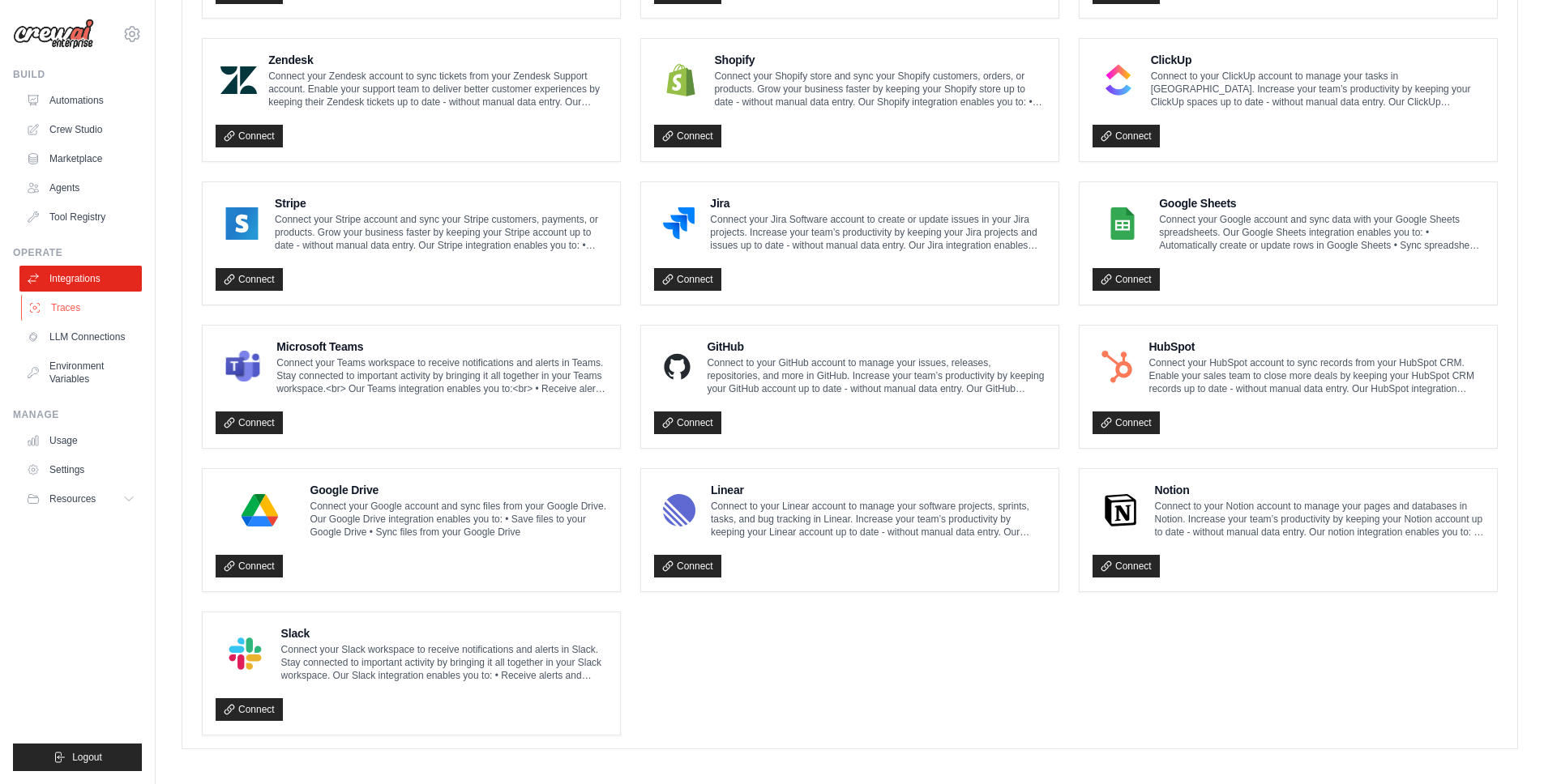
click at [62, 303] on link "Traces" at bounding box center [82, 307] width 122 height 26
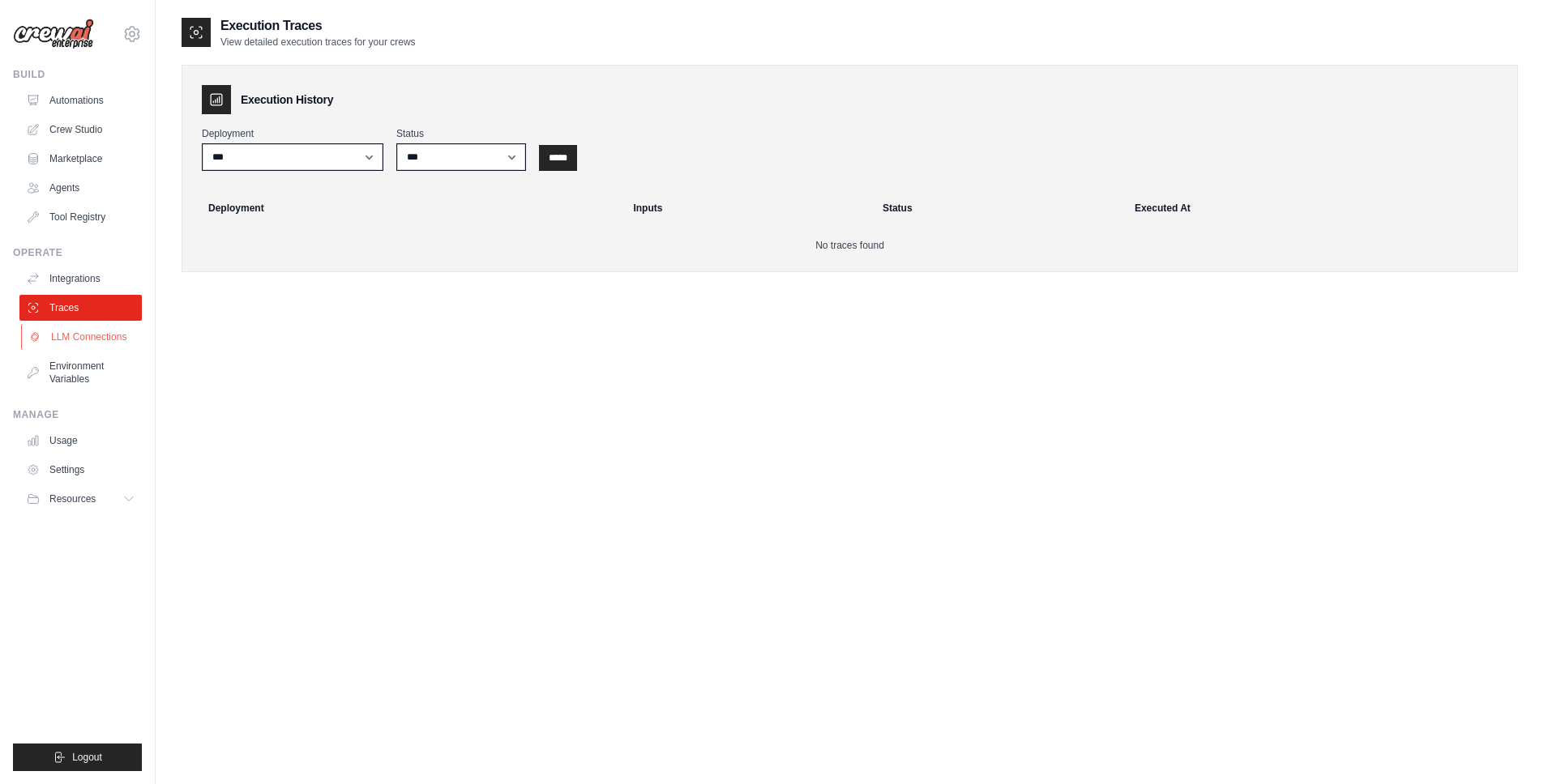
click at [99, 339] on link "LLM Connections" at bounding box center [82, 337] width 122 height 26
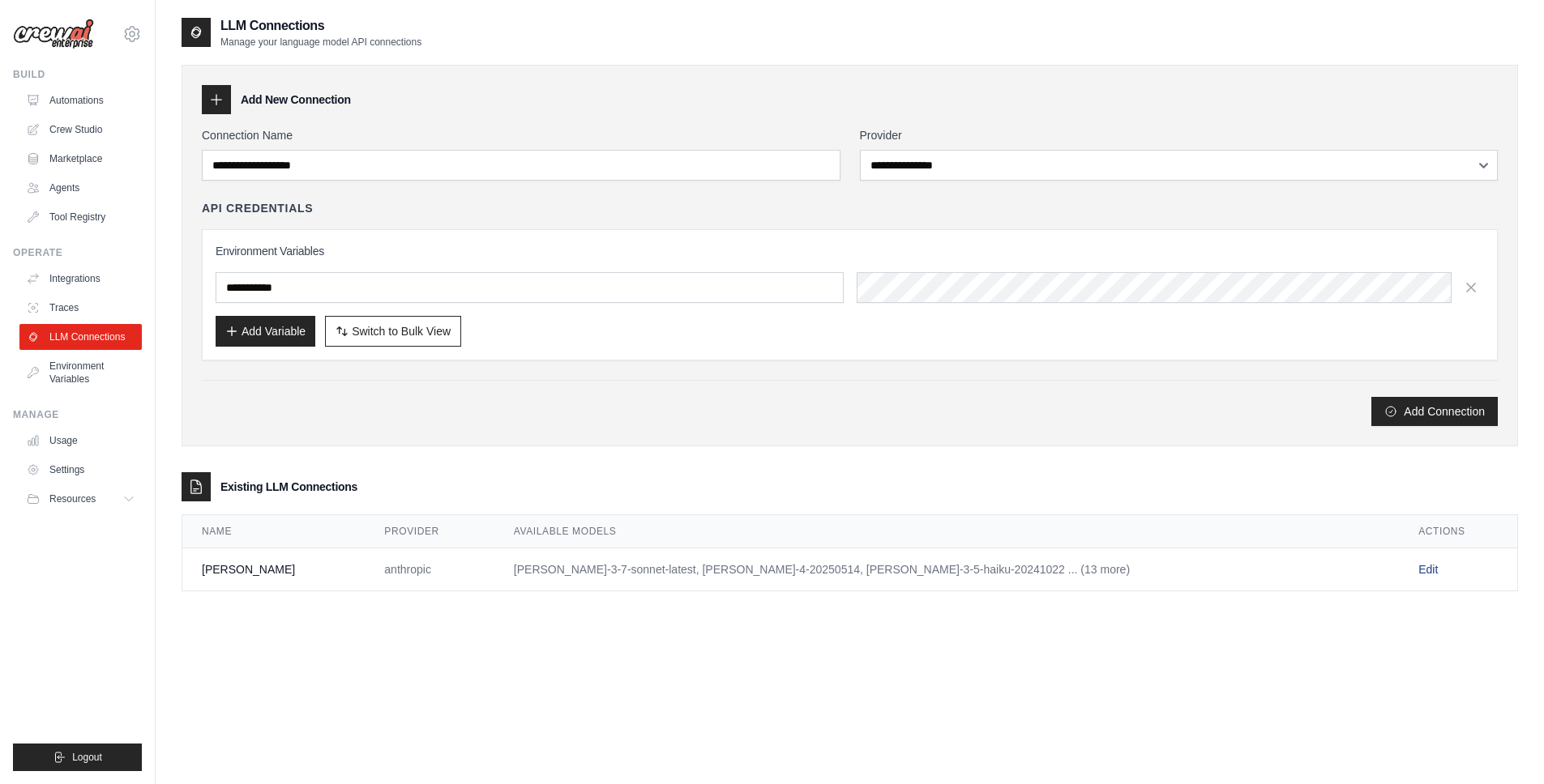
click at [1418, 572] on link "Edit" at bounding box center [1428, 569] width 19 height 13
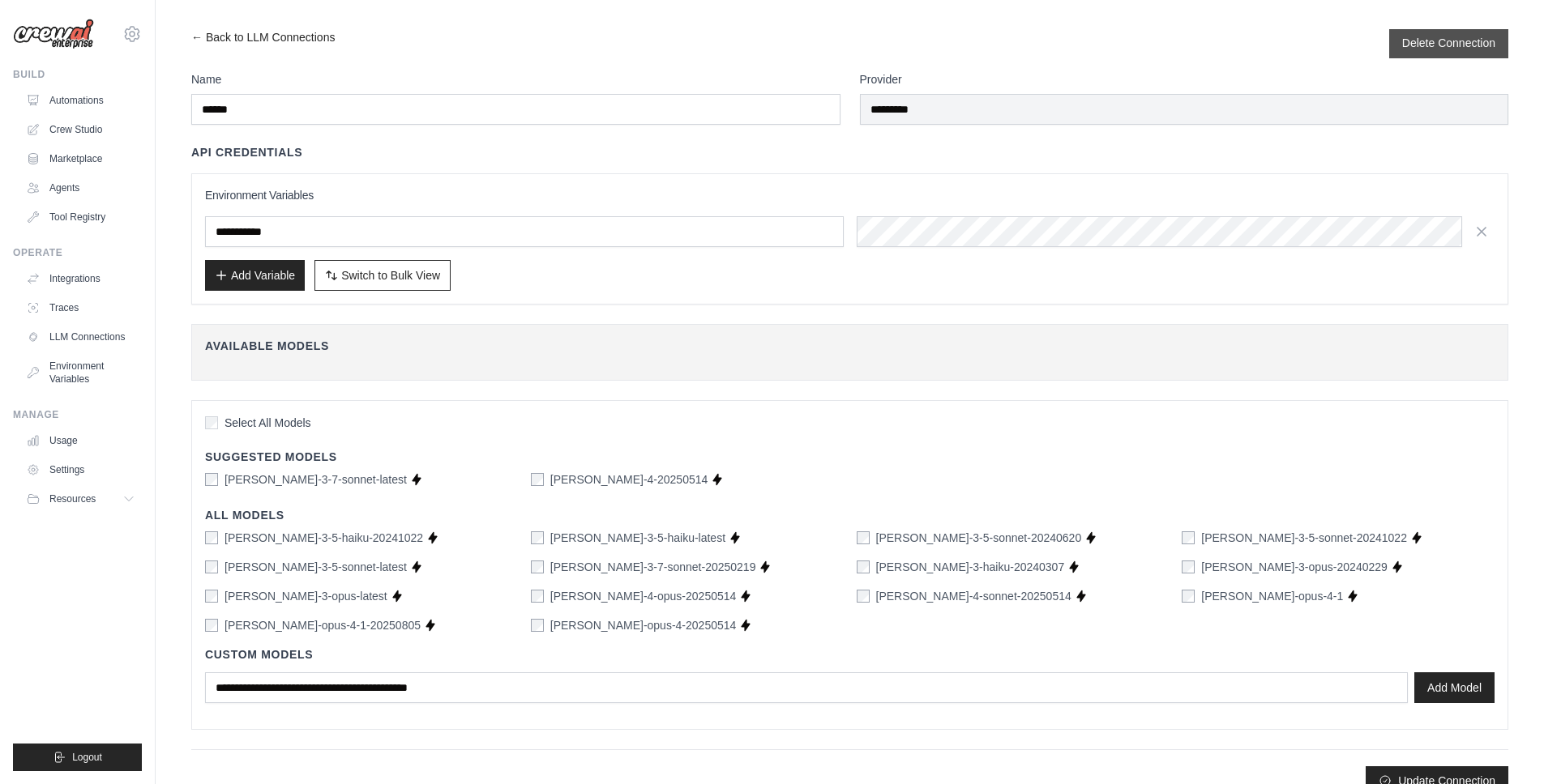
click at [1472, 51] on button "Delete Connection" at bounding box center [1449, 43] width 94 height 16
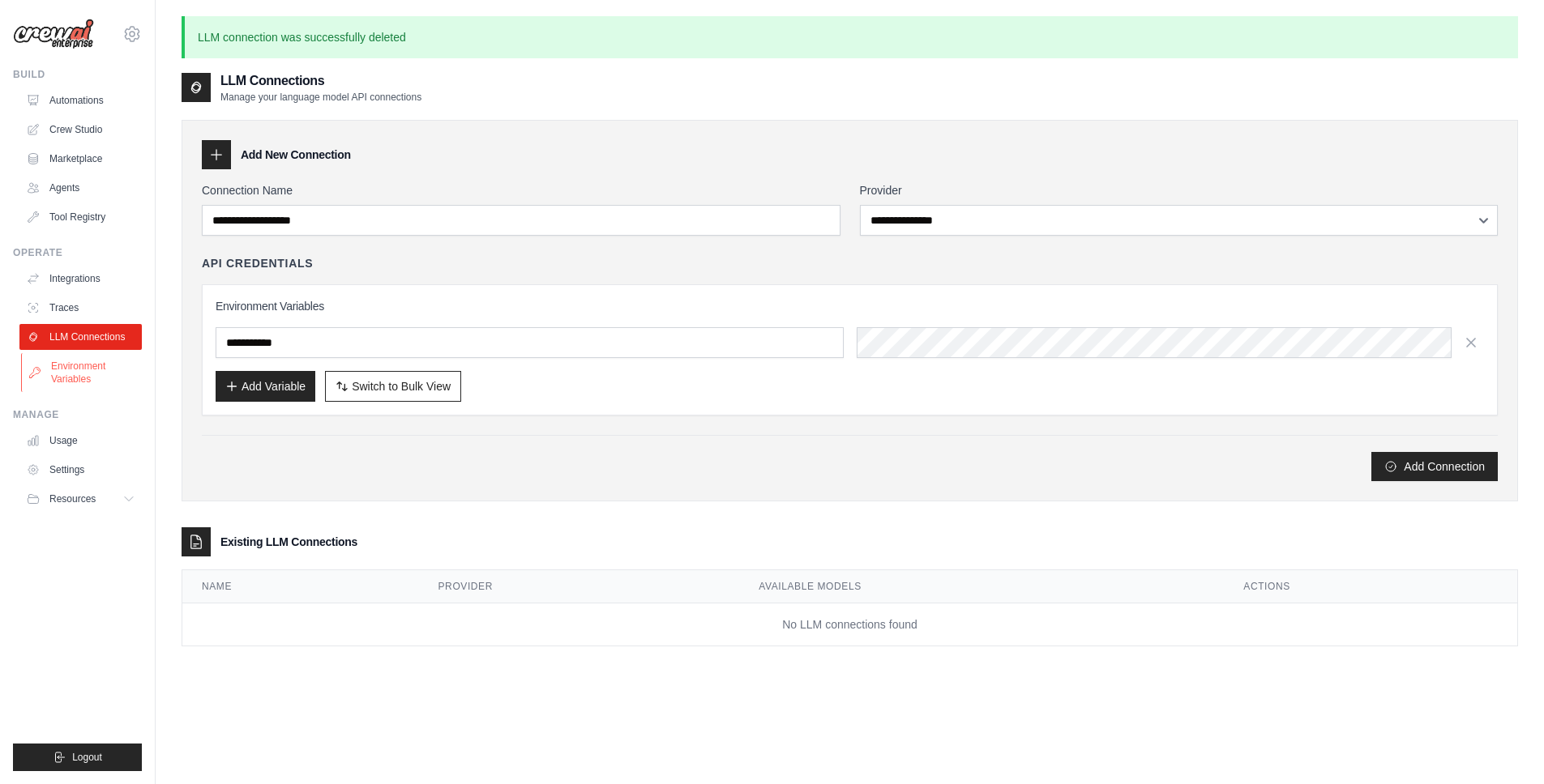
click at [83, 364] on link "Environment Variables" at bounding box center [82, 372] width 122 height 39
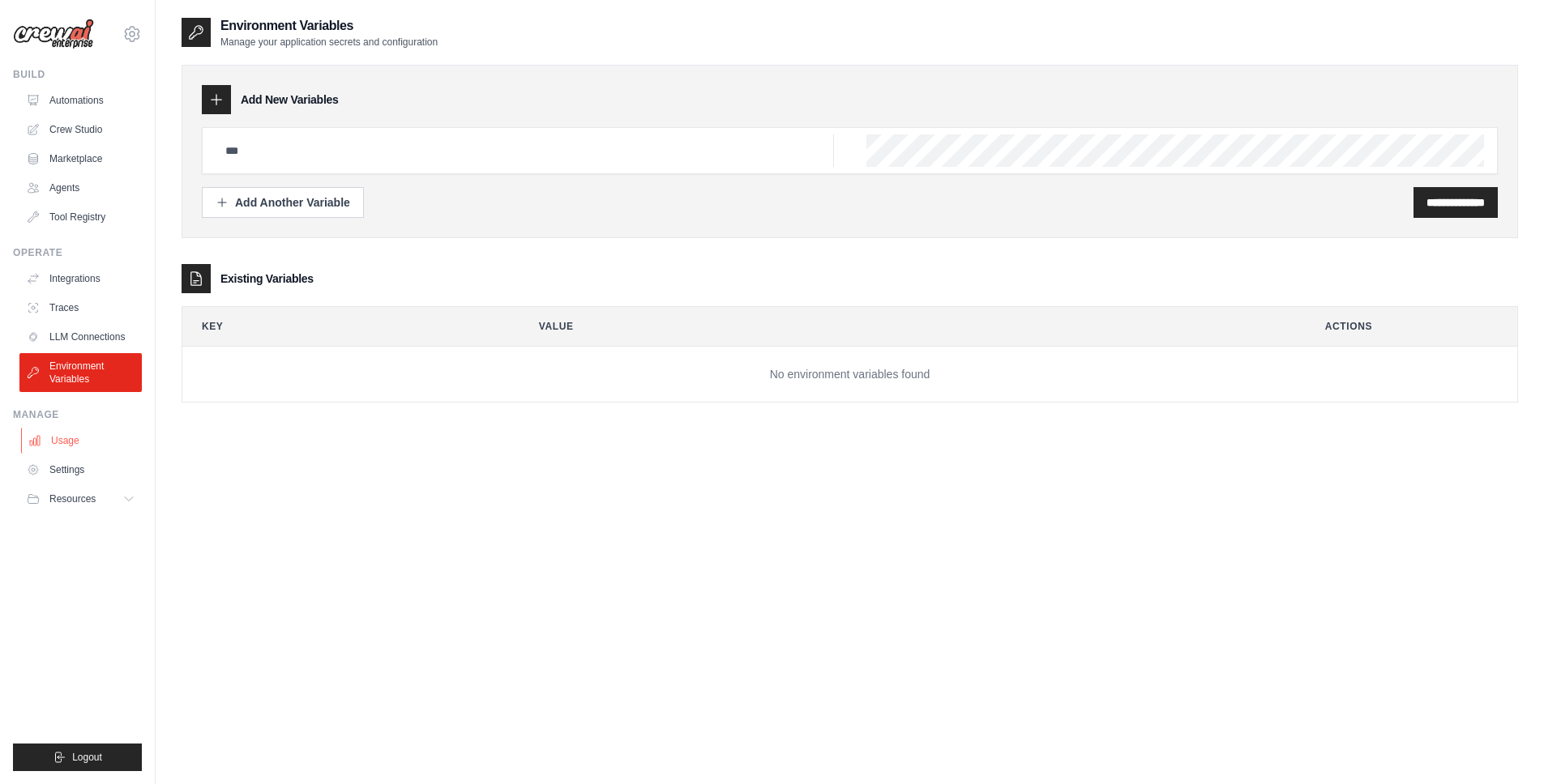
click at [67, 438] on link "Usage" at bounding box center [82, 440] width 122 height 26
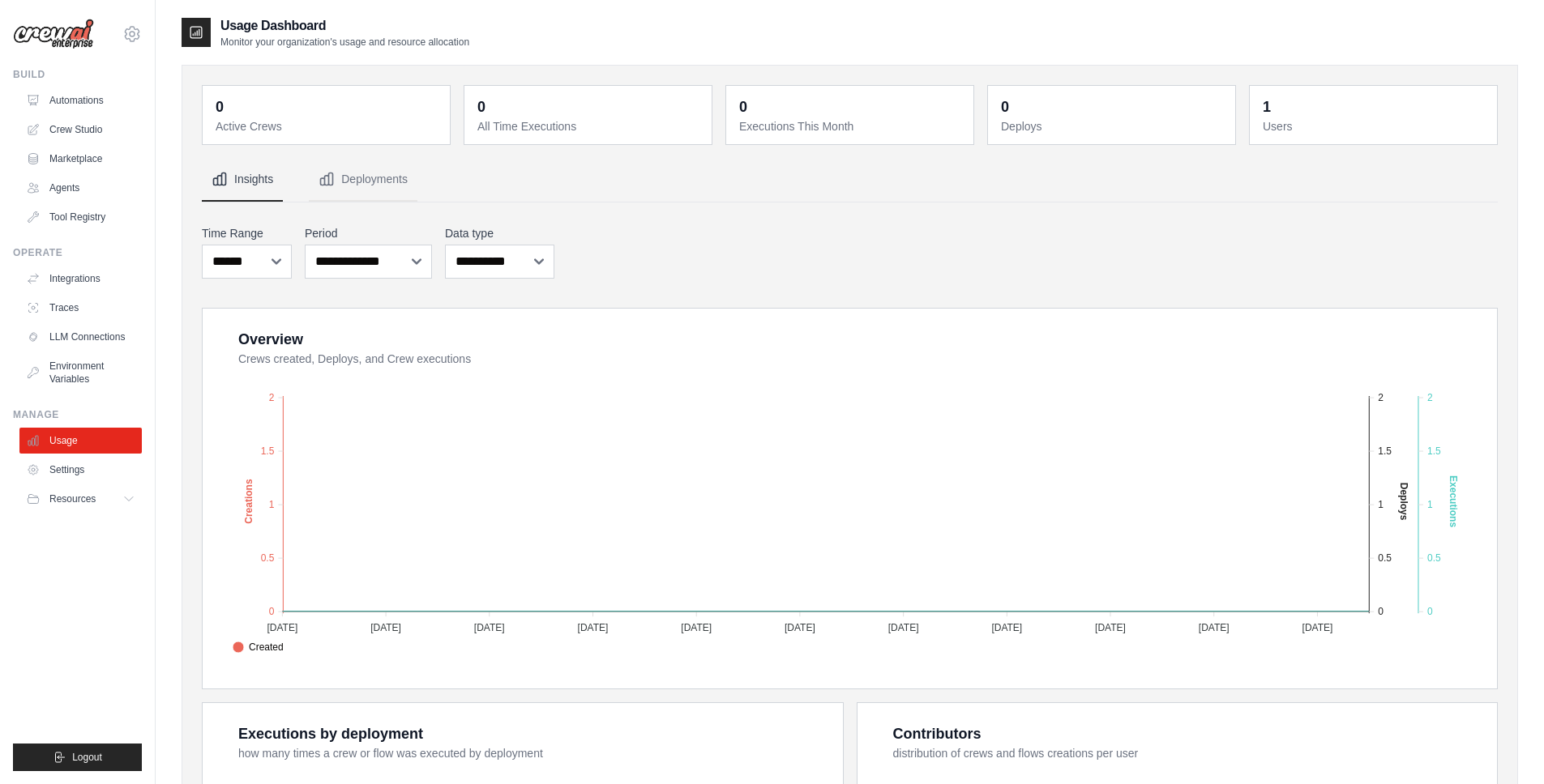
click at [67, 466] on link "Settings" at bounding box center [80, 469] width 122 height 26
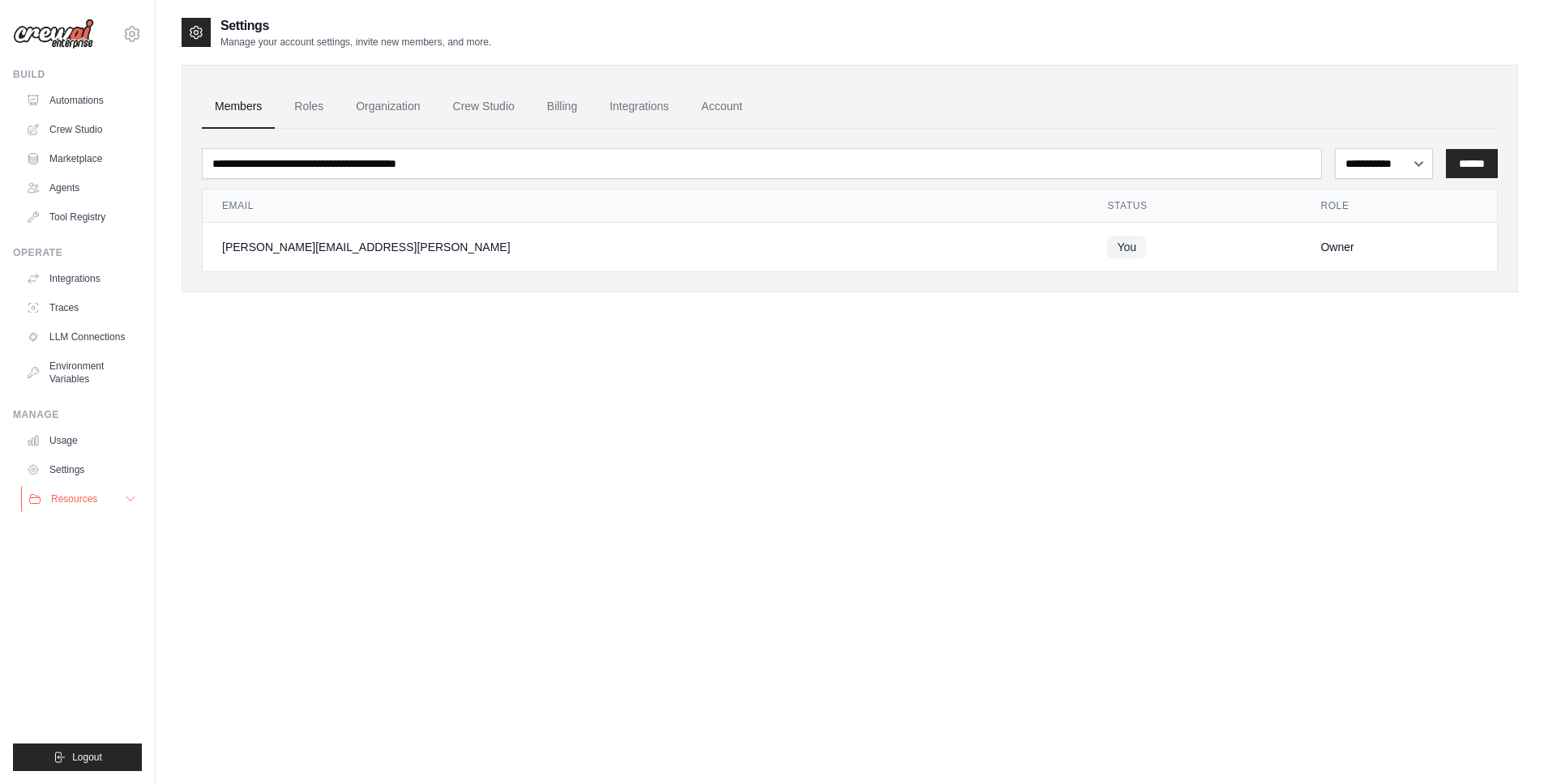
click at [91, 498] on span "Resources" at bounding box center [74, 499] width 46 height 13
click at [100, 526] on span "Documentation" at bounding box center [90, 526] width 66 height 13
